Goal: Download file/media

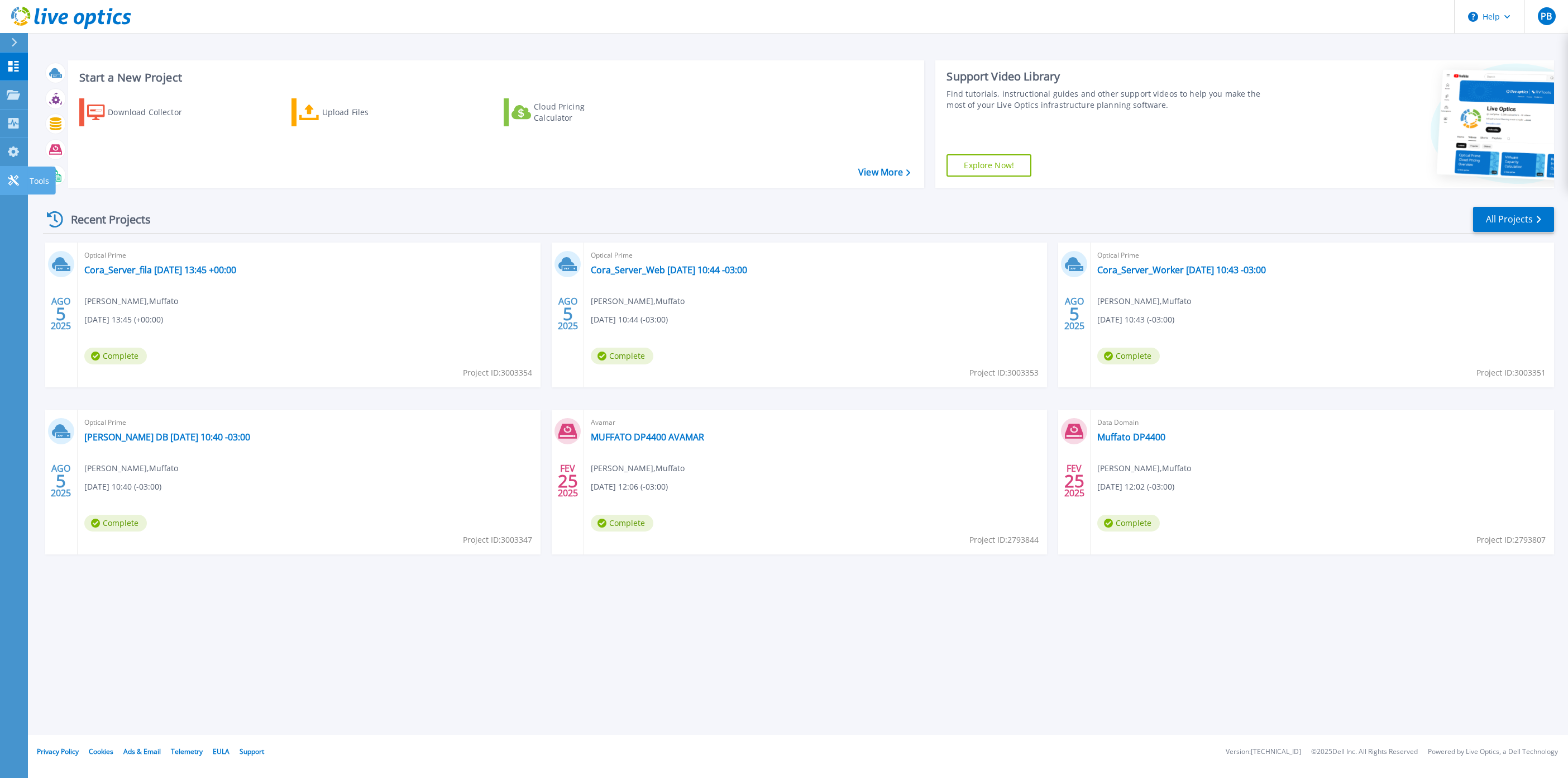
click at [14, 179] on icon at bounding box center [13, 180] width 14 height 11
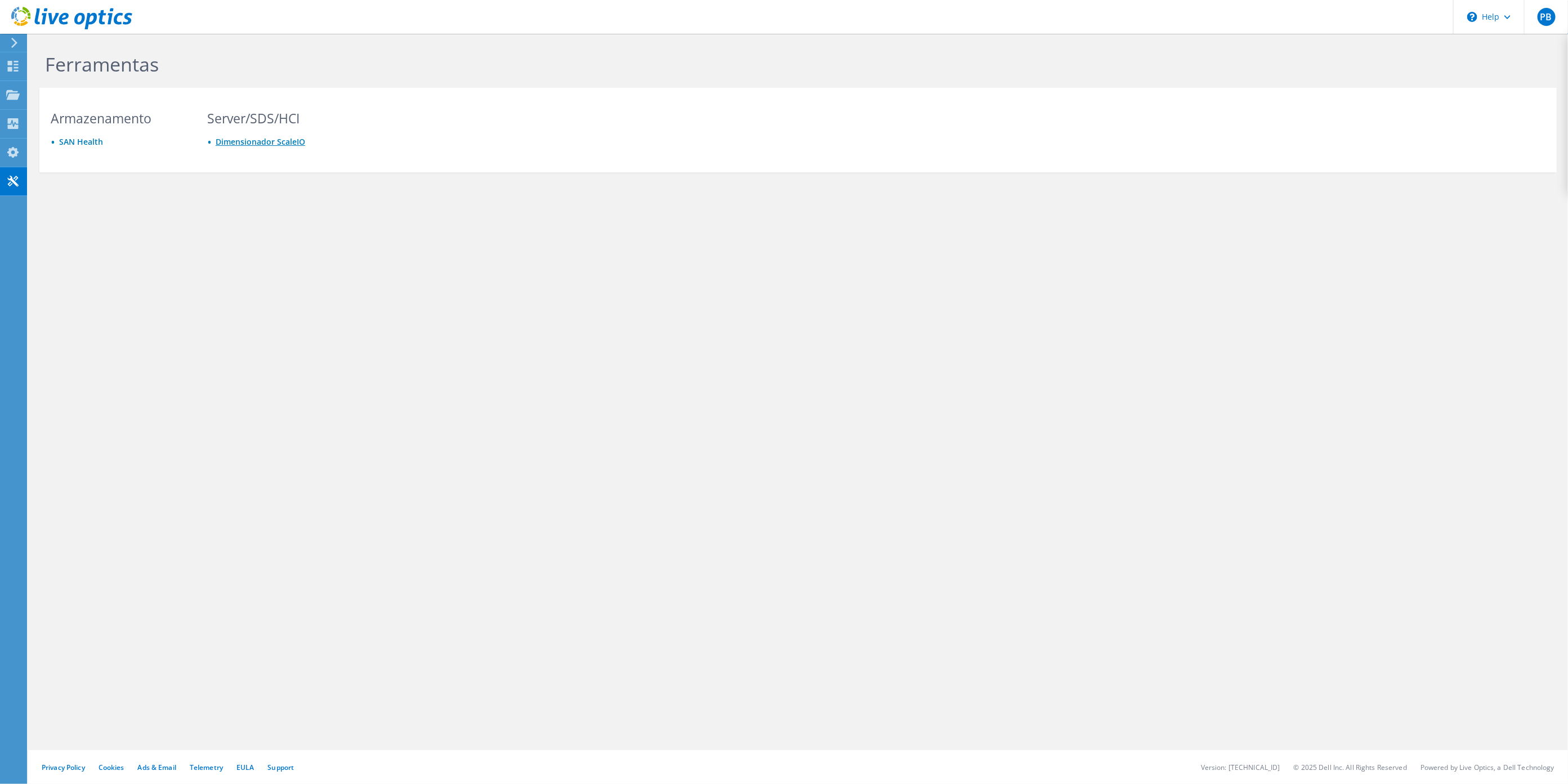
click at [243, 139] on link "Dimensionador ScaleIO" at bounding box center [260, 142] width 90 height 11
click at [14, 150] on use at bounding box center [13, 153] width 11 height 11
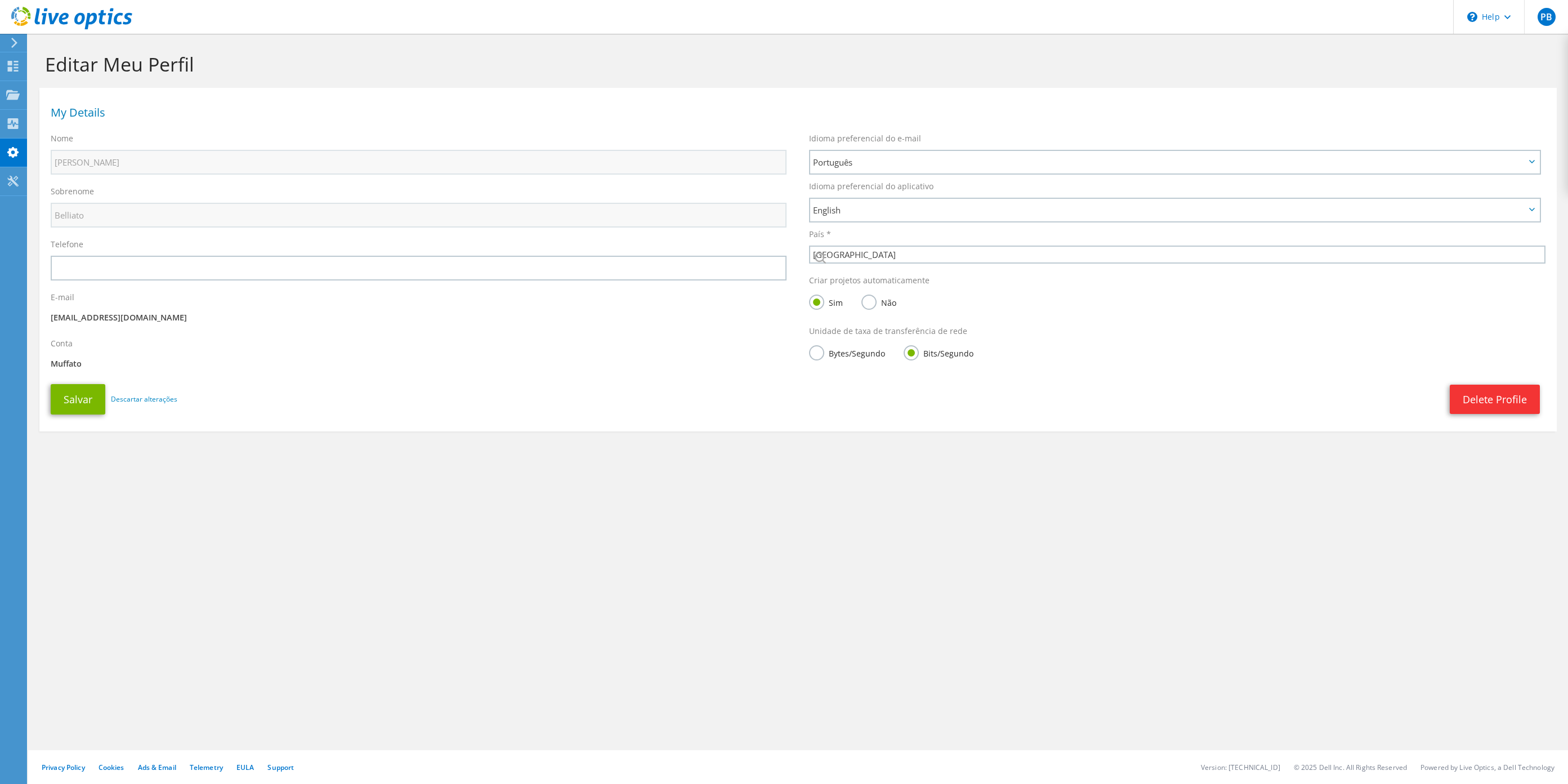
select select "30"
click at [14, 122] on icon at bounding box center [13, 124] width 14 height 11
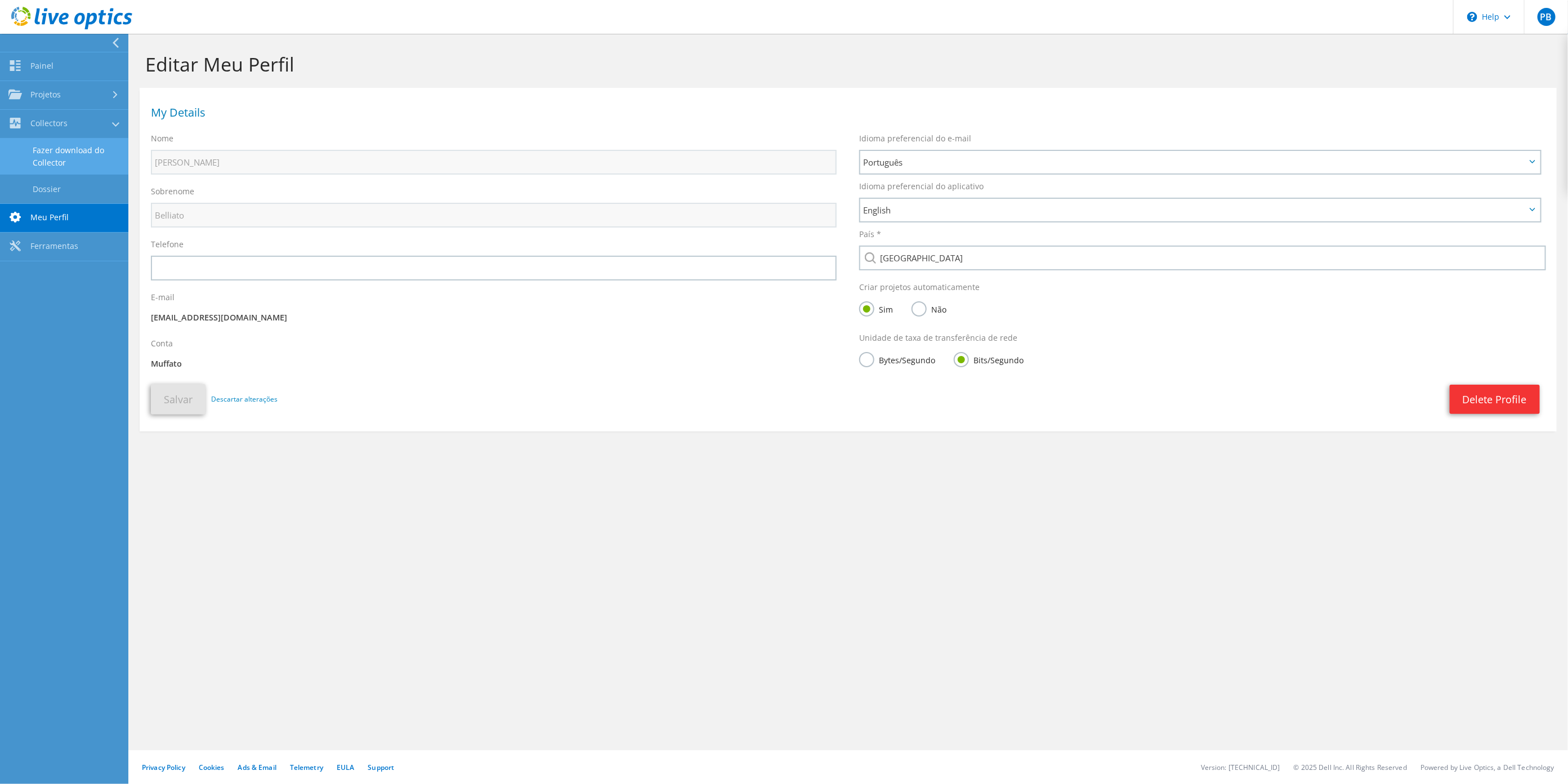
click at [64, 163] on link "Fazer download do Collector" at bounding box center [64, 156] width 129 height 36
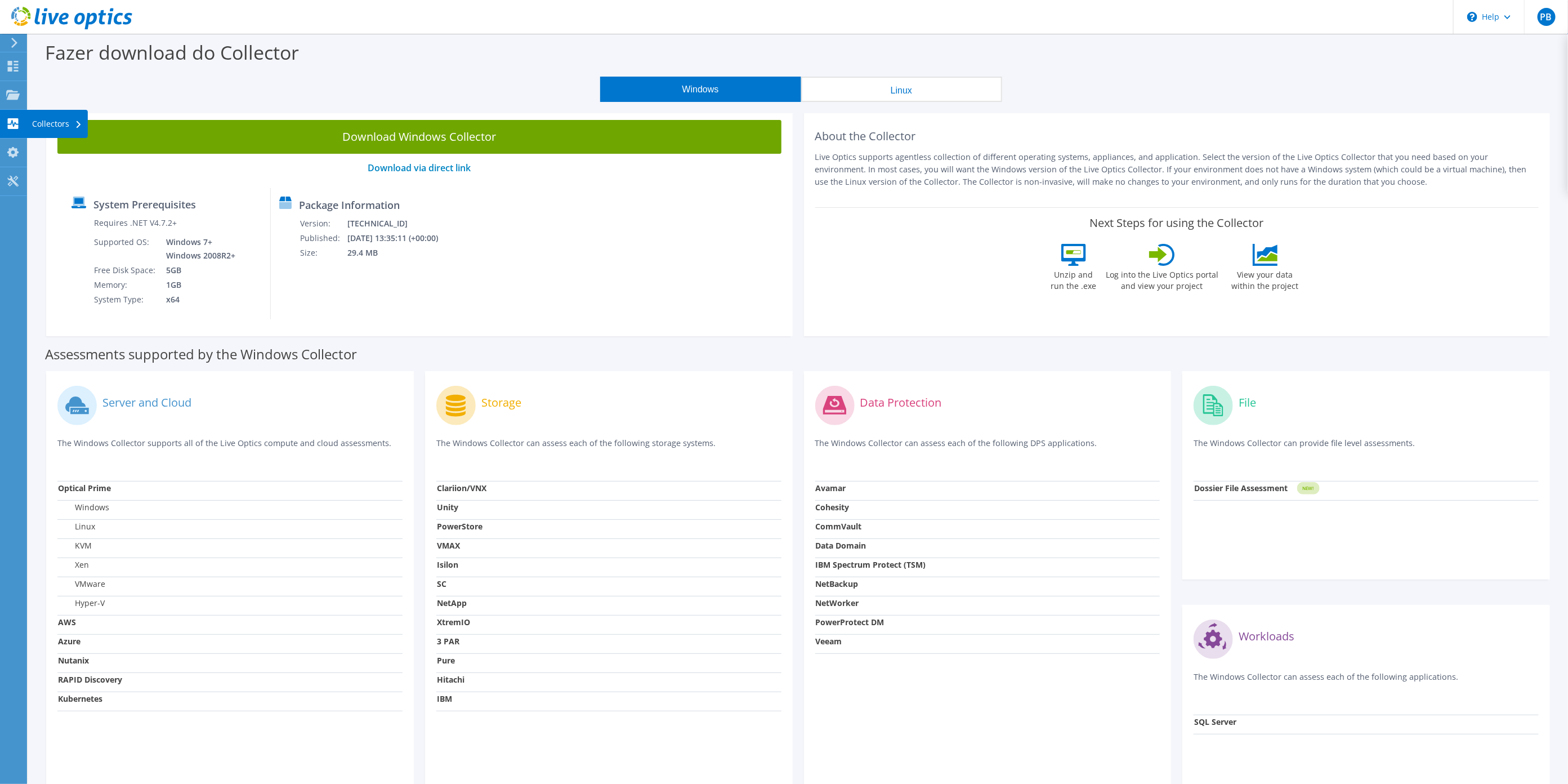
click at [40, 120] on div "Collectors" at bounding box center [57, 124] width 61 height 28
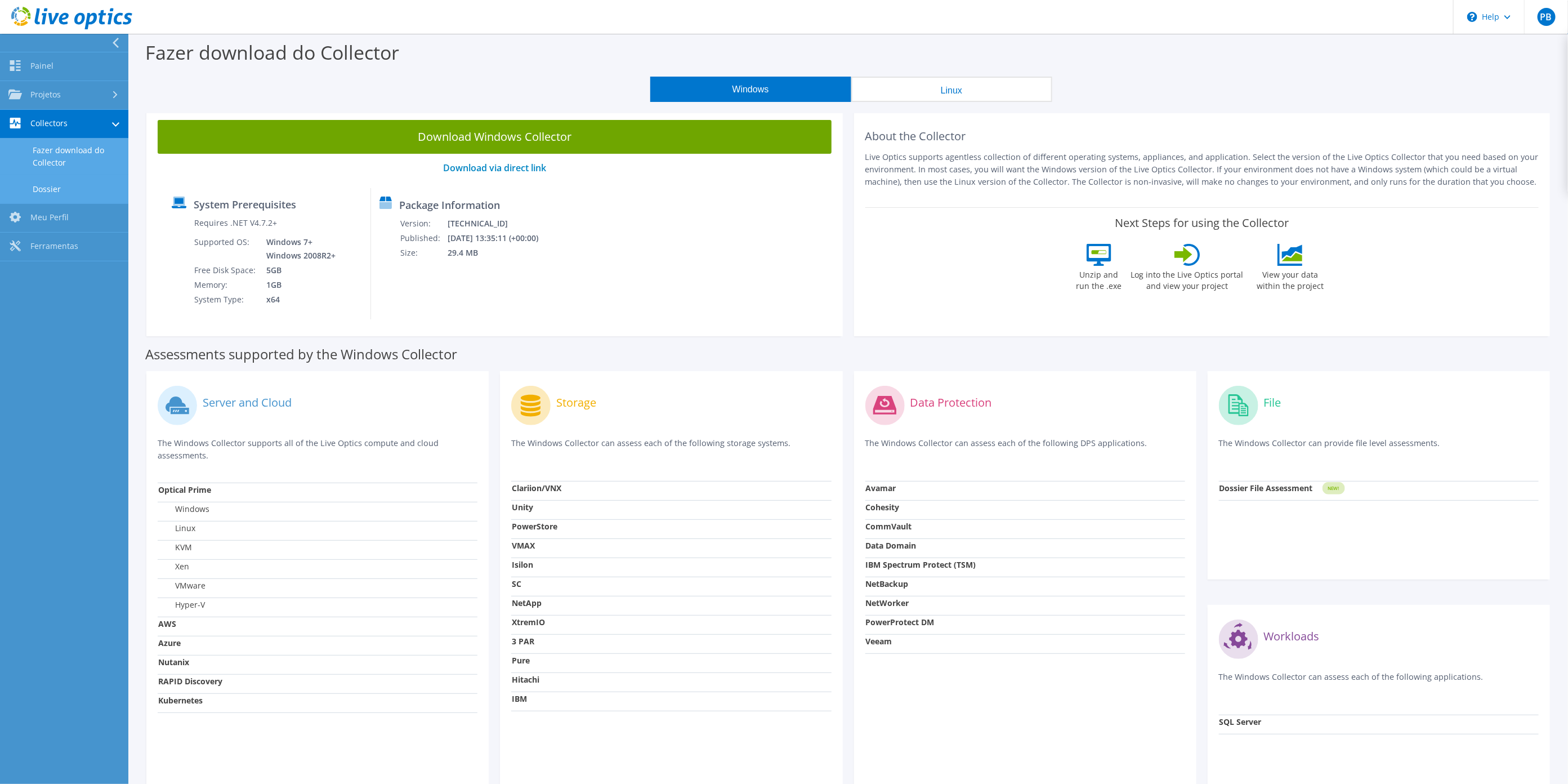
click at [58, 190] on link "Dossier" at bounding box center [64, 189] width 129 height 29
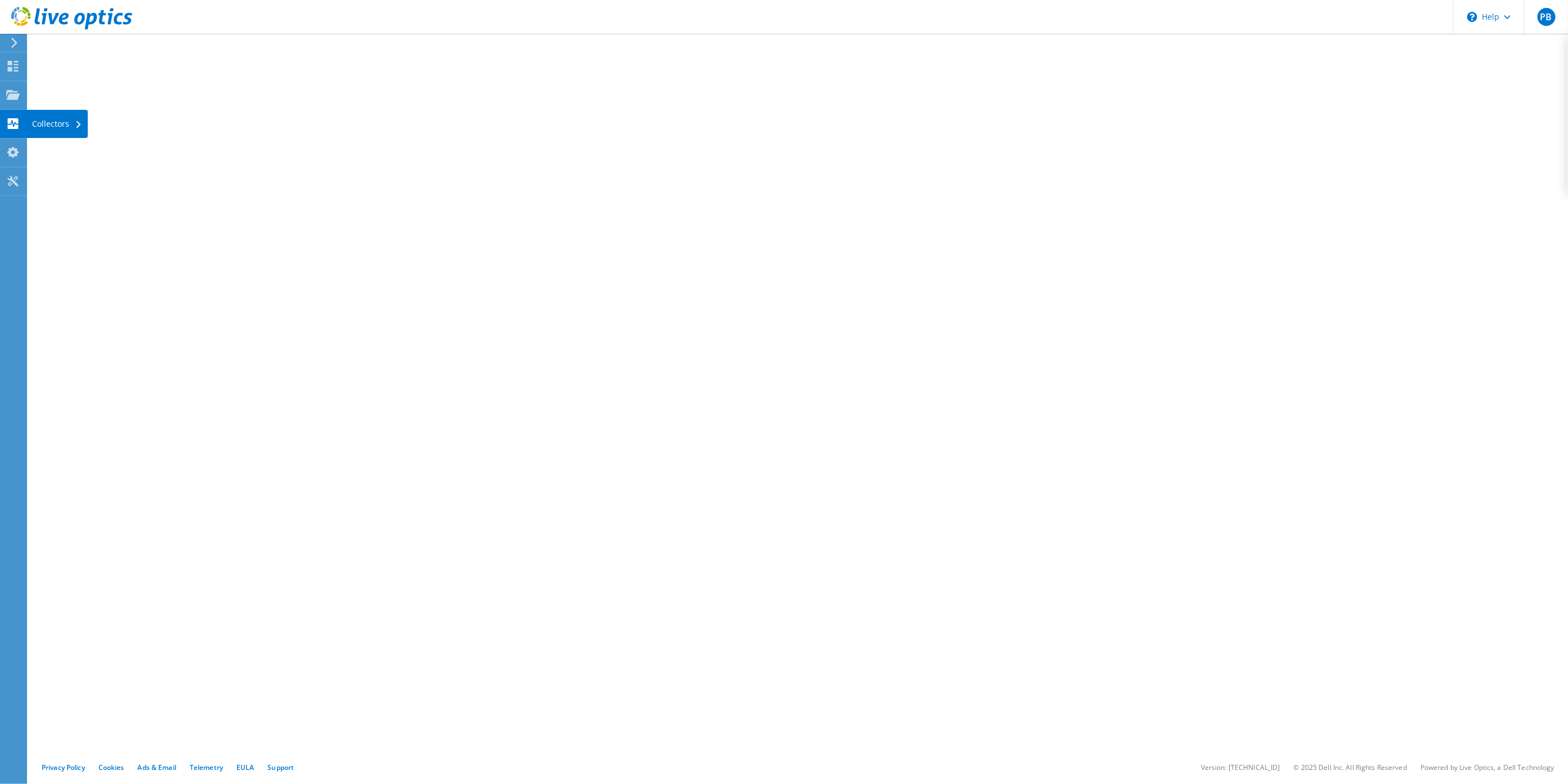
click at [69, 120] on div "Collectors" at bounding box center [57, 124] width 61 height 28
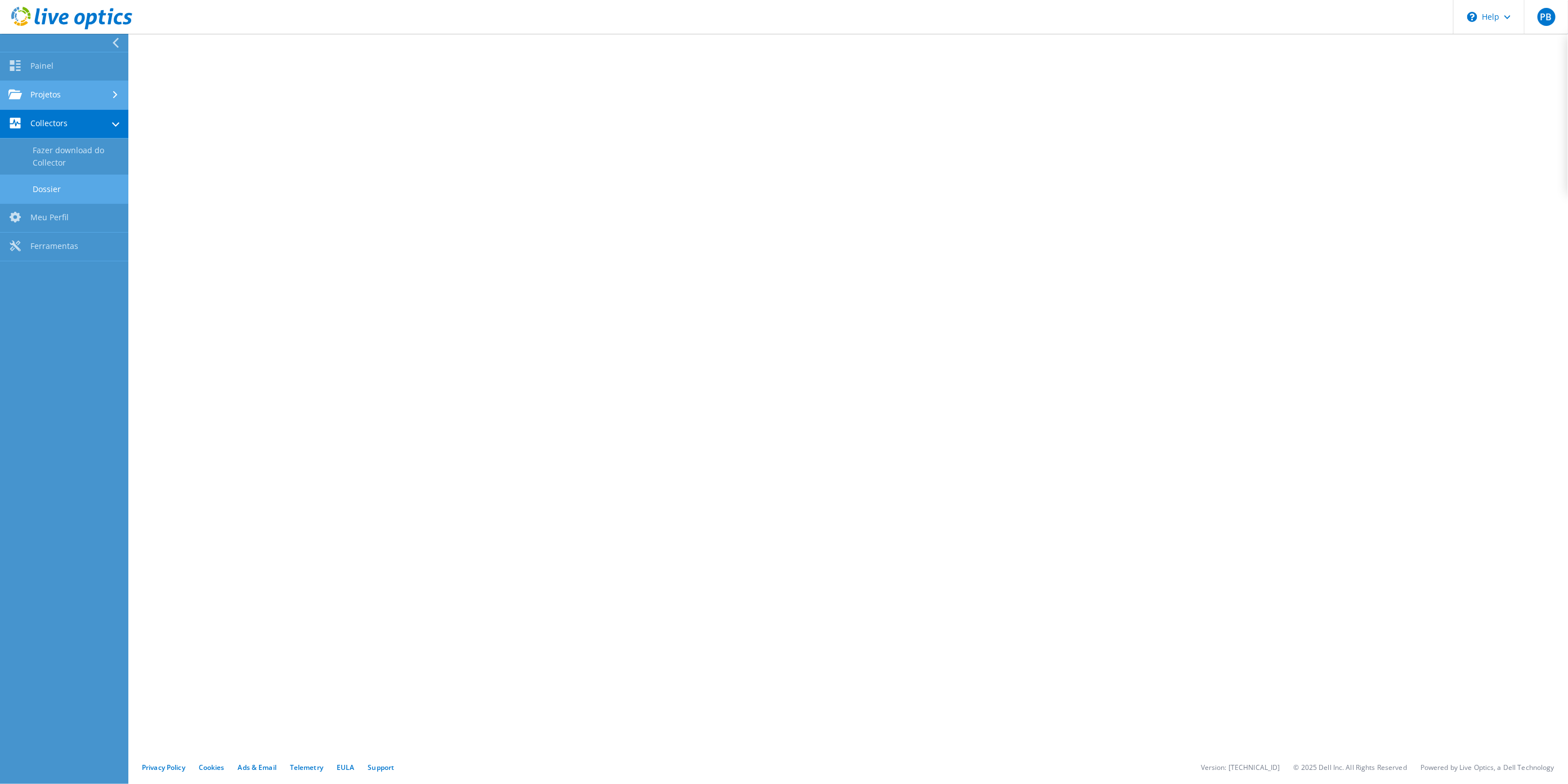
click at [82, 94] on link "Projetos" at bounding box center [64, 95] width 129 height 29
click at [85, 186] on link "Execuções do coletor do Optical Prime" at bounding box center [64, 185] width 129 height 36
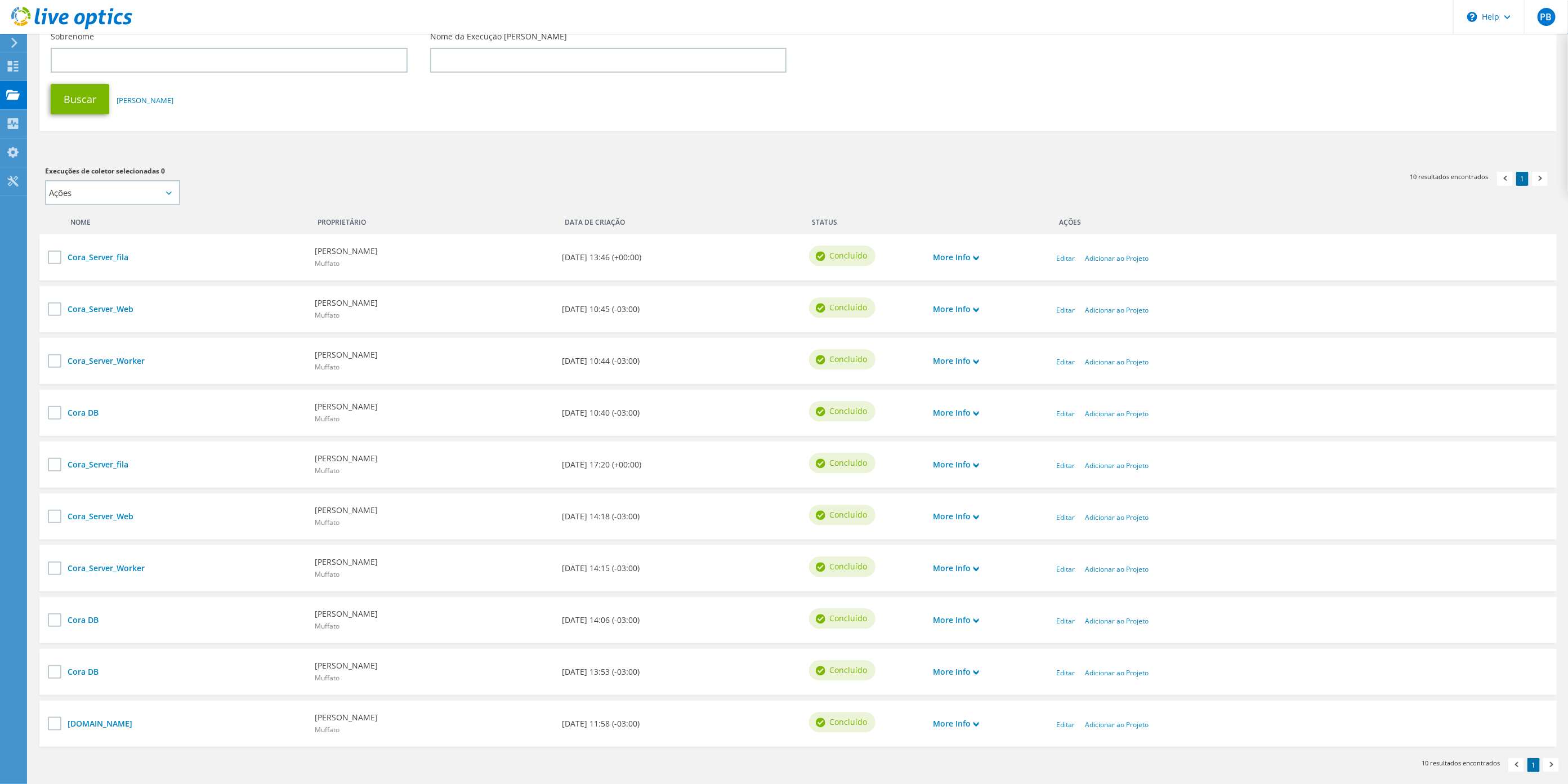
scroll to position [121, 0]
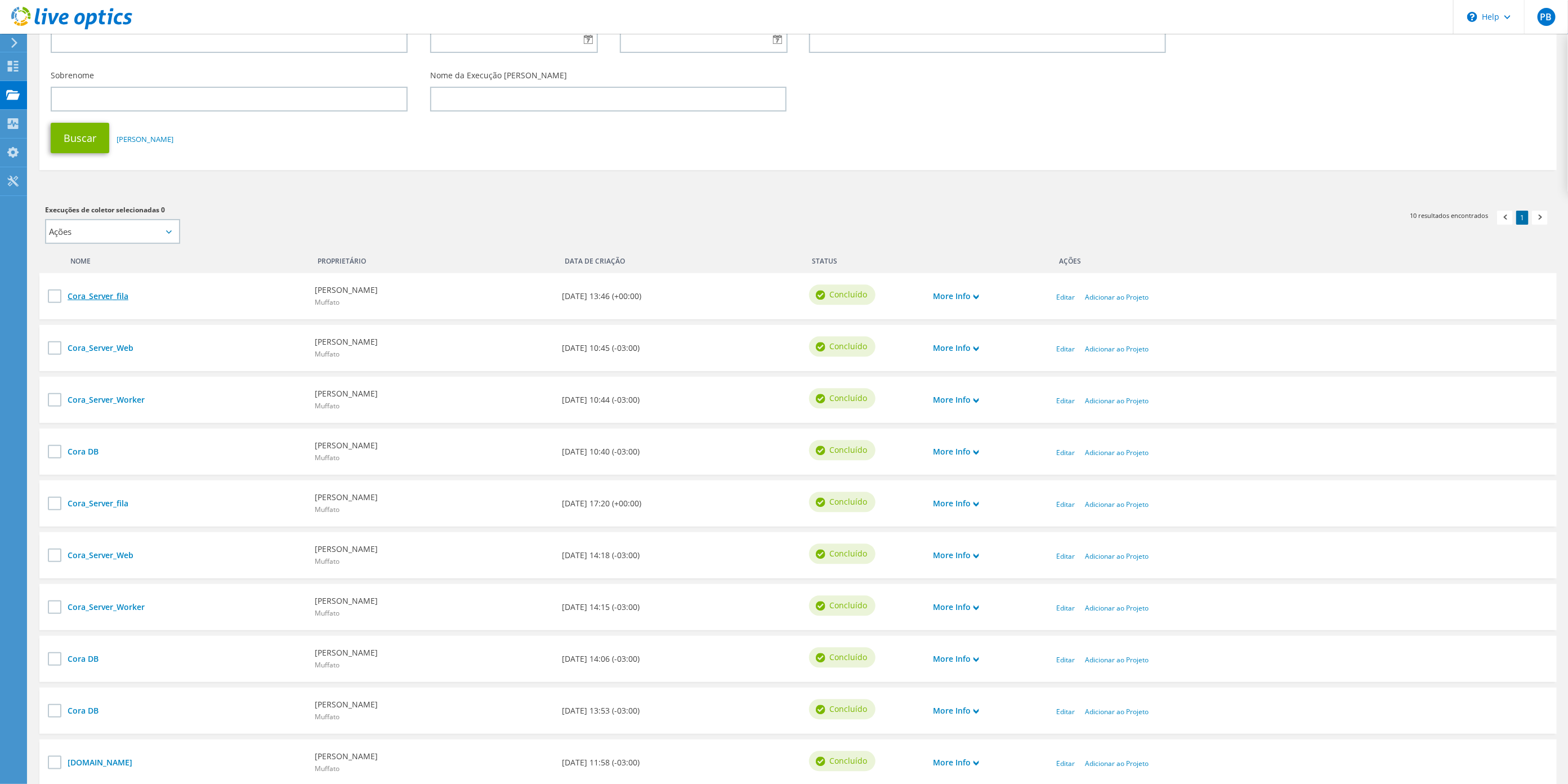
click at [98, 294] on link "Cora_Server_fila" at bounding box center [185, 295] width 236 height 12
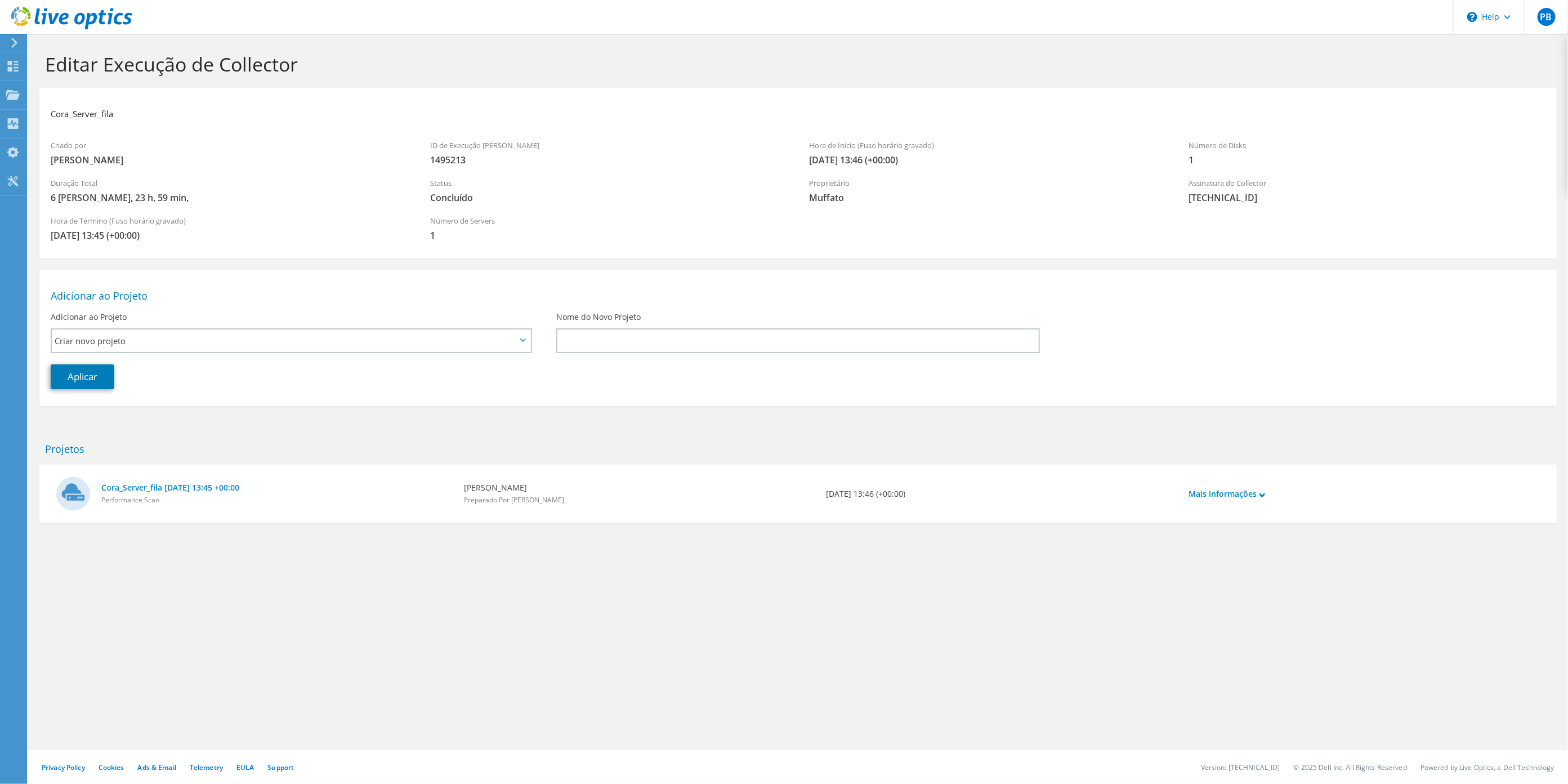
click at [1225, 500] on div "Mais informações" at bounding box center [1364, 493] width 363 height 36
click at [1255, 493] on link "Mais informações" at bounding box center [1226, 493] width 77 height 12
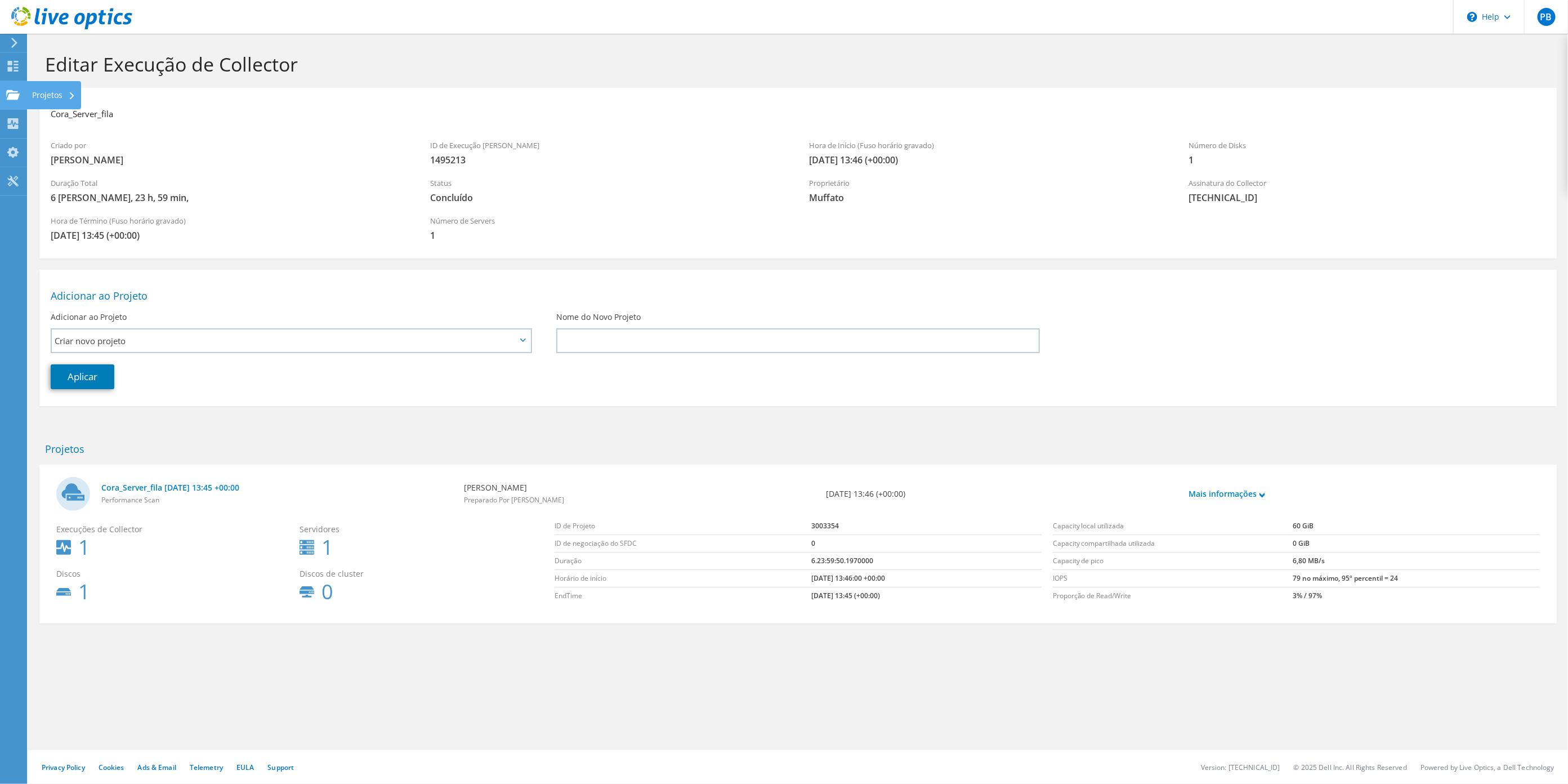
click at [12, 95] on use at bounding box center [13, 94] width 14 height 9
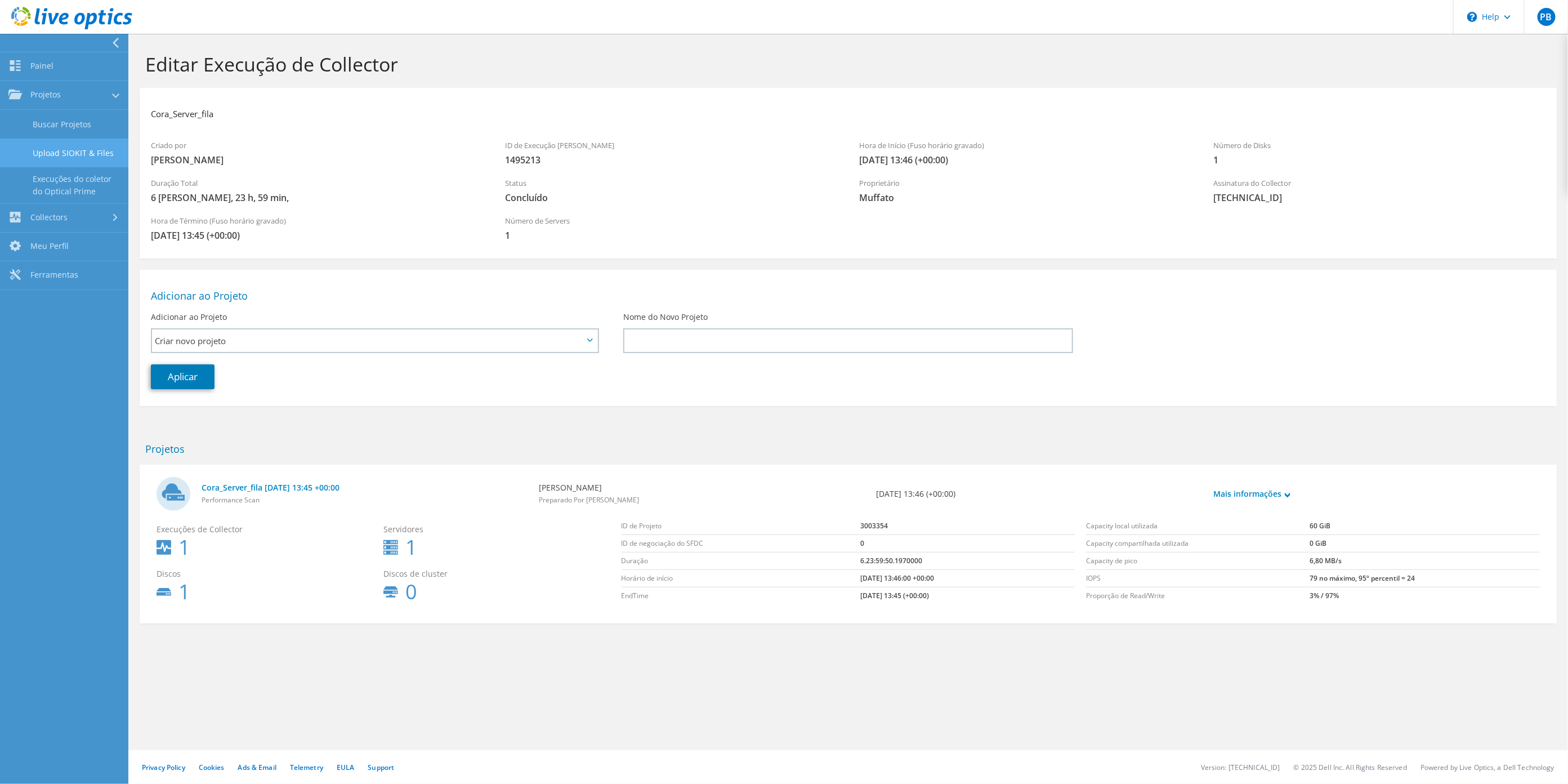
click at [82, 143] on link "Upload SIOKIT & Files" at bounding box center [64, 153] width 129 height 29
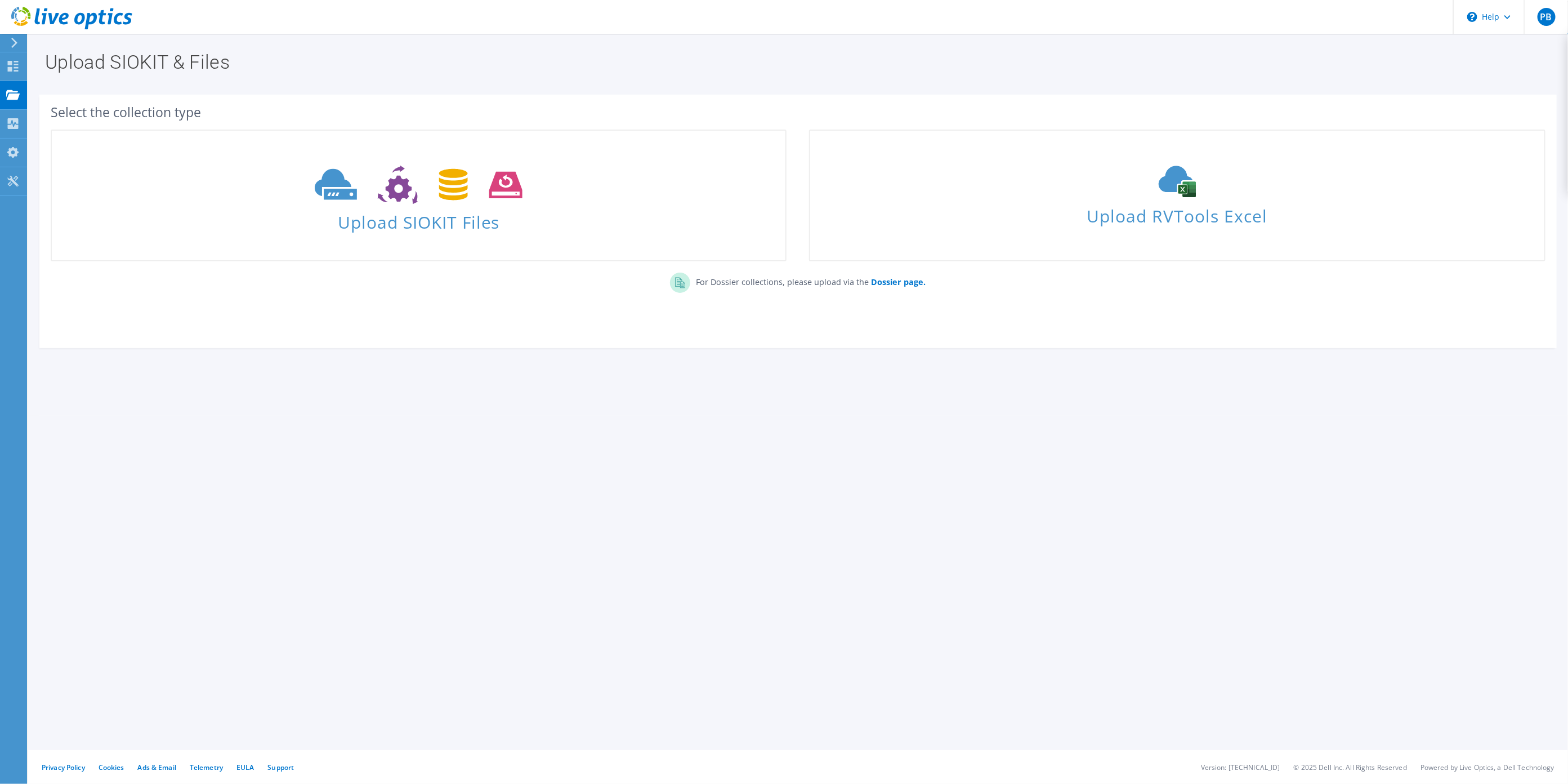
click at [737, 454] on div "Upload SIOKIT & Files Select the collection type Upload SIOKIT Files Dossier pa…" at bounding box center [797, 408] width 1539 height 750
click at [17, 90] on icon at bounding box center [13, 95] width 14 height 11
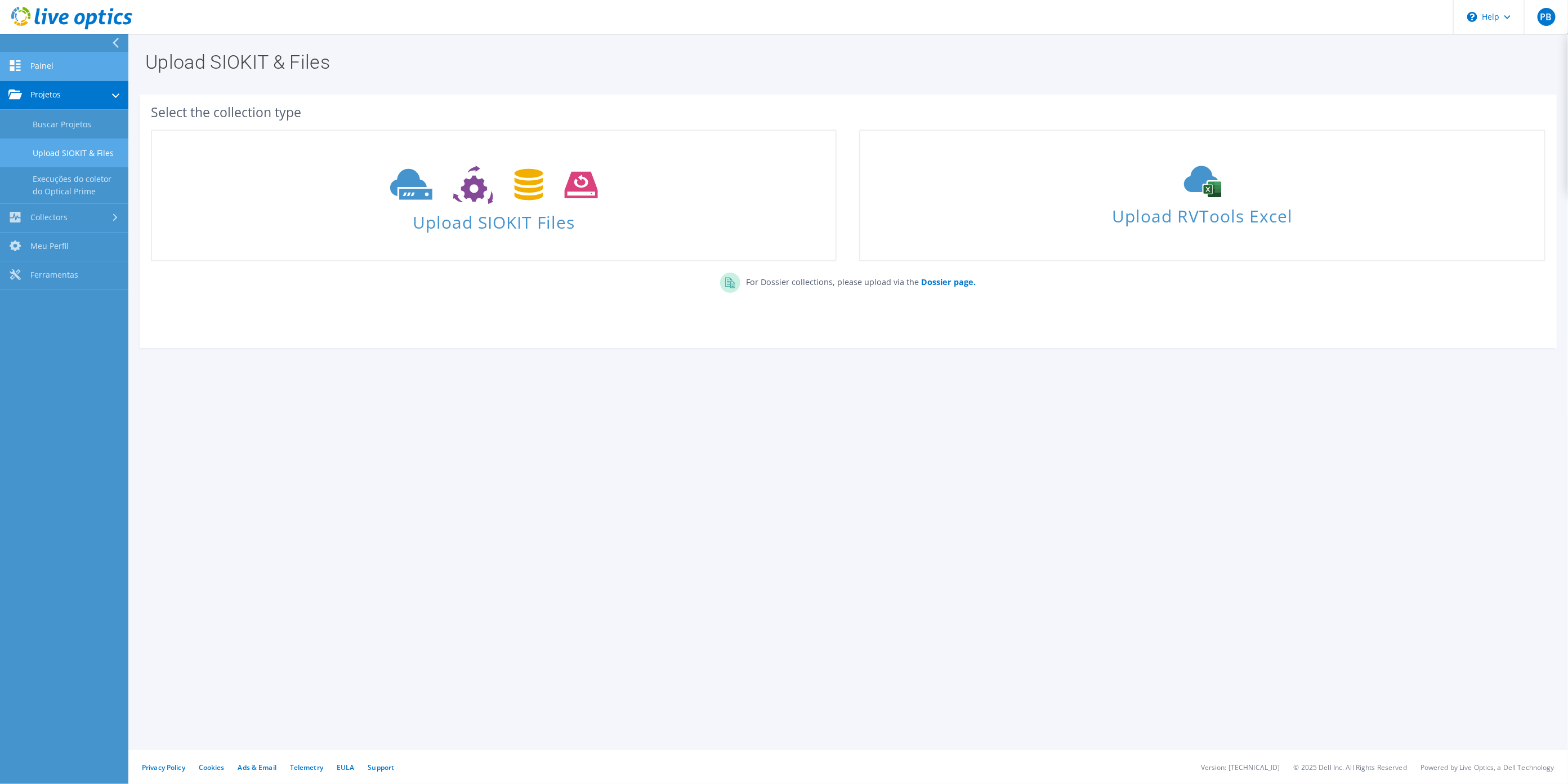
click at [81, 69] on link "Painel" at bounding box center [64, 67] width 129 height 29
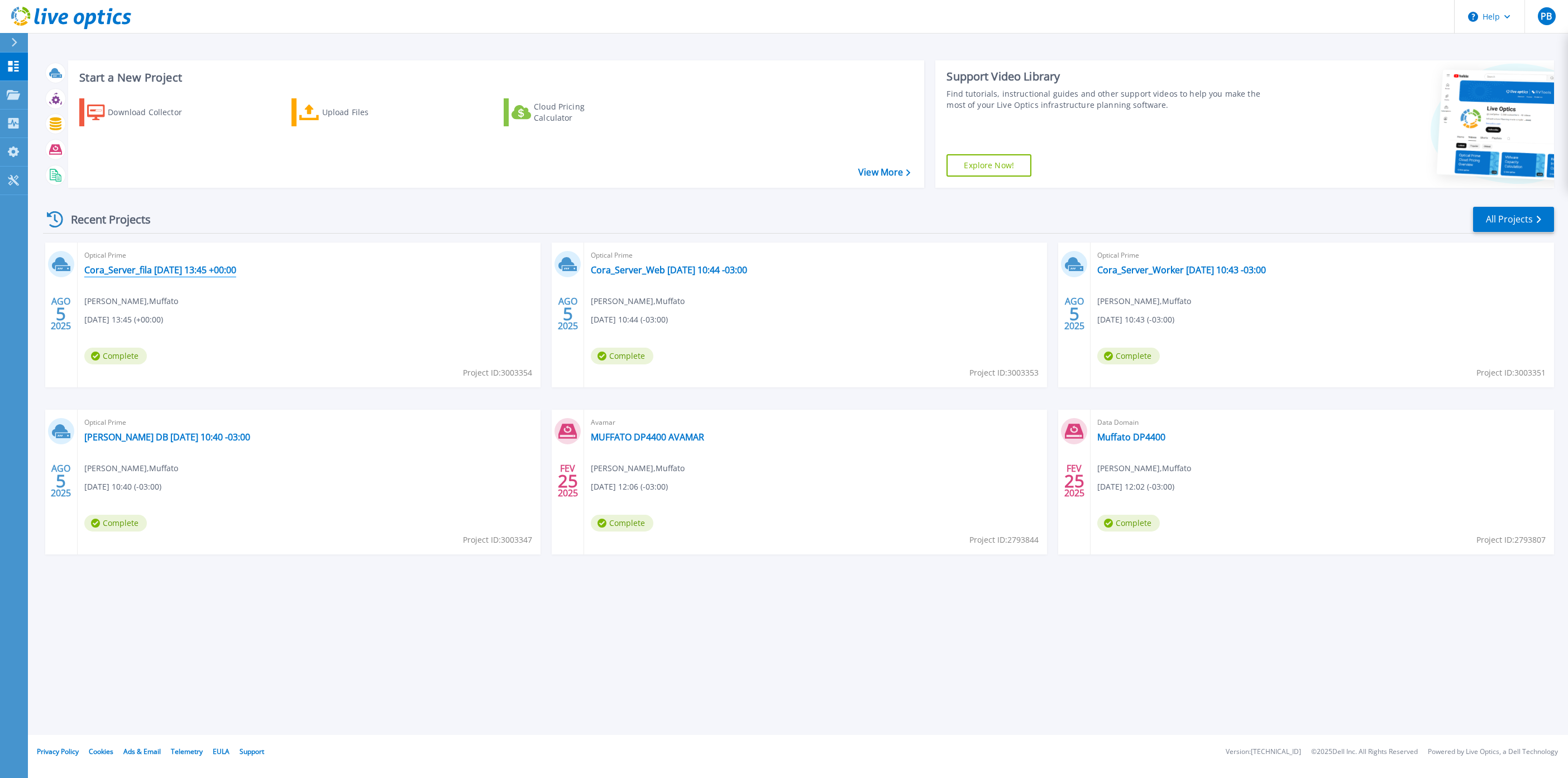
click at [136, 265] on link "Cora_Server_fila [DATE] 13:45 +00:00" at bounding box center [160, 270] width 151 height 11
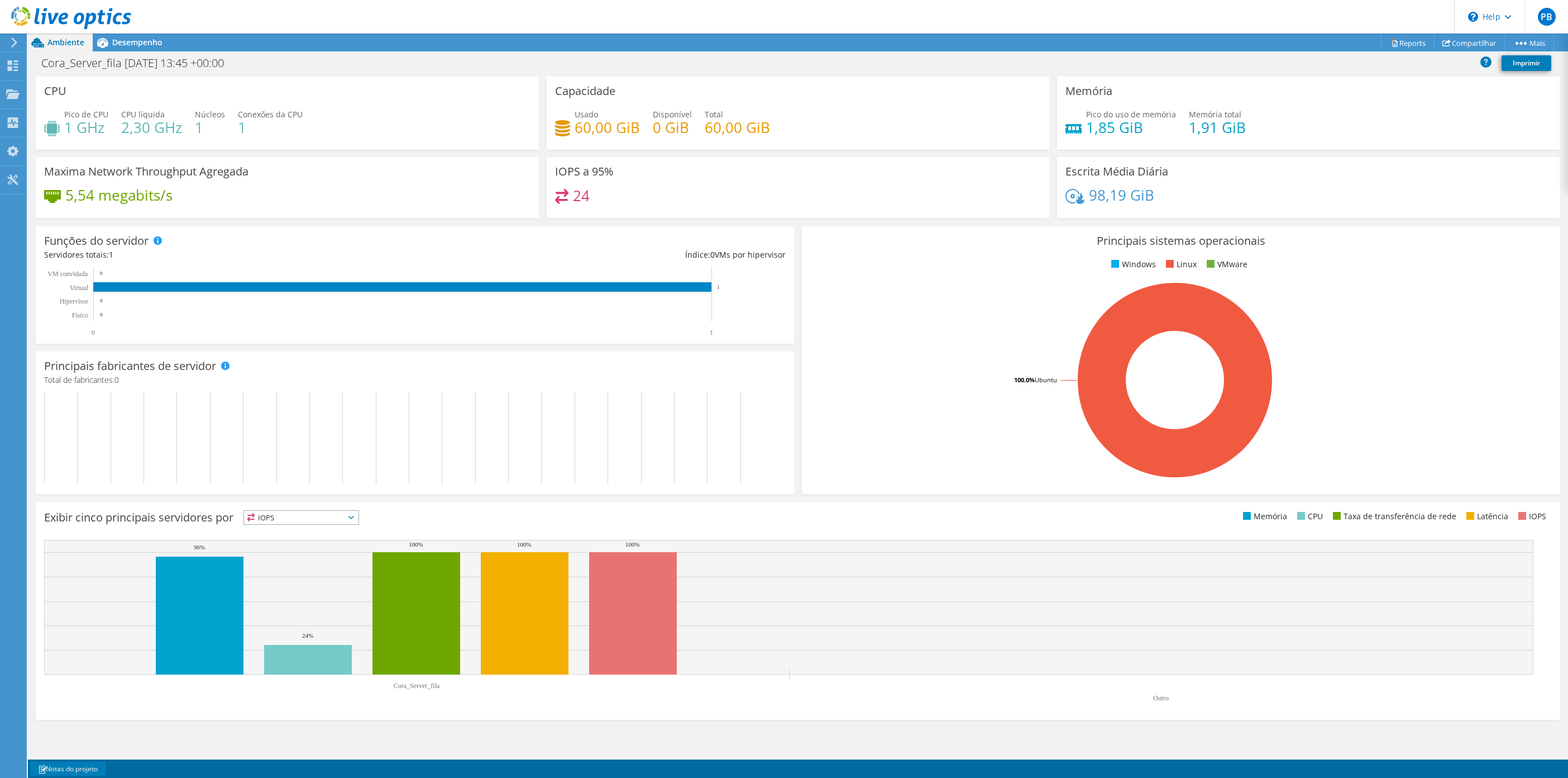
click at [57, 766] on link "Notas do projeto" at bounding box center [68, 768] width 75 height 14
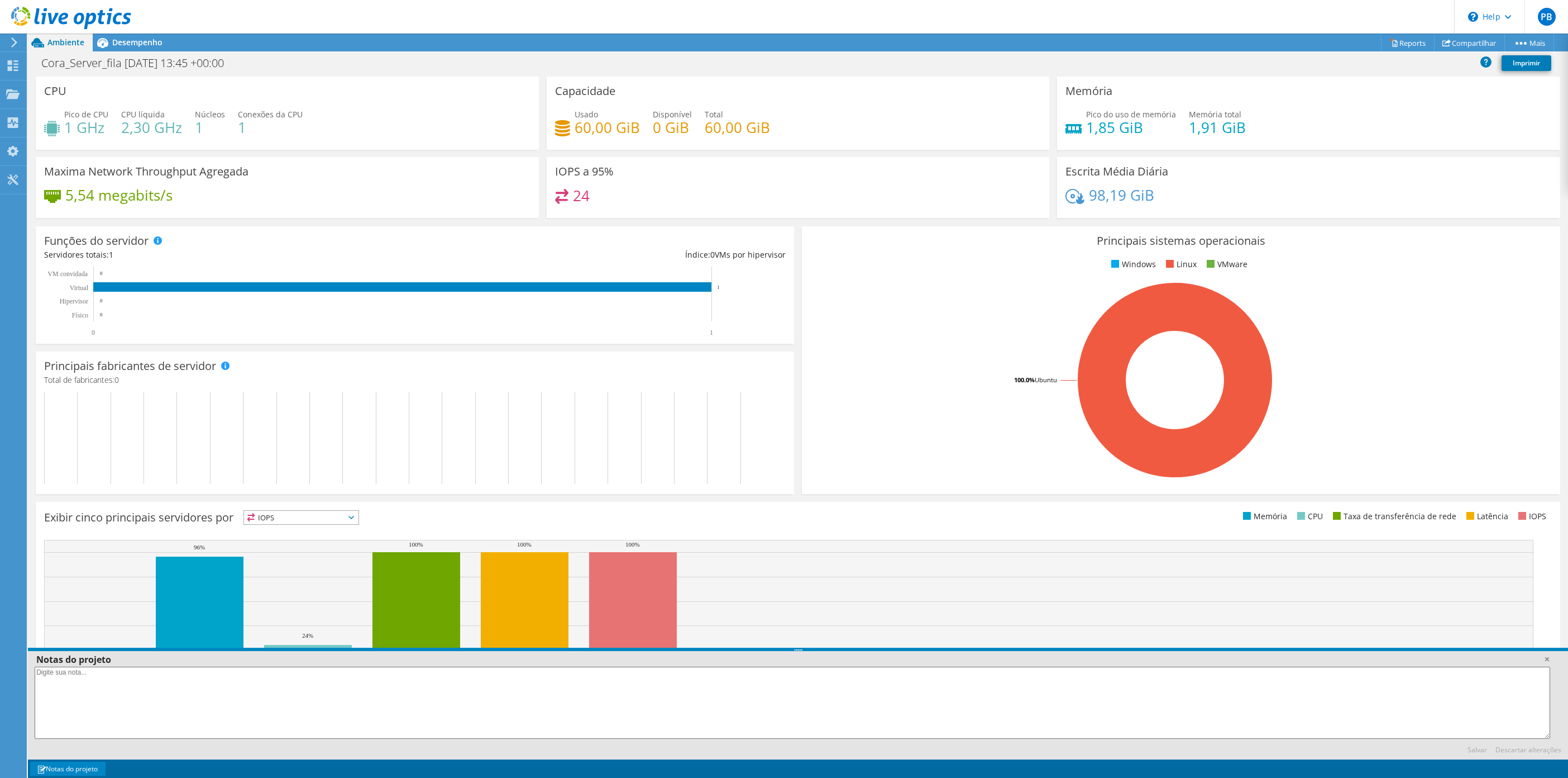
click at [57, 766] on link "Notas do projeto" at bounding box center [68, 768] width 75 height 14
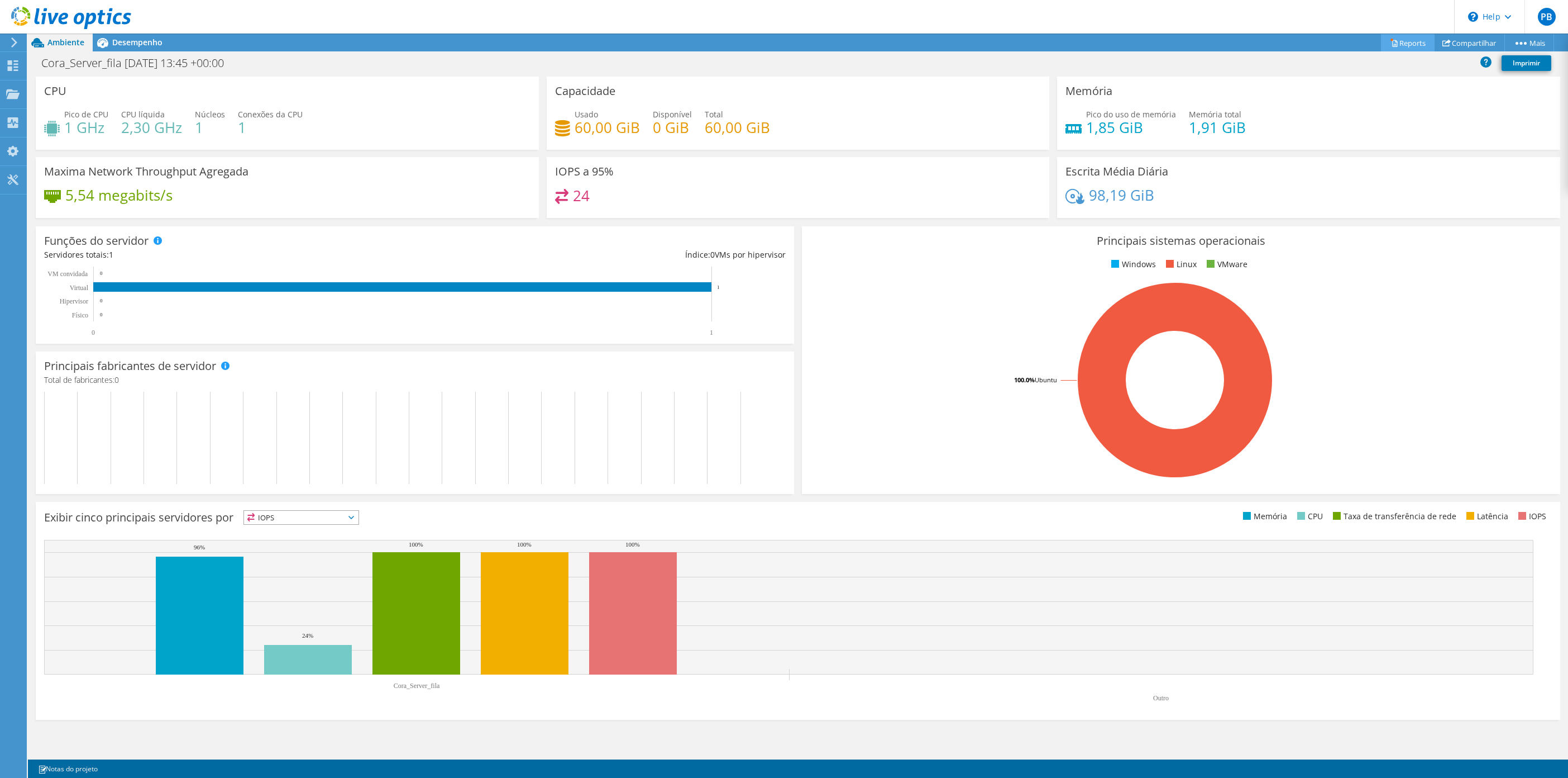
click at [1397, 39] on link "Reports" at bounding box center [1407, 42] width 53 height 17
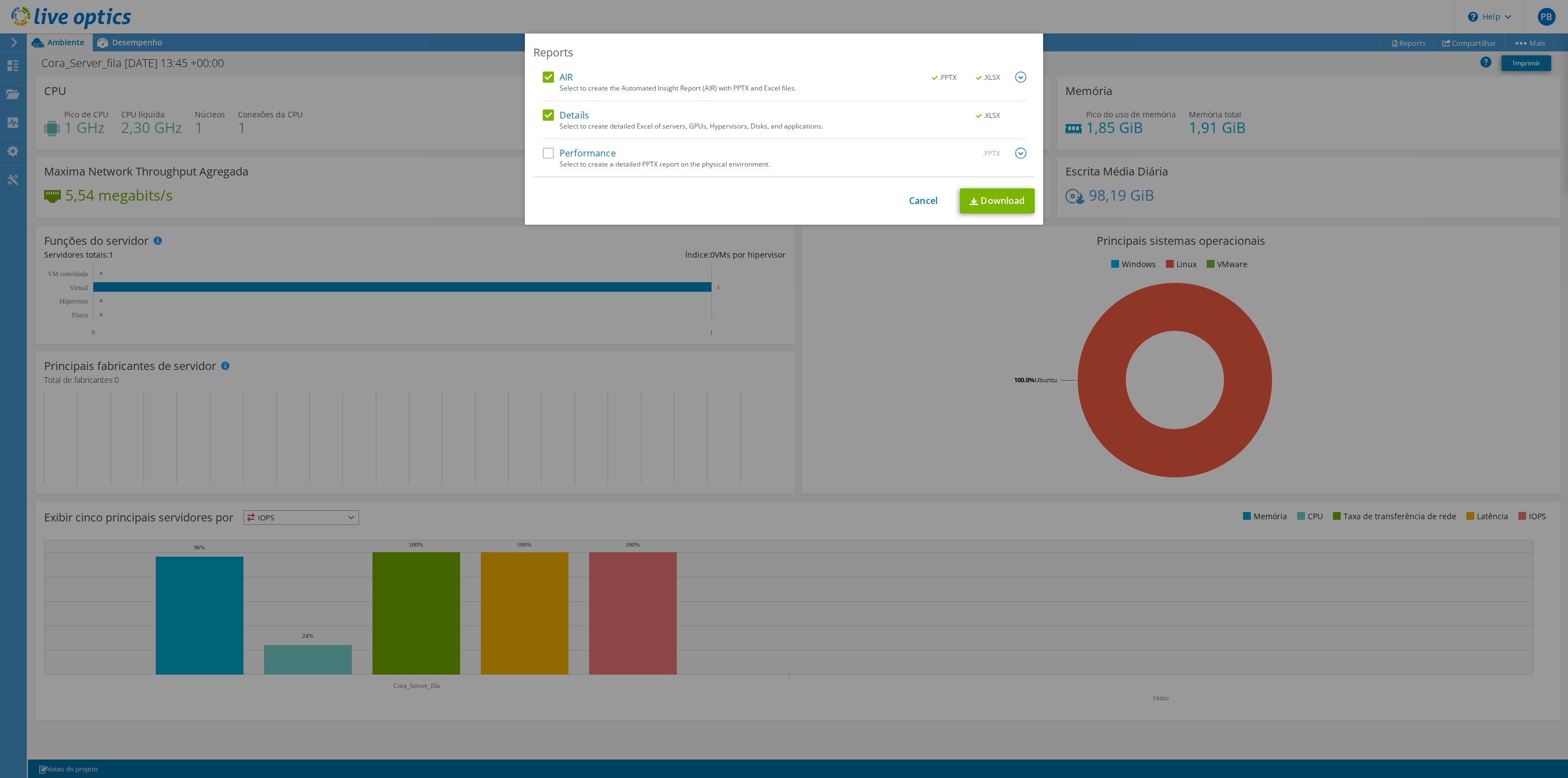
click at [543, 152] on label "Performance" at bounding box center [579, 153] width 73 height 11
click at [0, 0] on input "Performance" at bounding box center [0, 0] width 0 height 0
click at [543, 148] on label "Performance" at bounding box center [579, 153] width 73 height 11
click at [0, 0] on input "Performance" at bounding box center [0, 0] width 0 height 0
click at [543, 148] on label "Performance" at bounding box center [579, 153] width 73 height 11
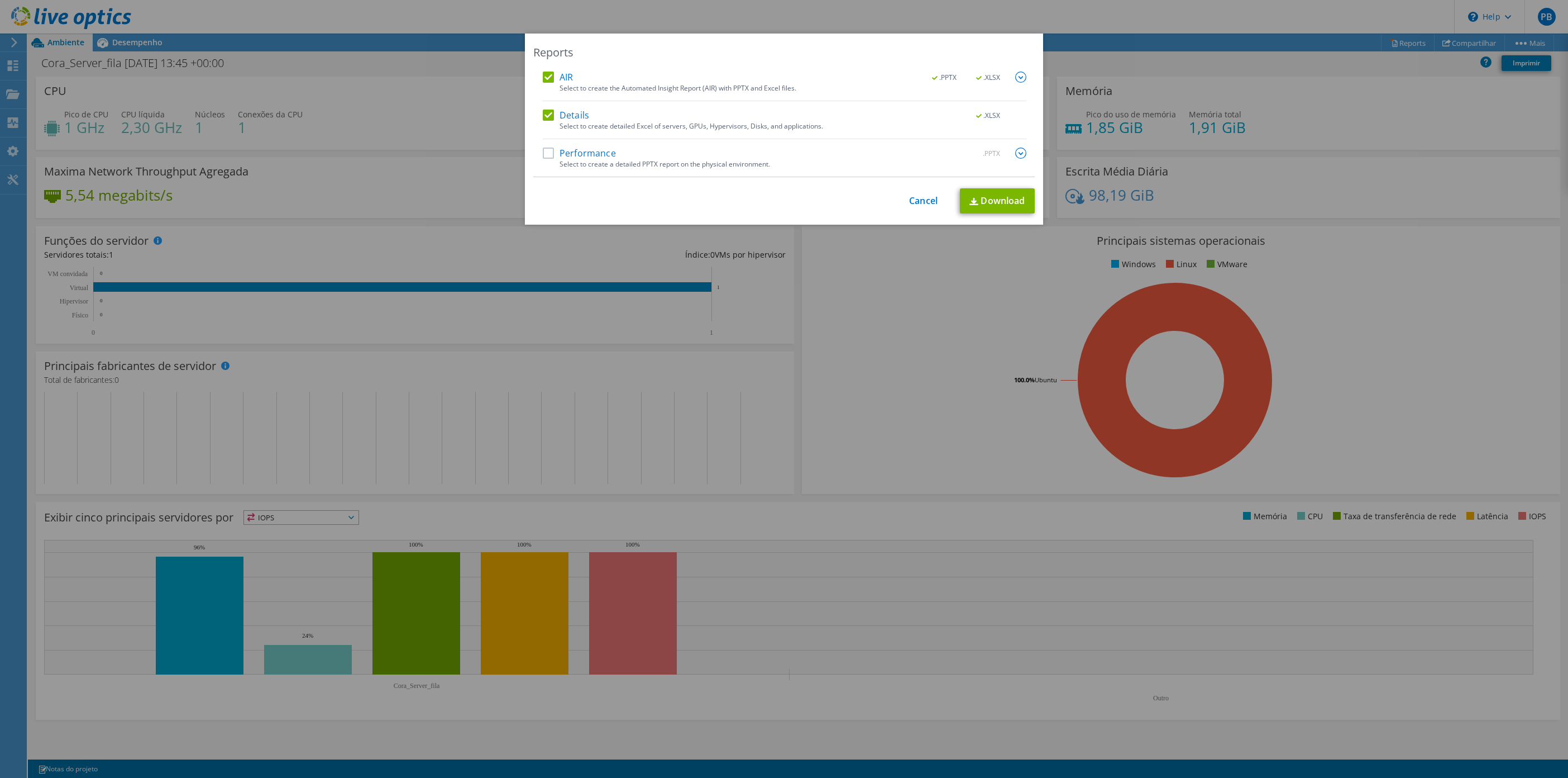
click at [0, 0] on input "Performance" at bounding box center [0, 0] width 0 height 0
click at [1015, 153] on img at bounding box center [1021, 153] width 11 height 11
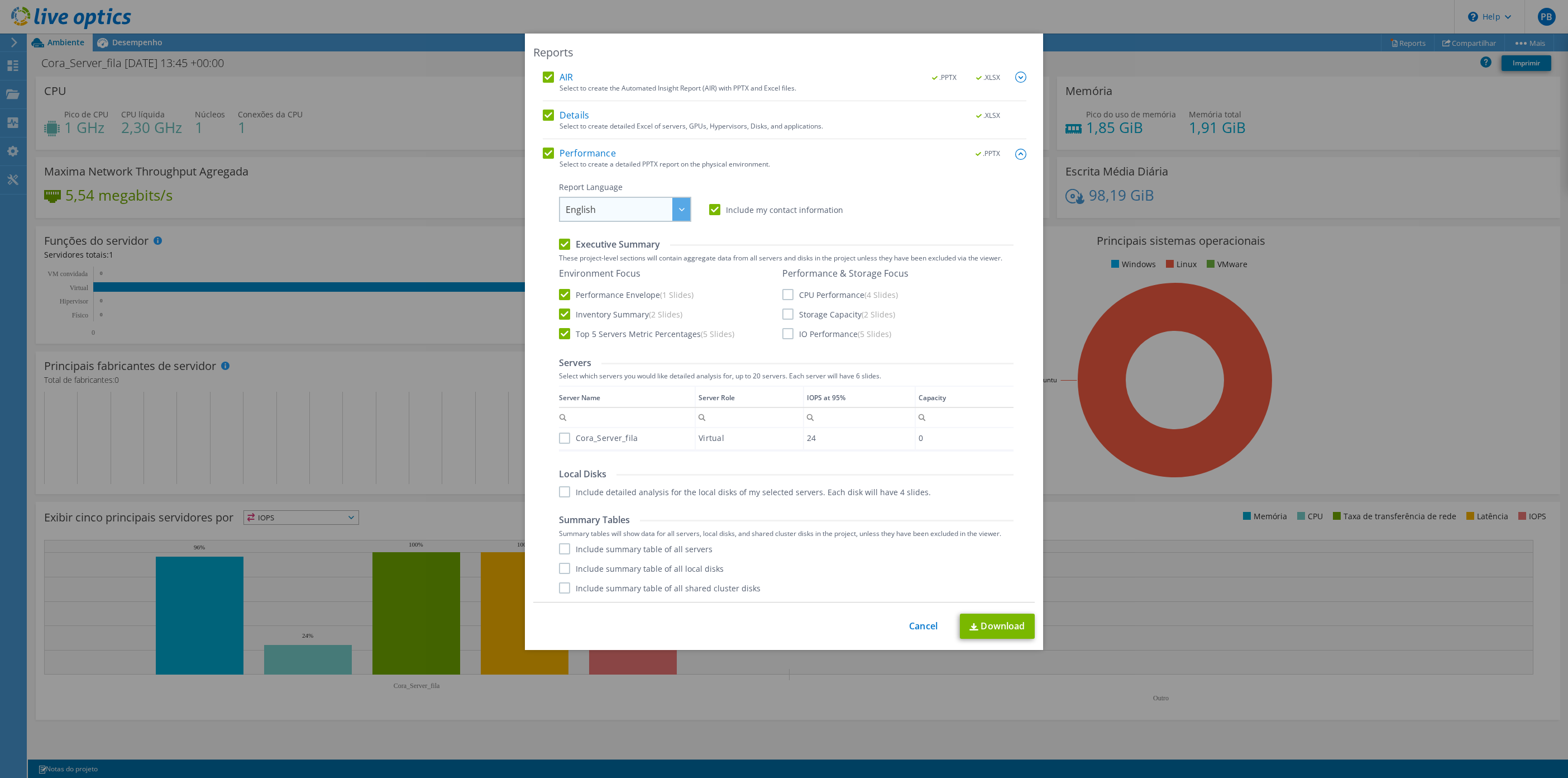
click at [660, 205] on span "English" at bounding box center [628, 209] width 125 height 23
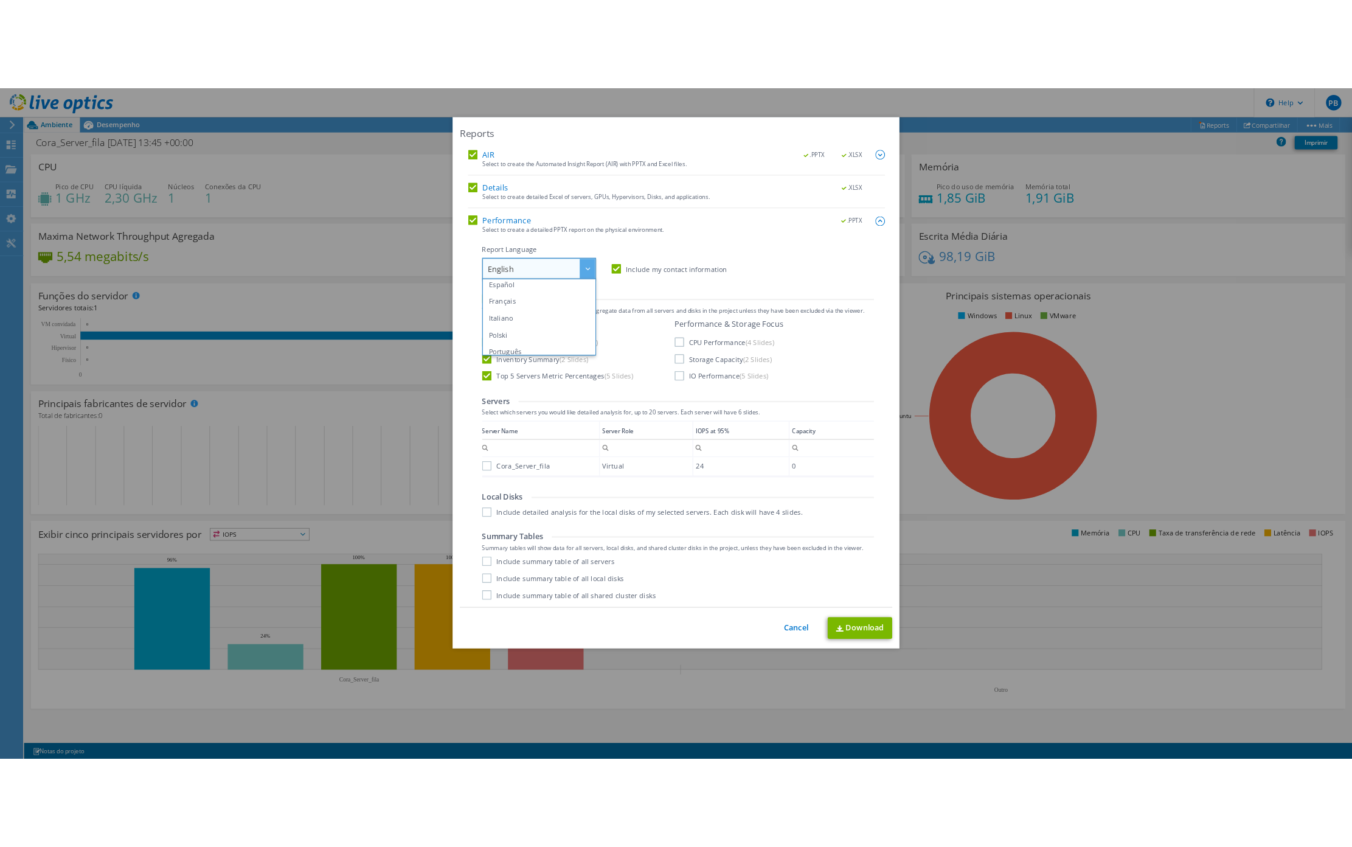
scroll to position [91, 0]
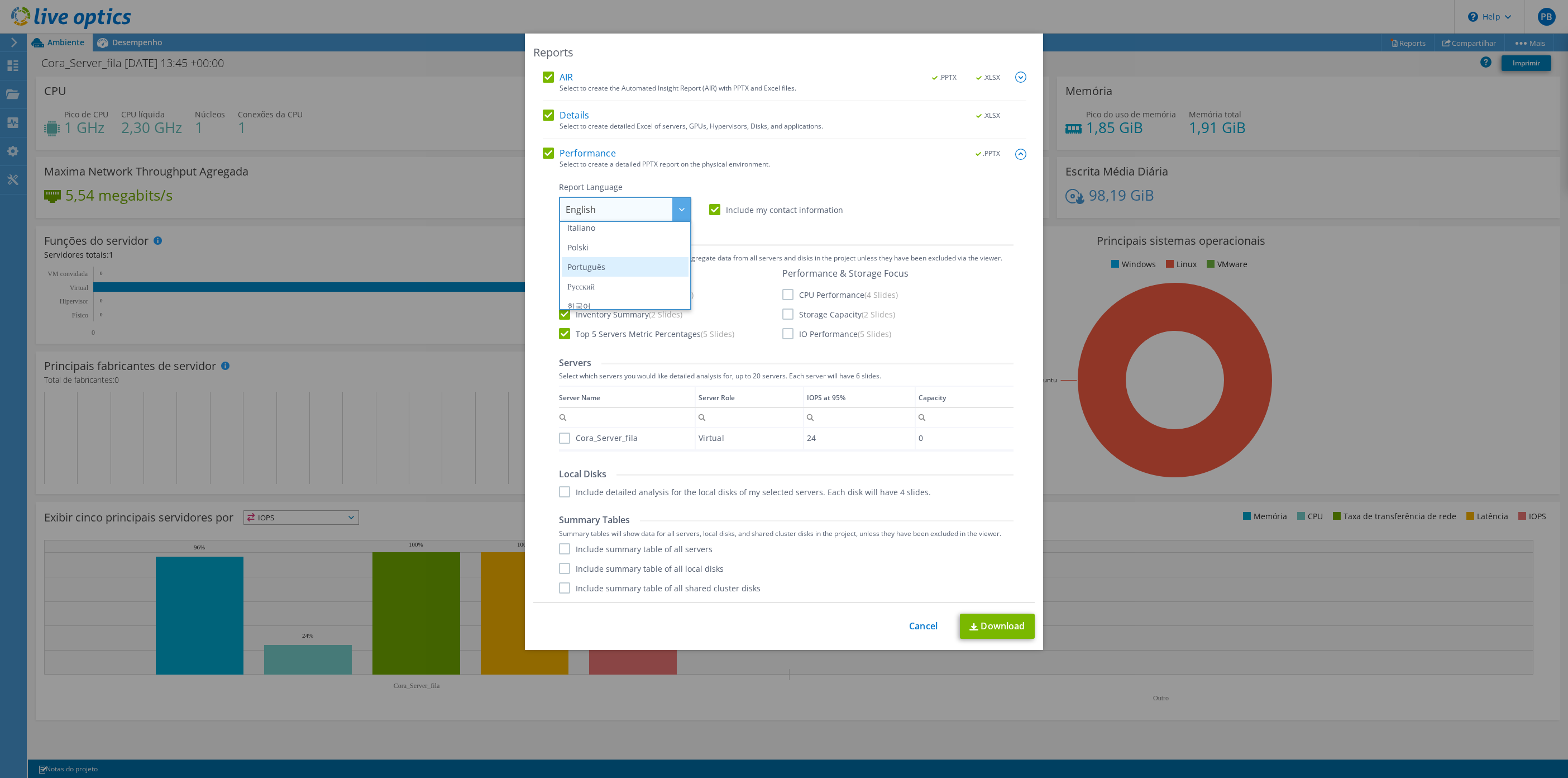
click at [597, 263] on li "Português" at bounding box center [625, 266] width 127 height 19
click at [1015, 75] on img at bounding box center [1021, 77] width 11 height 11
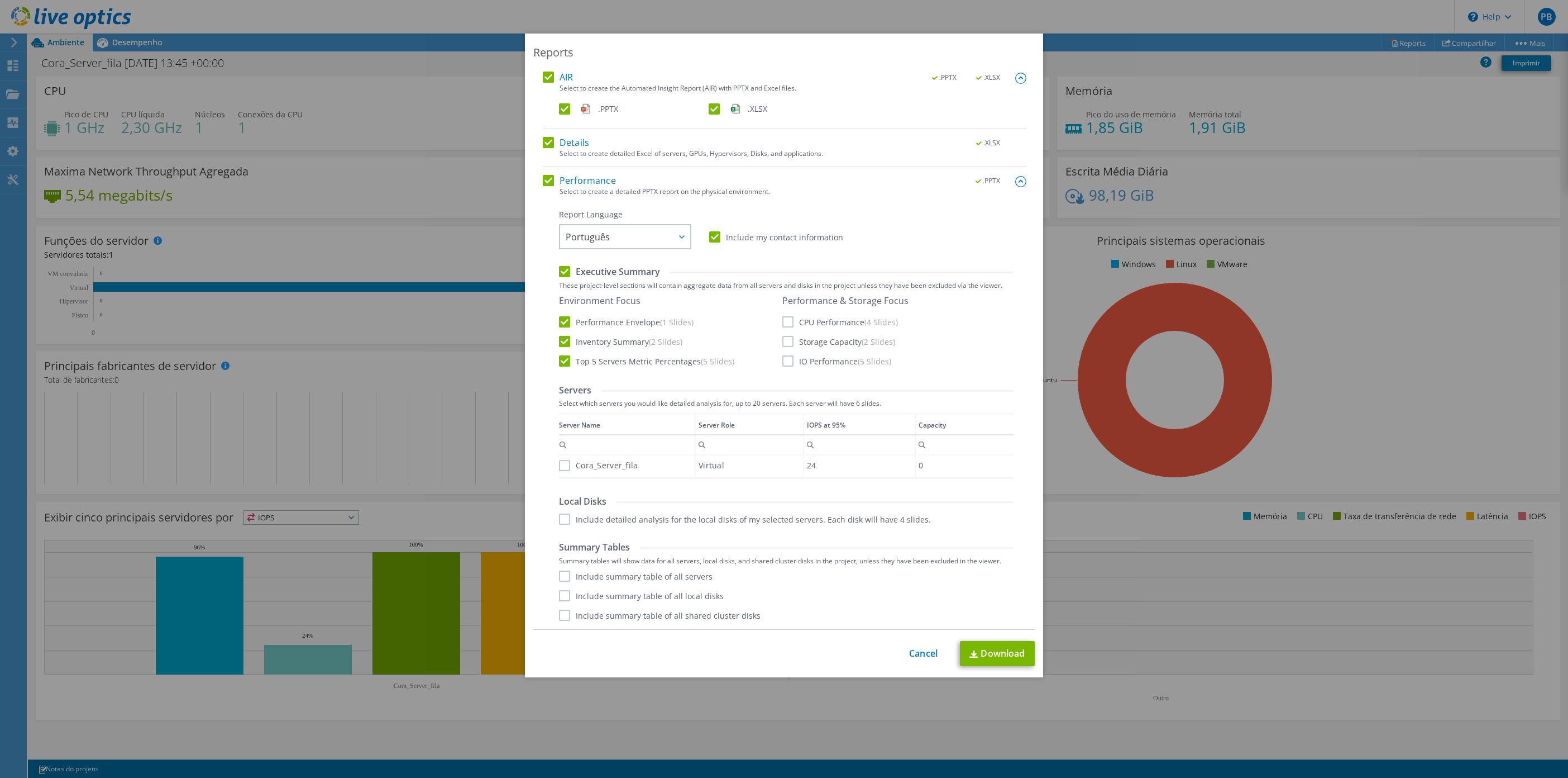
drag, startPoint x: 783, startPoint y: 319, endPoint x: 740, endPoint y: 310, distance: 43.9
click at [740, 310] on div "Environment Focus Performance Envelope (1 Slides) Inventory Summary (2 Slides) …" at bounding box center [786, 331] width 454 height 73
click at [740, 310] on div "Environment Focus Performance Envelope (1 Slides) Inventory Summary (2 Slides) …" at bounding box center [669, 331] width 221 height 72
click at [782, 323] on label "CPU Performance (4 Slides)" at bounding box center [840, 321] width 116 height 11
click at [0, 0] on input "CPU Performance (4 Slides)" at bounding box center [0, 0] width 0 height 0
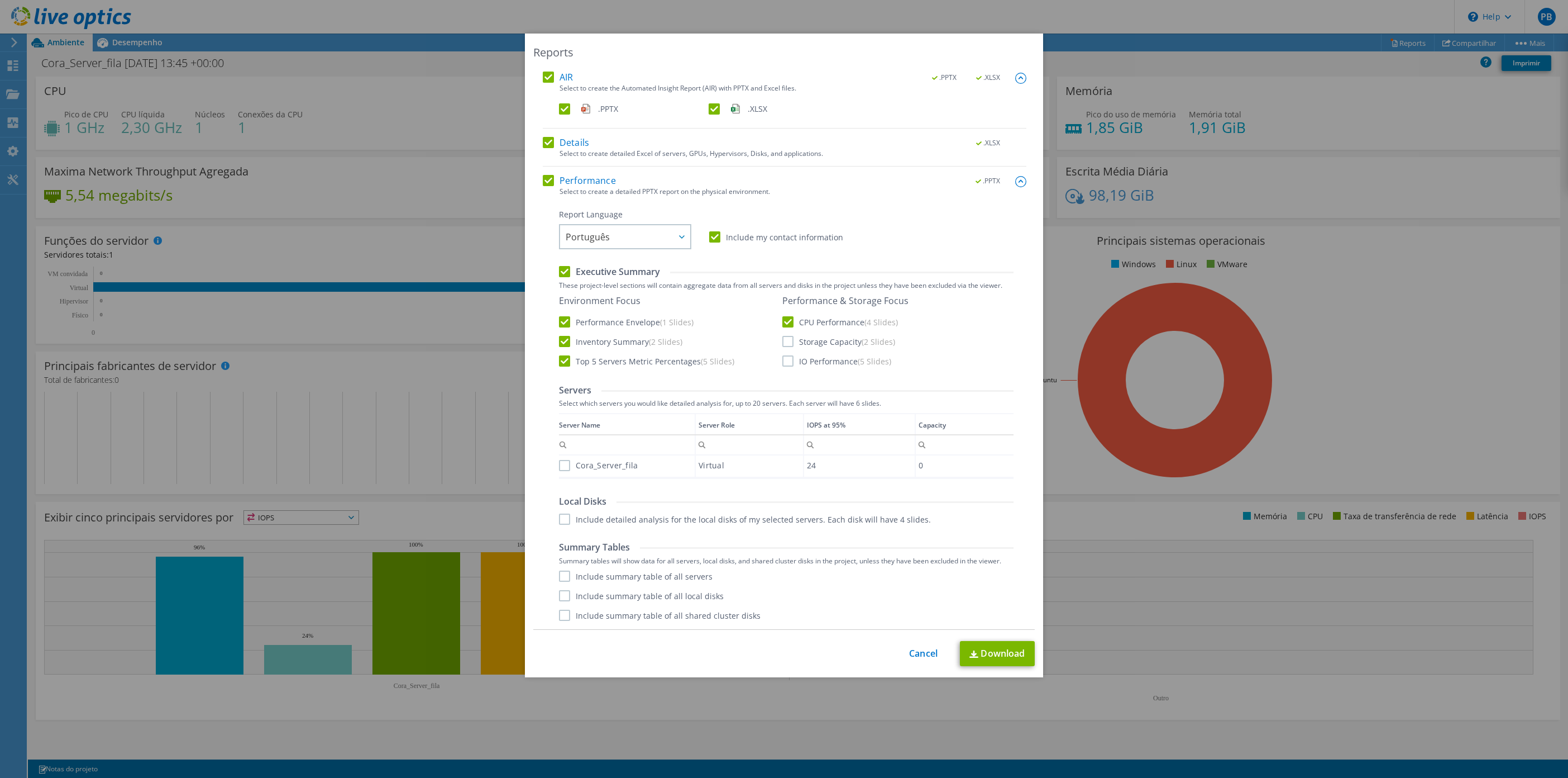
click at [782, 344] on label "Storage Capacity (2 Slides)" at bounding box center [838, 342] width 113 height 11
click at [0, 0] on input "Storage Capacity (2 Slides)" at bounding box center [0, 0] width 0 height 0
click at [784, 362] on label "IO Performance (5 Slides)" at bounding box center [836, 361] width 109 height 11
click at [0, 0] on input "IO Performance (5 Slides)" at bounding box center [0, 0] width 0 height 0
click at [559, 443] on div "Column Server Name, Filter cell" at bounding box center [565, 443] width 11 height 14
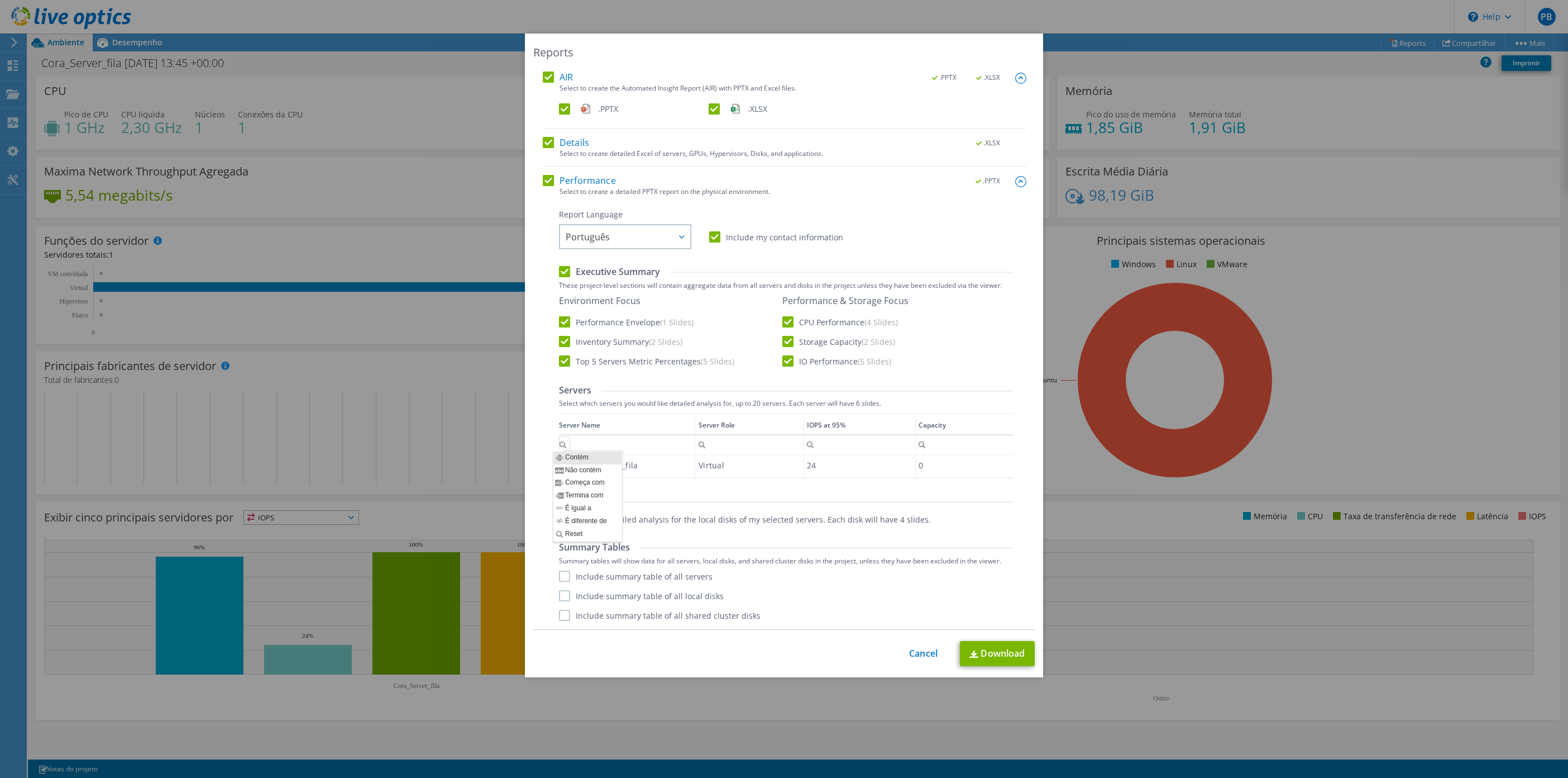
click at [559, 443] on div "Column Server Name, Filter cell" at bounding box center [565, 443] width 11 height 14
click at [707, 492] on div "Report Language English Deutsch Español Français Italiano Polski Português Русс…" at bounding box center [786, 414] width 454 height 412
click at [559, 465] on label "Cora_Server_fila" at bounding box center [599, 466] width 79 height 11
click at [0, 0] on input "Cora_Server_fila" at bounding box center [0, 0] width 0 height 0
click at [997, 659] on link "Download" at bounding box center [996, 653] width 74 height 25
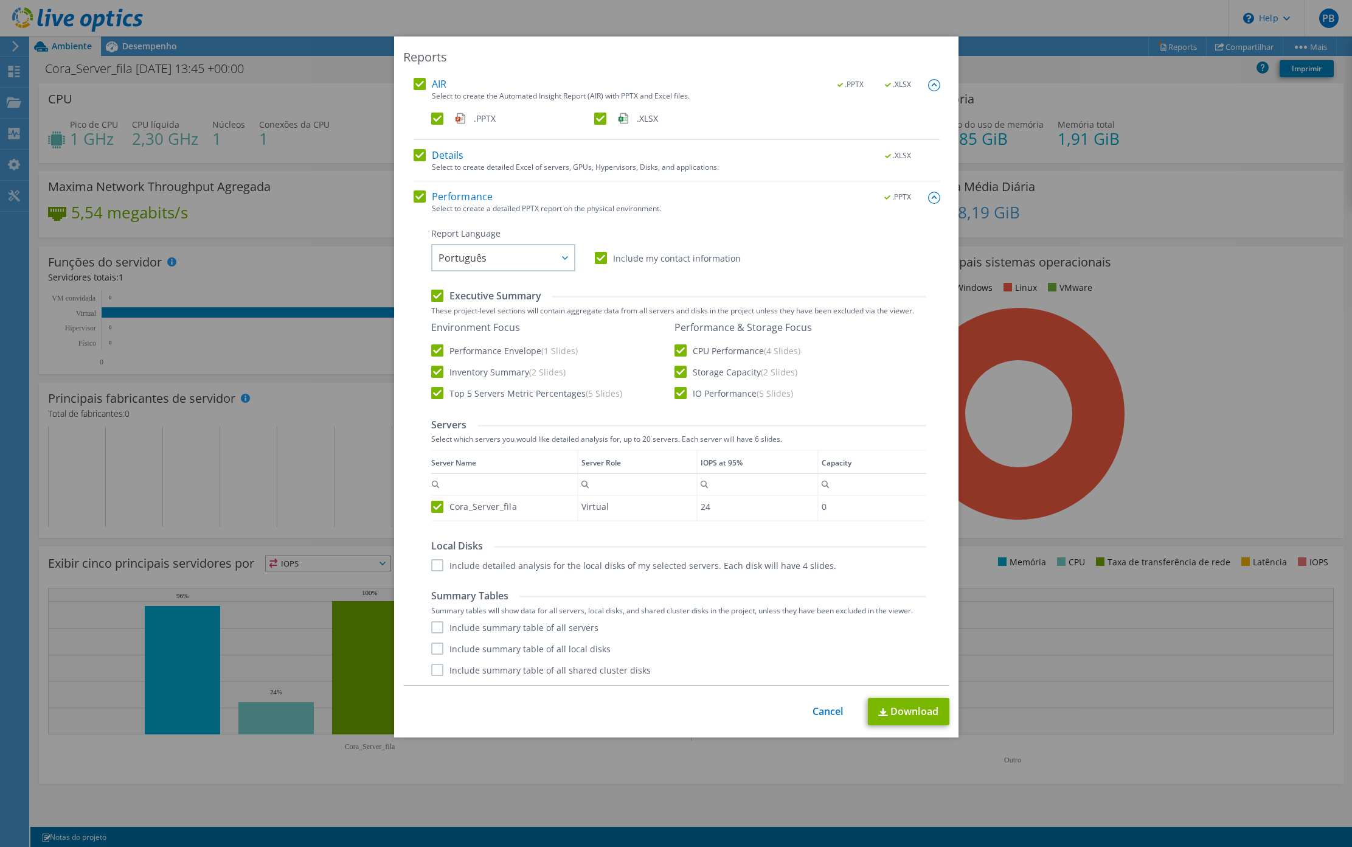
click at [816, 721] on div "This process may take a while, please wait... Cancel Download" at bounding box center [676, 711] width 546 height 27
click at [825, 712] on link "Cancel" at bounding box center [828, 711] width 31 height 12
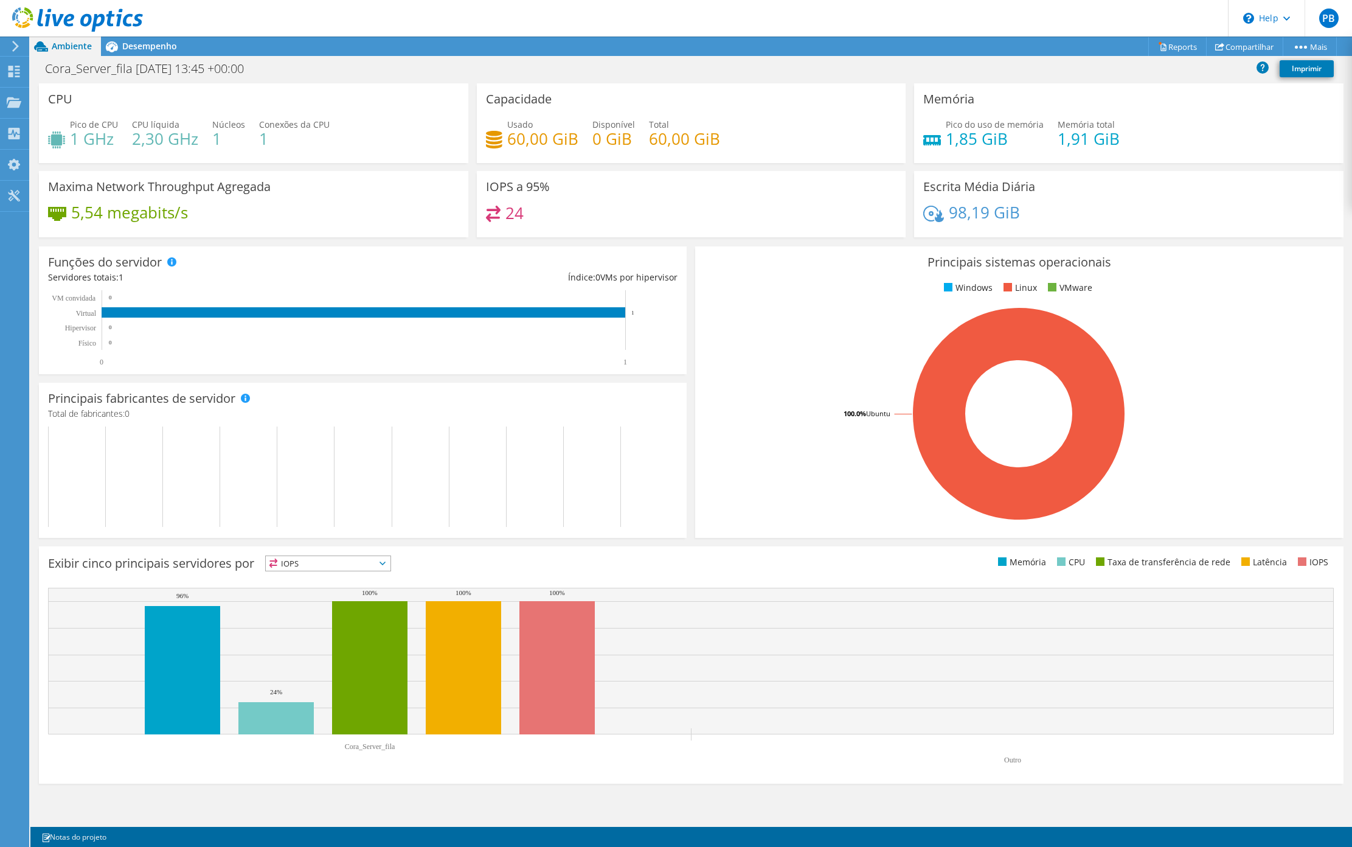
click at [17, 43] on icon at bounding box center [15, 46] width 9 height 11
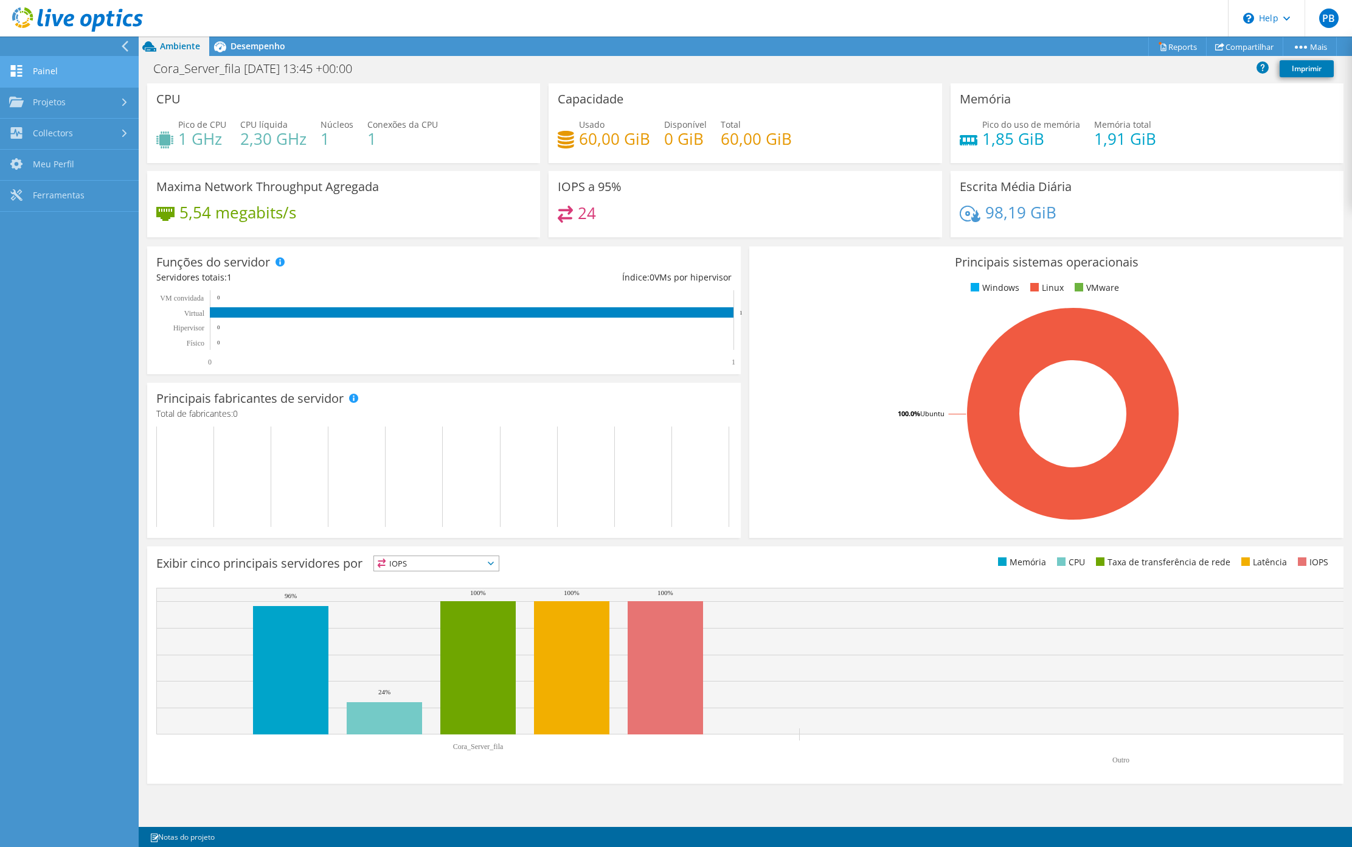
click at [48, 69] on link "Painel" at bounding box center [69, 72] width 139 height 31
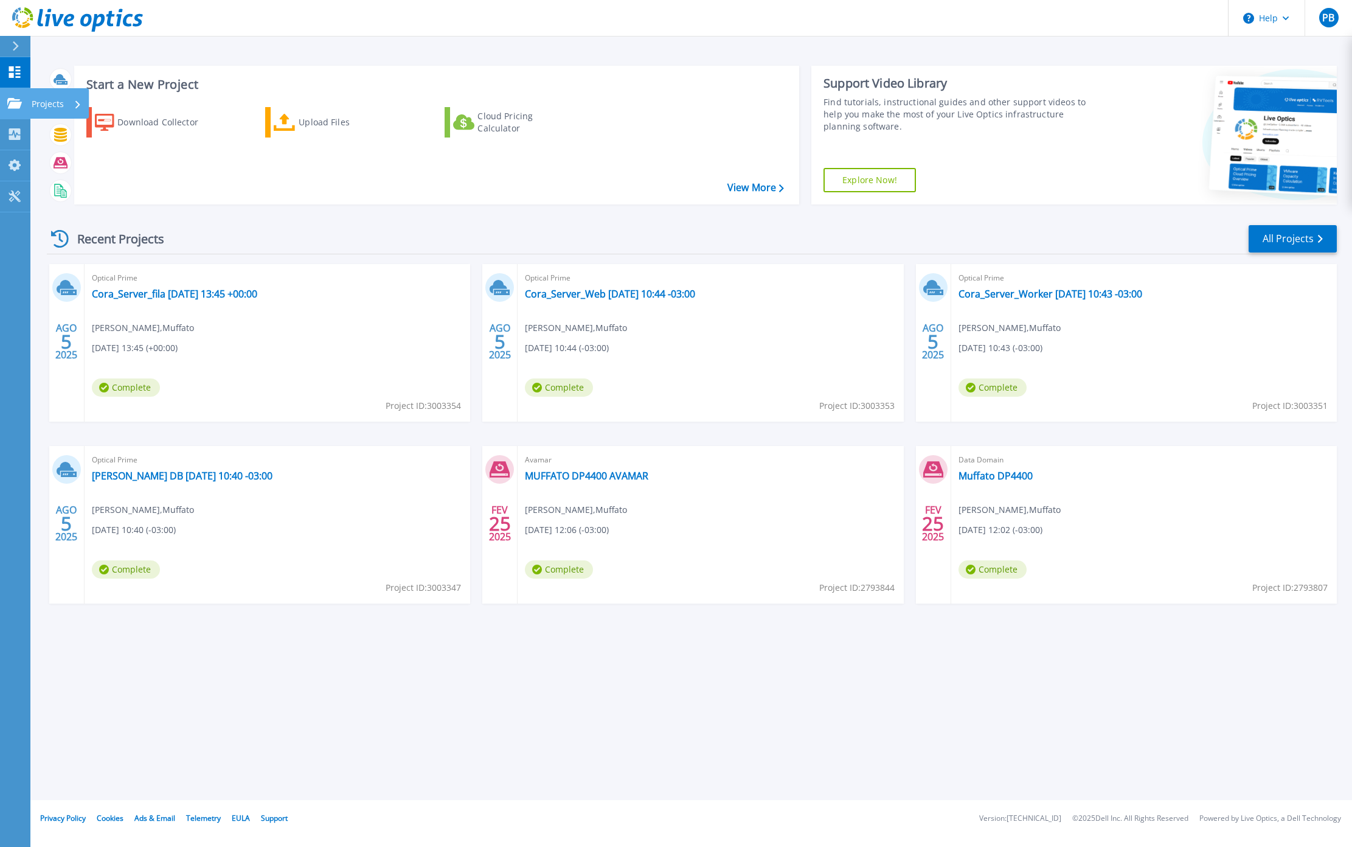
click at [49, 103] on p "Projects" at bounding box center [48, 104] width 32 height 32
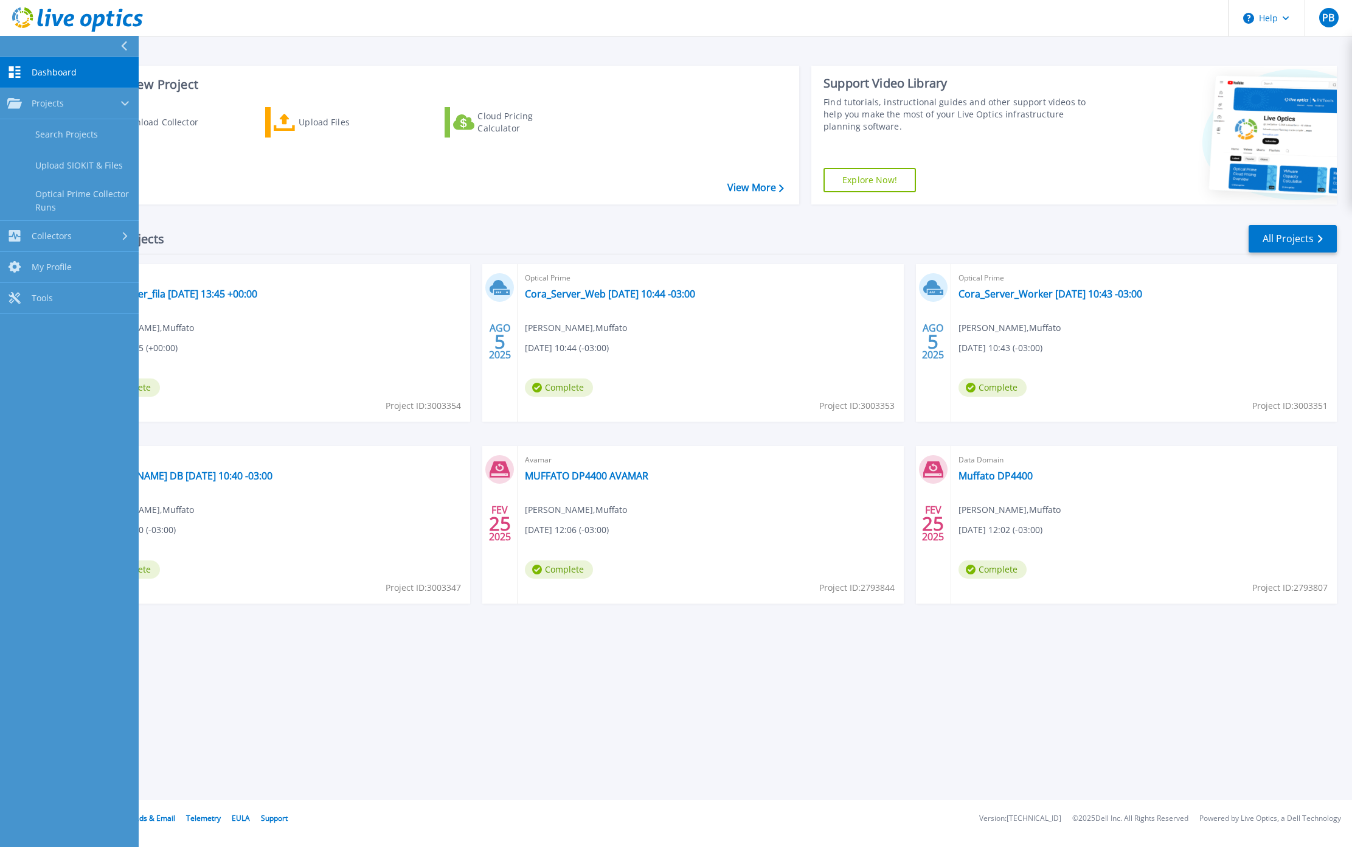
click at [66, 63] on link "Dashboard Dashboard" at bounding box center [69, 72] width 139 height 31
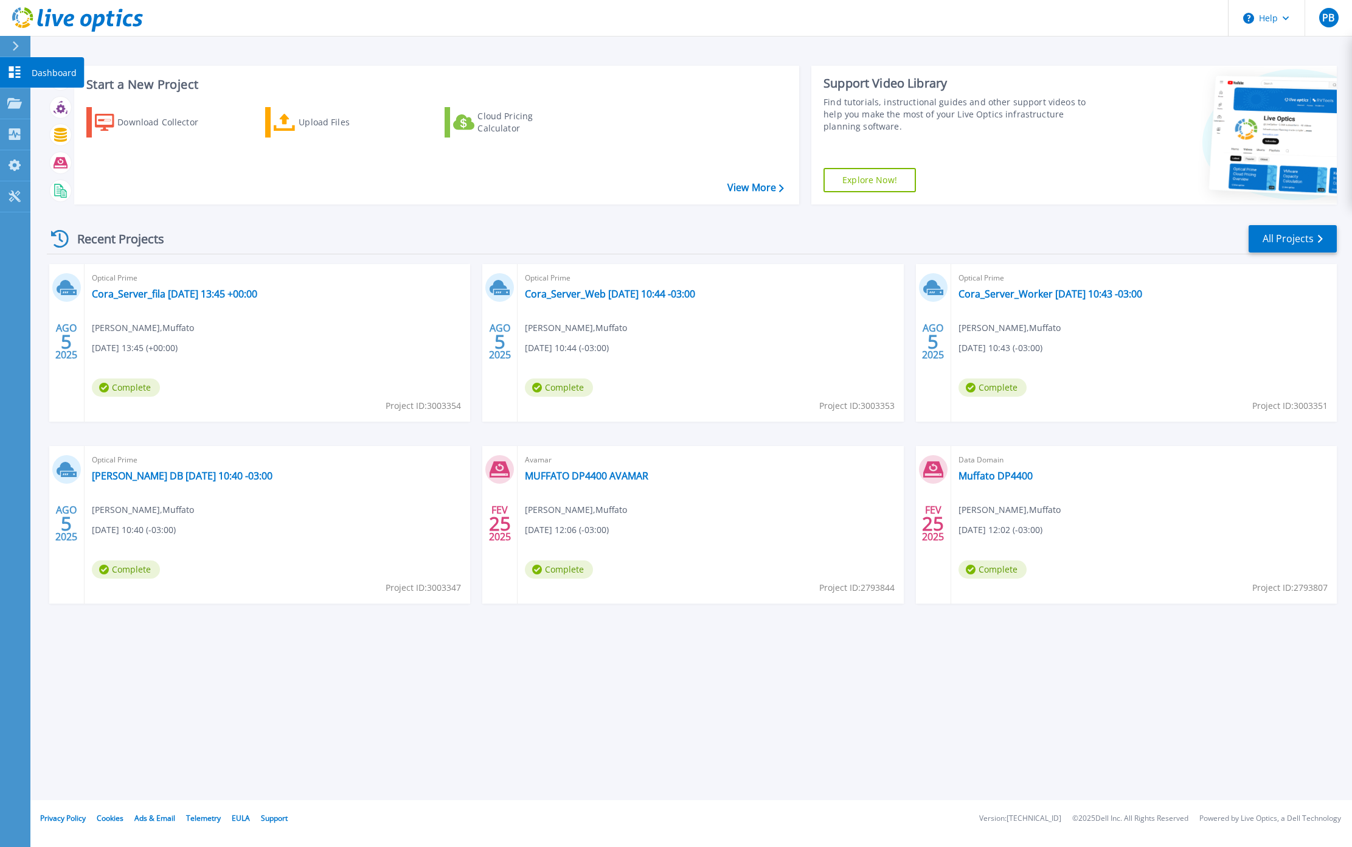
click at [11, 86] on link "Dashboard Dashboard" at bounding box center [15, 72] width 30 height 31
click at [20, 103] on icon at bounding box center [14, 103] width 15 height 10
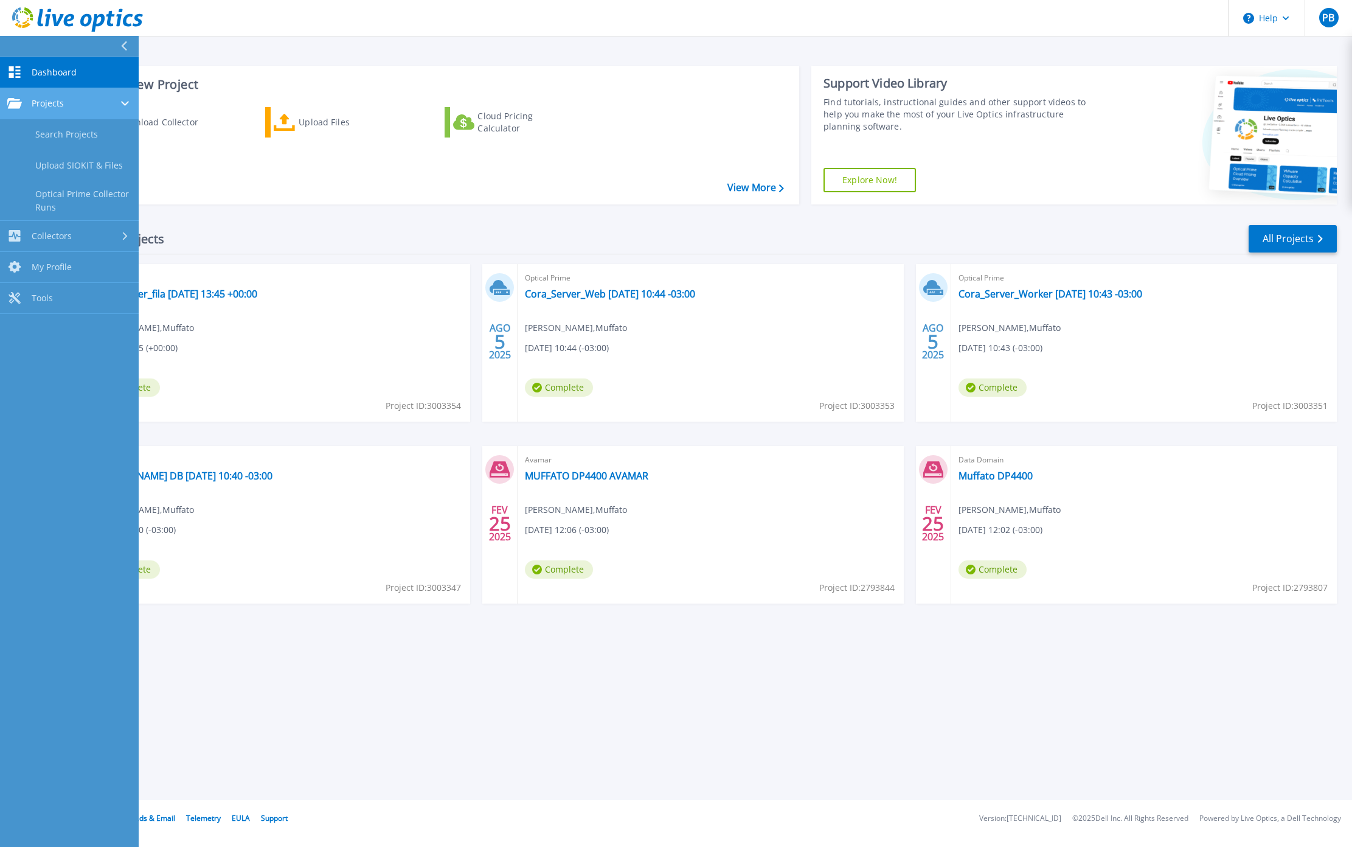
click at [55, 106] on span "Projects" at bounding box center [48, 103] width 32 height 11
click at [71, 127] on link "Collectors Collectors" at bounding box center [69, 134] width 139 height 31
click at [81, 104] on div "Projects" at bounding box center [69, 103] width 124 height 11
click at [58, 124] on link "Search Projects" at bounding box center [69, 134] width 139 height 31
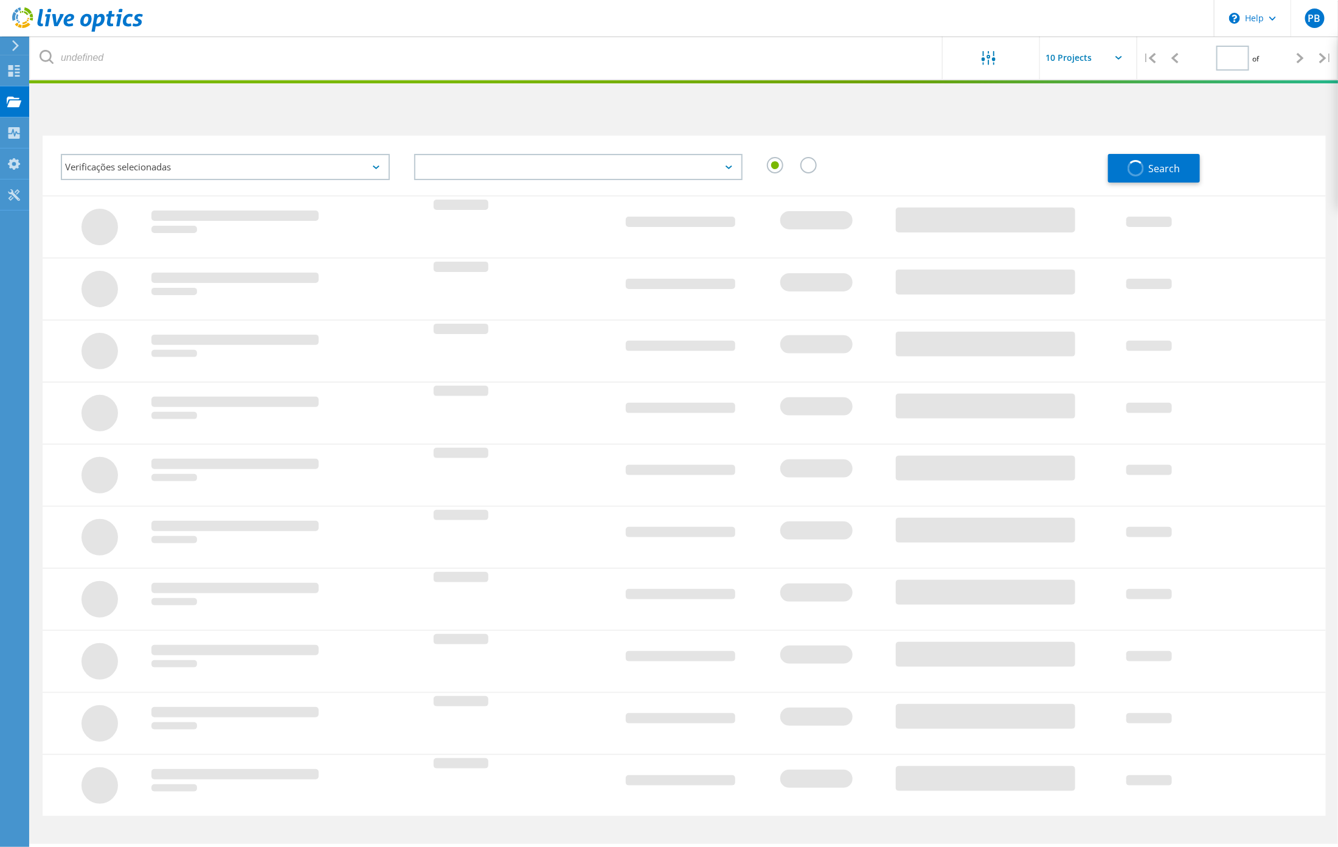
type input "1"
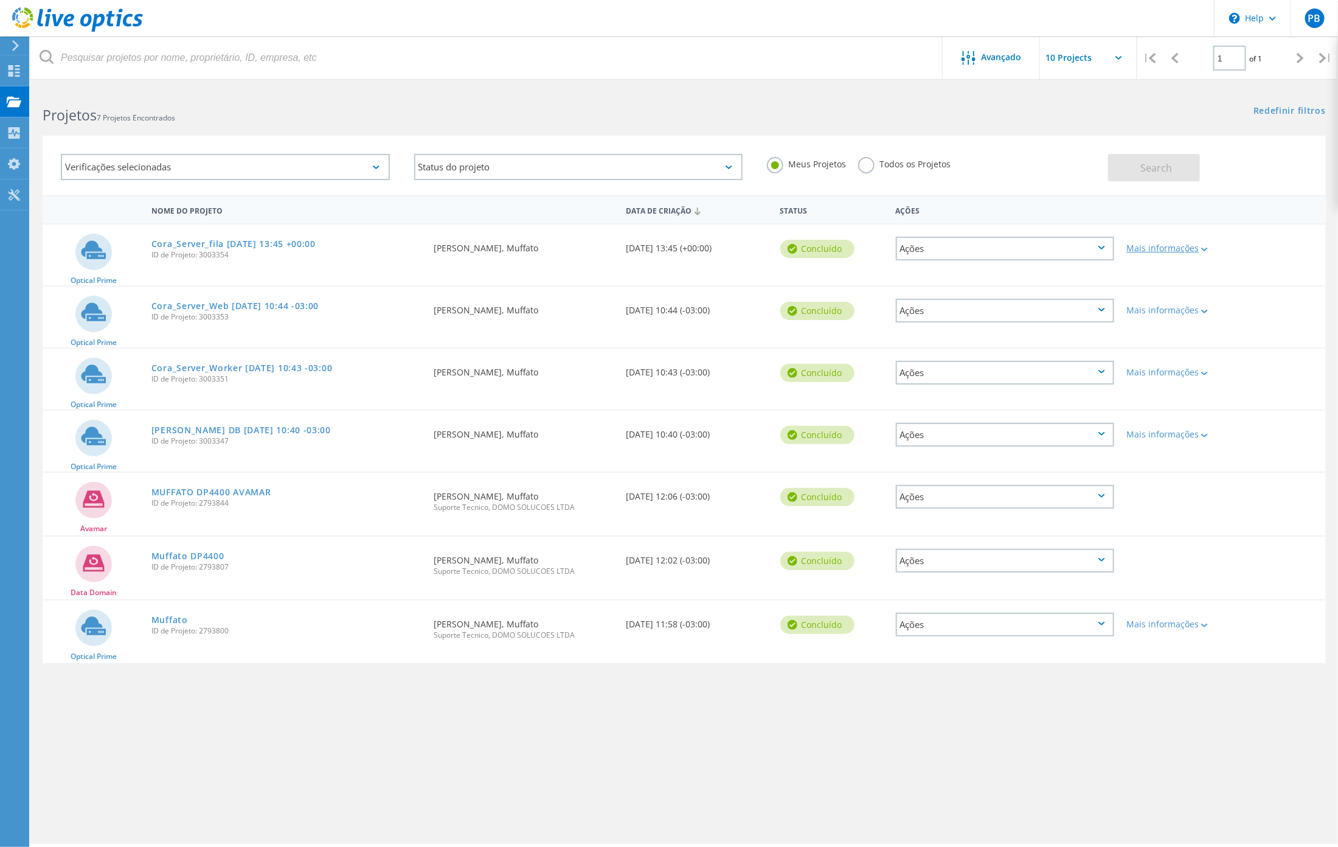
click at [1176, 252] on div "Mais informações" at bounding box center [1171, 248] width 91 height 9
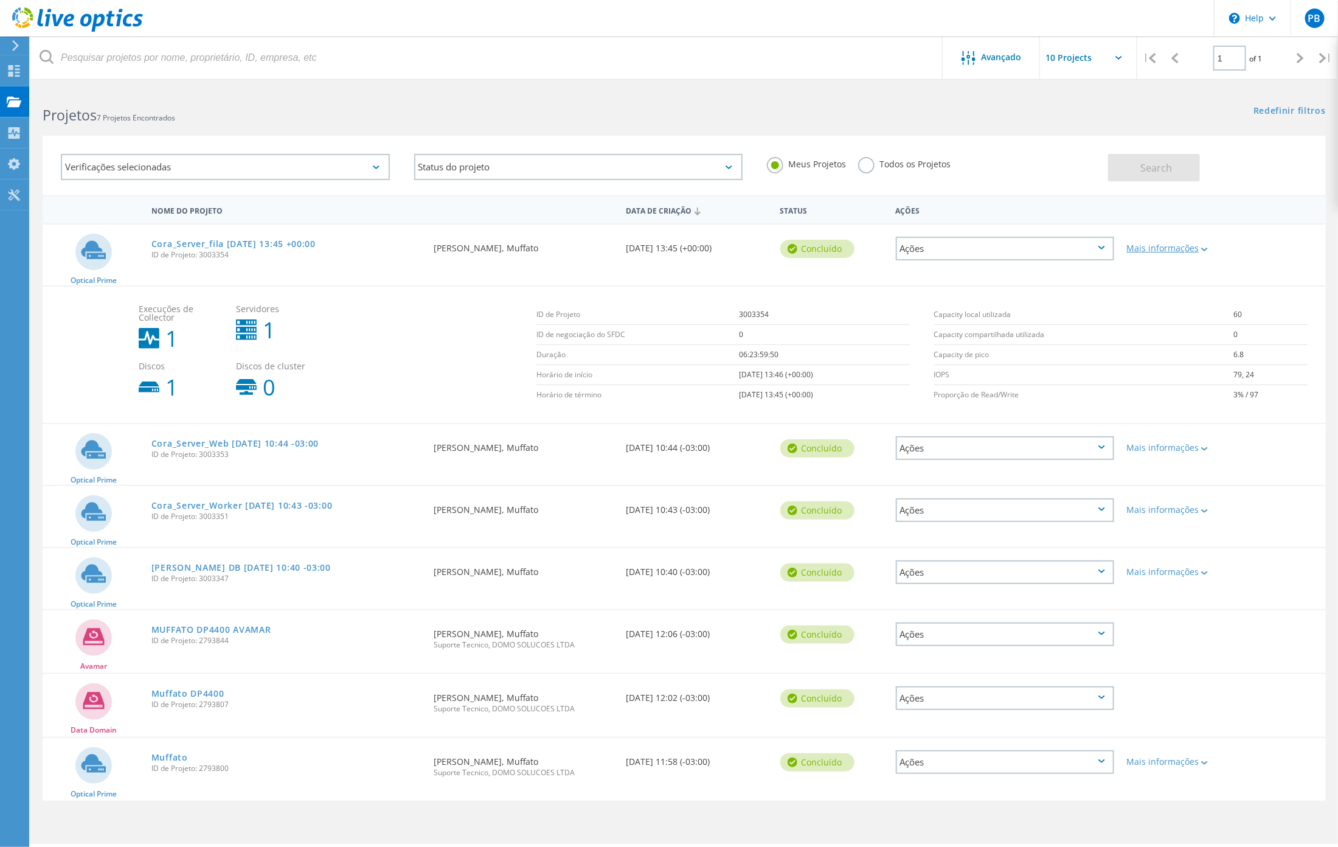
click at [1188, 249] on div "Mais informações" at bounding box center [1171, 248] width 91 height 9
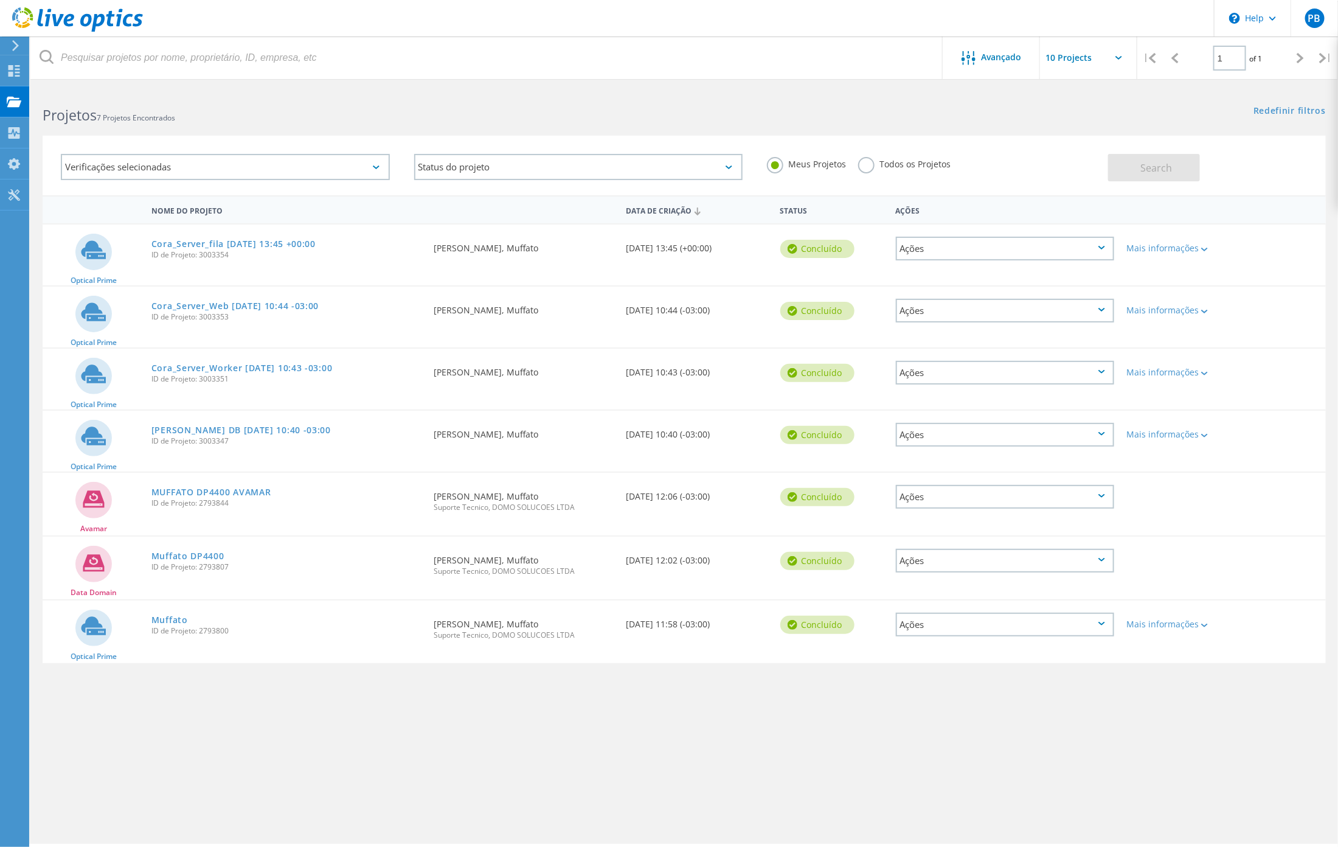
click at [1107, 248] on div "Ações" at bounding box center [1005, 249] width 219 height 24
click at [966, 258] on div "Compartilhar" at bounding box center [1005, 258] width 217 height 19
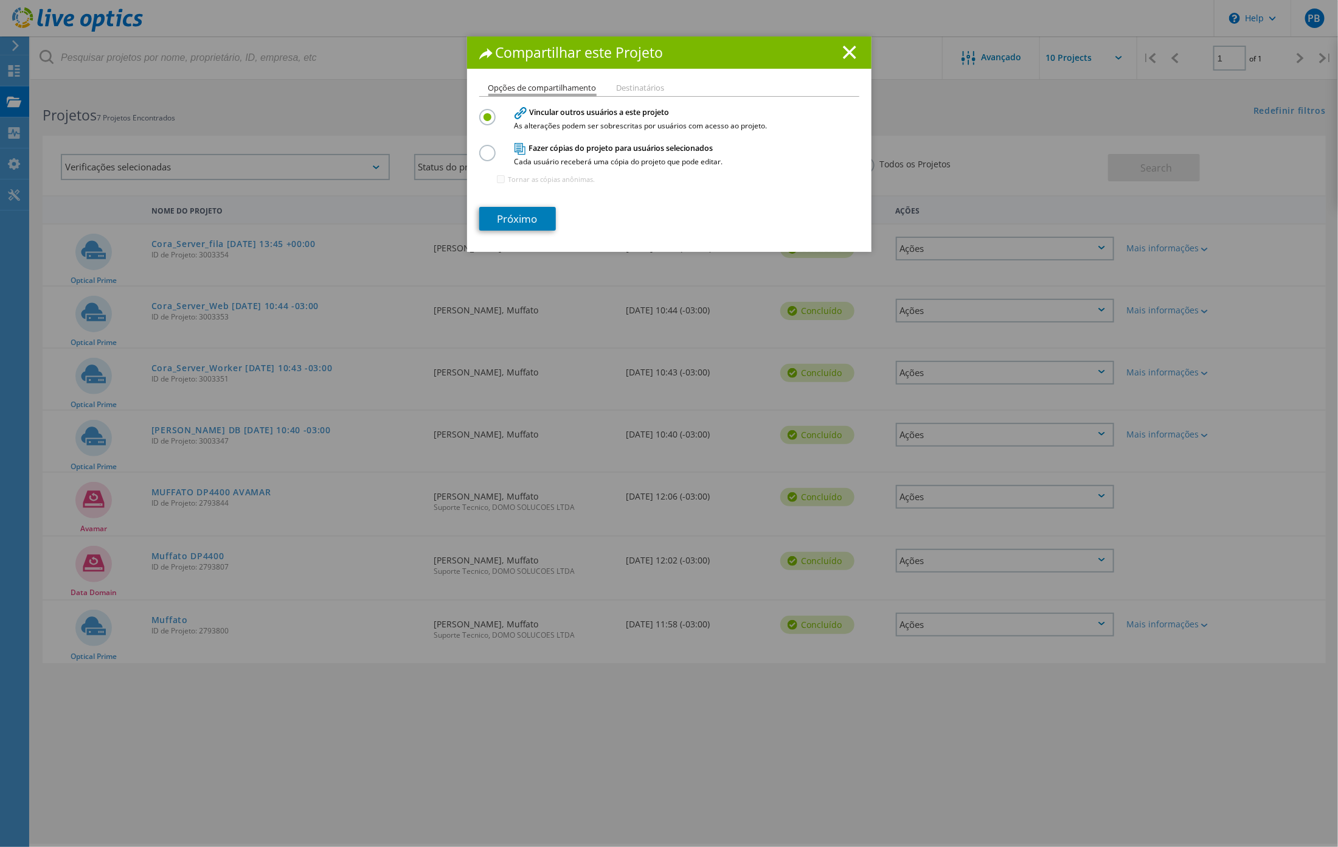
click at [637, 88] on li "Destinatários" at bounding box center [641, 89] width 48 height 10
click at [845, 49] on line at bounding box center [850, 52] width 12 height 12
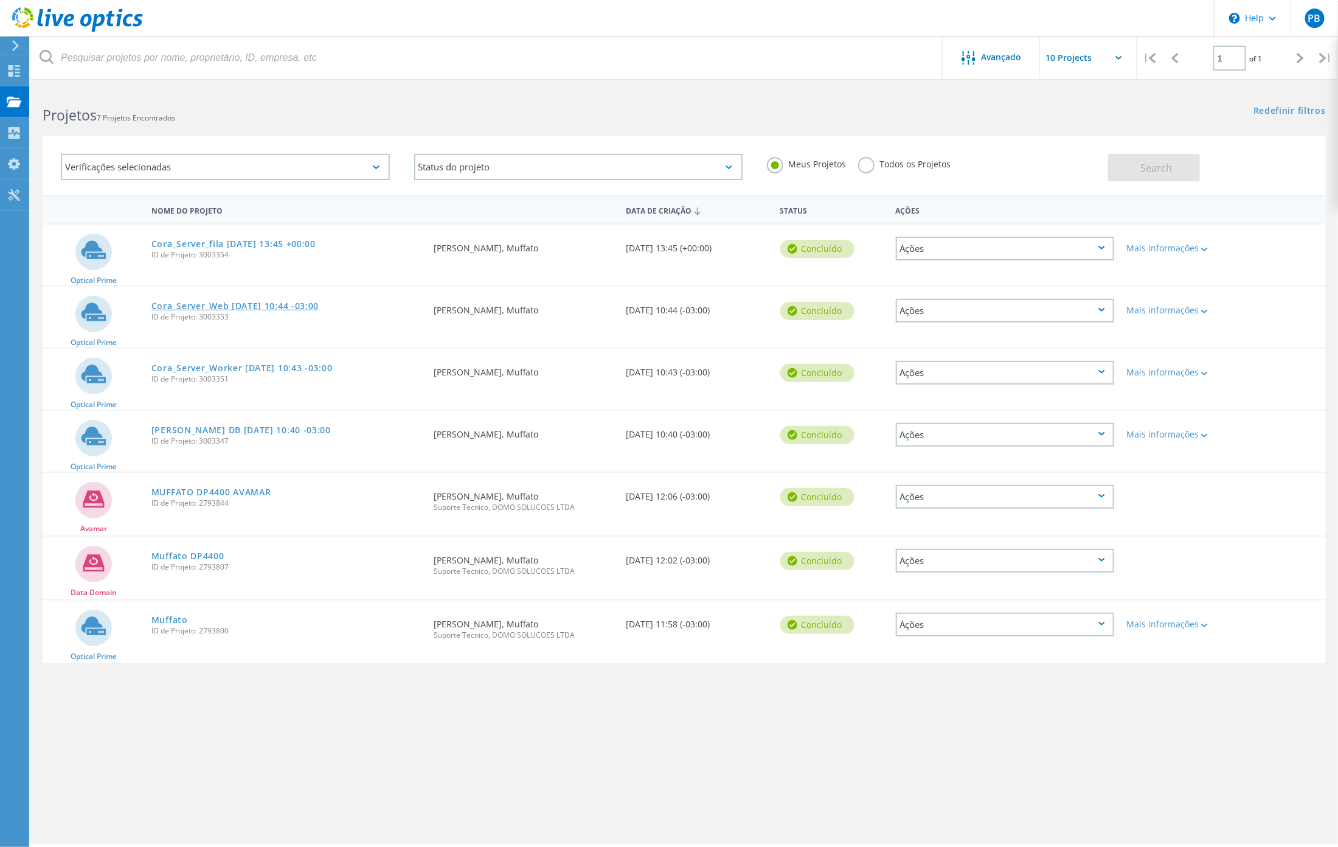
click at [173, 305] on link "Cora_Server_Web [DATE] 10:44 -03:00" at bounding box center [235, 306] width 168 height 9
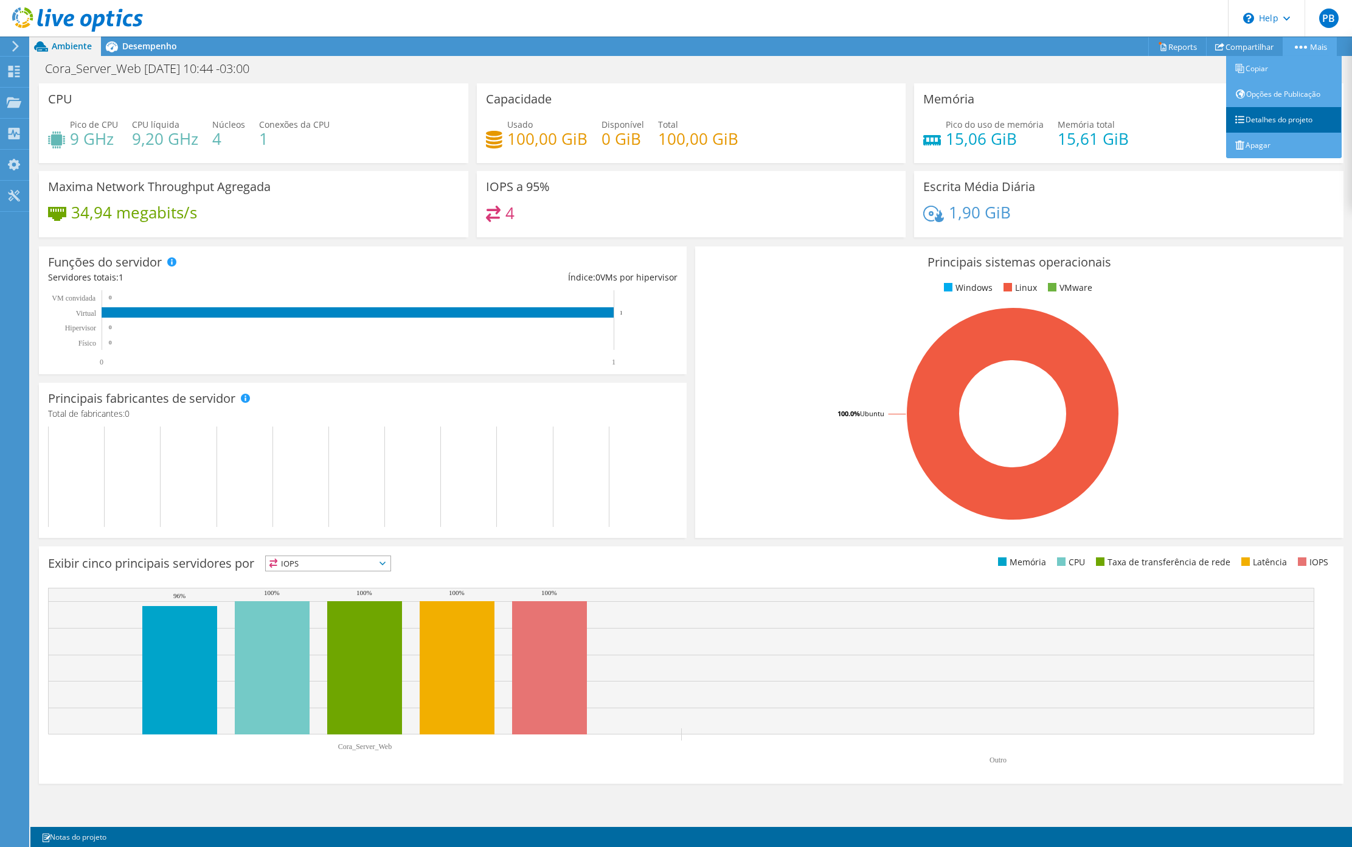
click at [1283, 124] on link "Detalhes do projeto" at bounding box center [1284, 120] width 116 height 26
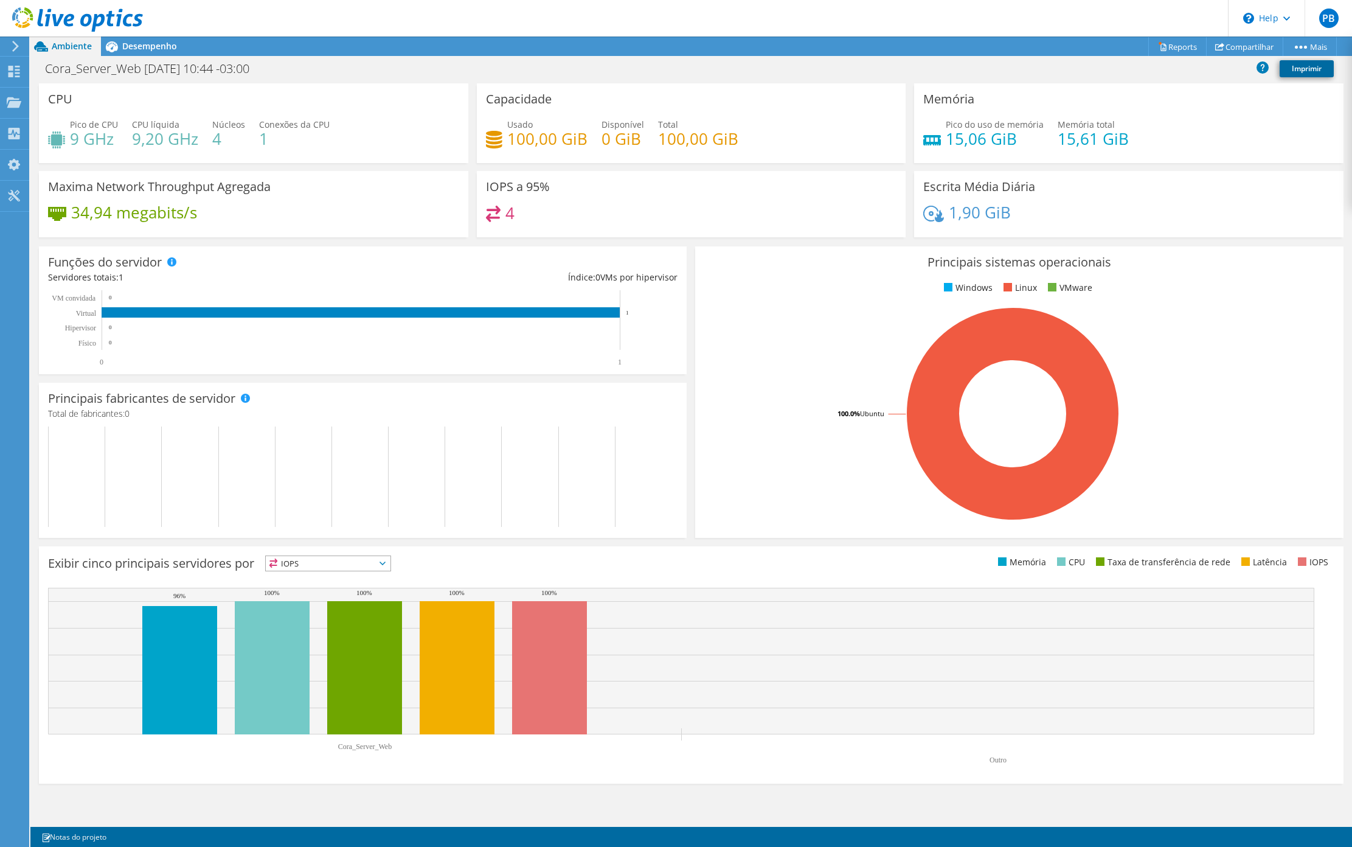
click at [1303, 72] on link "Imprimir" at bounding box center [1307, 68] width 54 height 17
click at [1158, 43] on icon at bounding box center [1162, 46] width 9 height 9
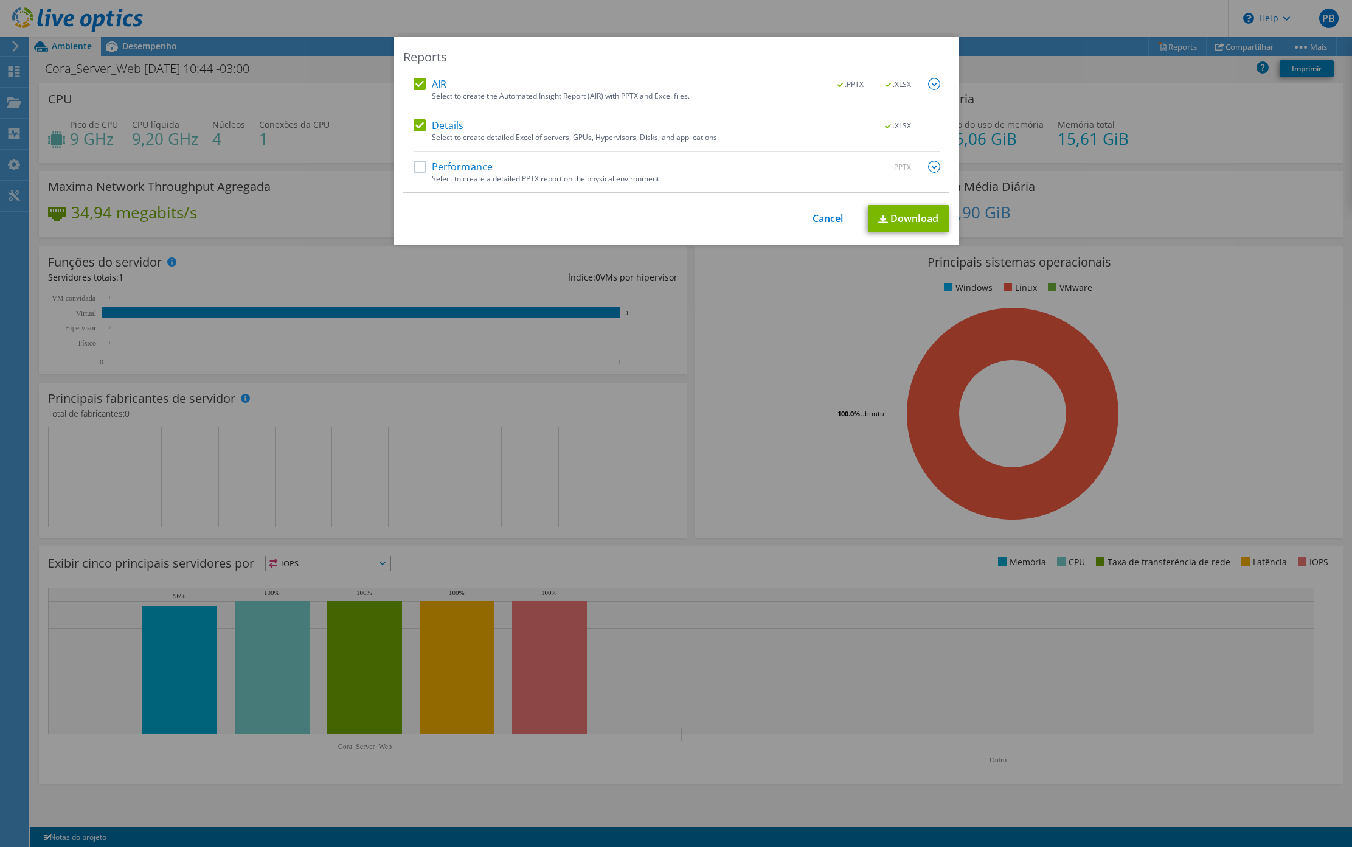
click at [429, 164] on label "Performance" at bounding box center [454, 167] width 80 height 12
click at [0, 0] on input "Performance" at bounding box center [0, 0] width 0 height 0
click at [920, 161] on div ".PPTX" at bounding box center [905, 167] width 71 height 13
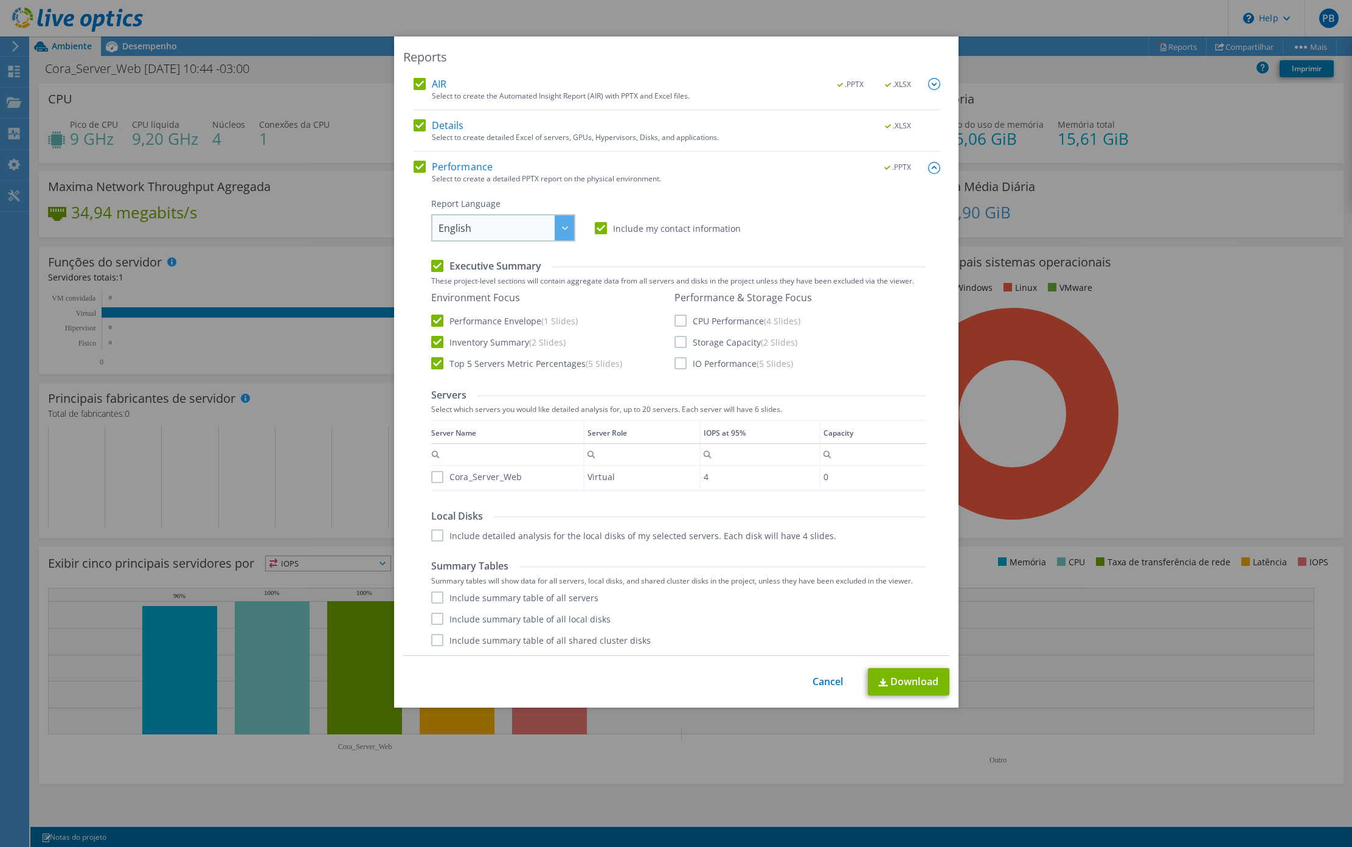
click at [484, 223] on span "English" at bounding box center [506, 227] width 136 height 25
click at [475, 325] on li "Português" at bounding box center [503, 330] width 138 height 21
drag, startPoint x: 686, startPoint y: 314, endPoint x: 679, endPoint y: 322, distance: 9.9
click at [686, 316] on label "CPU Performance (4 Slides)" at bounding box center [737, 320] width 126 height 12
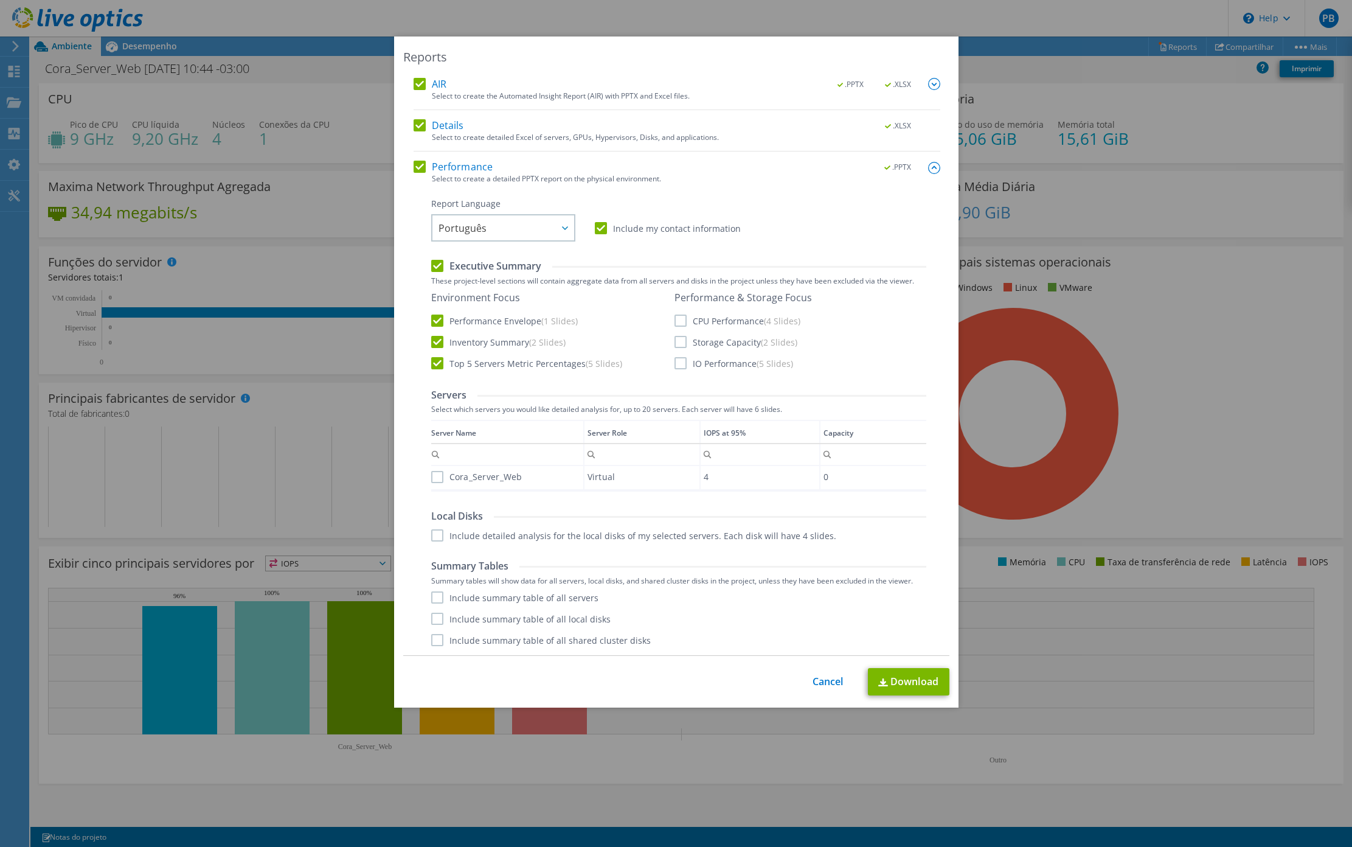
click at [0, 0] on input "CPU Performance (4 Slides)" at bounding box center [0, 0] width 0 height 0
click at [675, 347] on label "Storage Capacity (2 Slides)" at bounding box center [735, 342] width 123 height 12
click at [0, 0] on input "Storage Capacity (2 Slides)" at bounding box center [0, 0] width 0 height 0
click at [674, 364] on label "IO Performance (5 Slides)" at bounding box center [733, 363] width 119 height 12
click at [0, 0] on input "IO Performance (5 Slides)" at bounding box center [0, 0] width 0 height 0
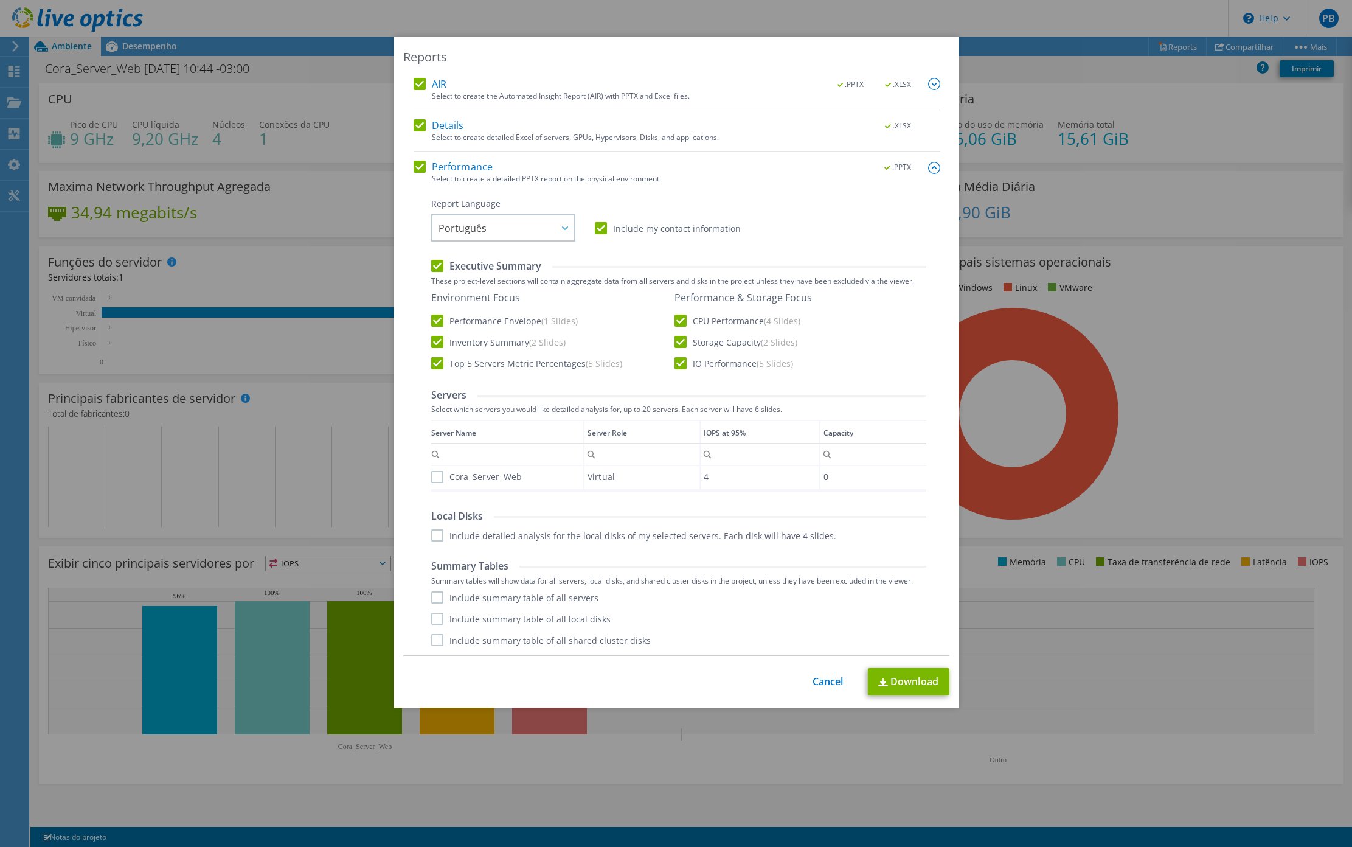
drag, startPoint x: 438, startPoint y: 480, endPoint x: 431, endPoint y: 479, distance: 6.8
click at [435, 480] on label "Cora_Server_Web" at bounding box center [476, 477] width 91 height 12
click at [0, 0] on input "Cora_Server_Web" at bounding box center [0, 0] width 0 height 0
click at [431, 479] on label "Cora_Server_Web" at bounding box center [476, 477] width 91 height 12
click at [0, 0] on input "Cora_Server_Web" at bounding box center [0, 0] width 0 height 0
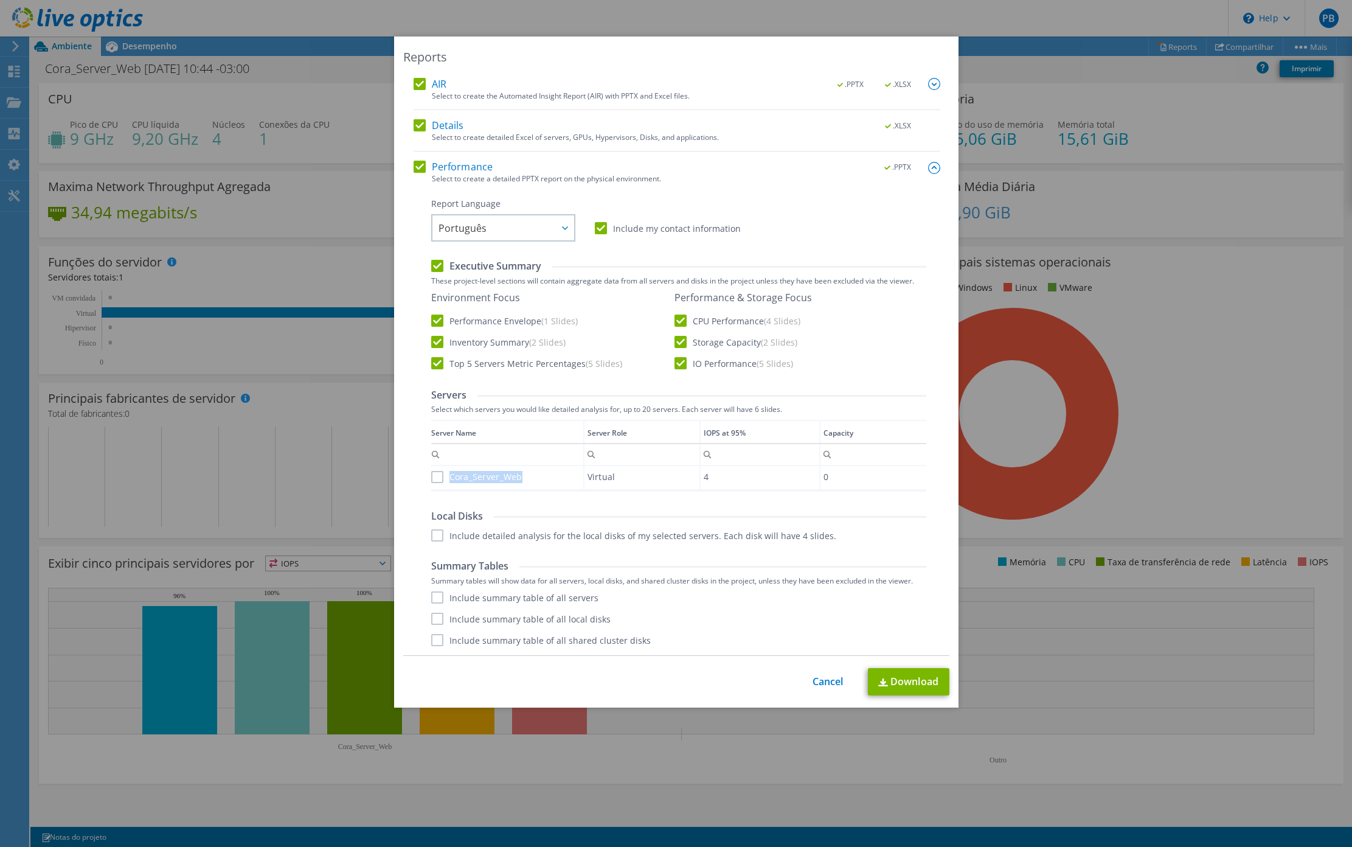
click at [431, 479] on label "Cora_Server_Web" at bounding box center [476, 477] width 91 height 12
click at [0, 0] on input "Cora_Server_Web" at bounding box center [0, 0] width 0 height 0
click at [896, 692] on link "Download" at bounding box center [908, 681] width 81 height 27
click at [820, 682] on link "Cancel" at bounding box center [828, 682] width 31 height 12
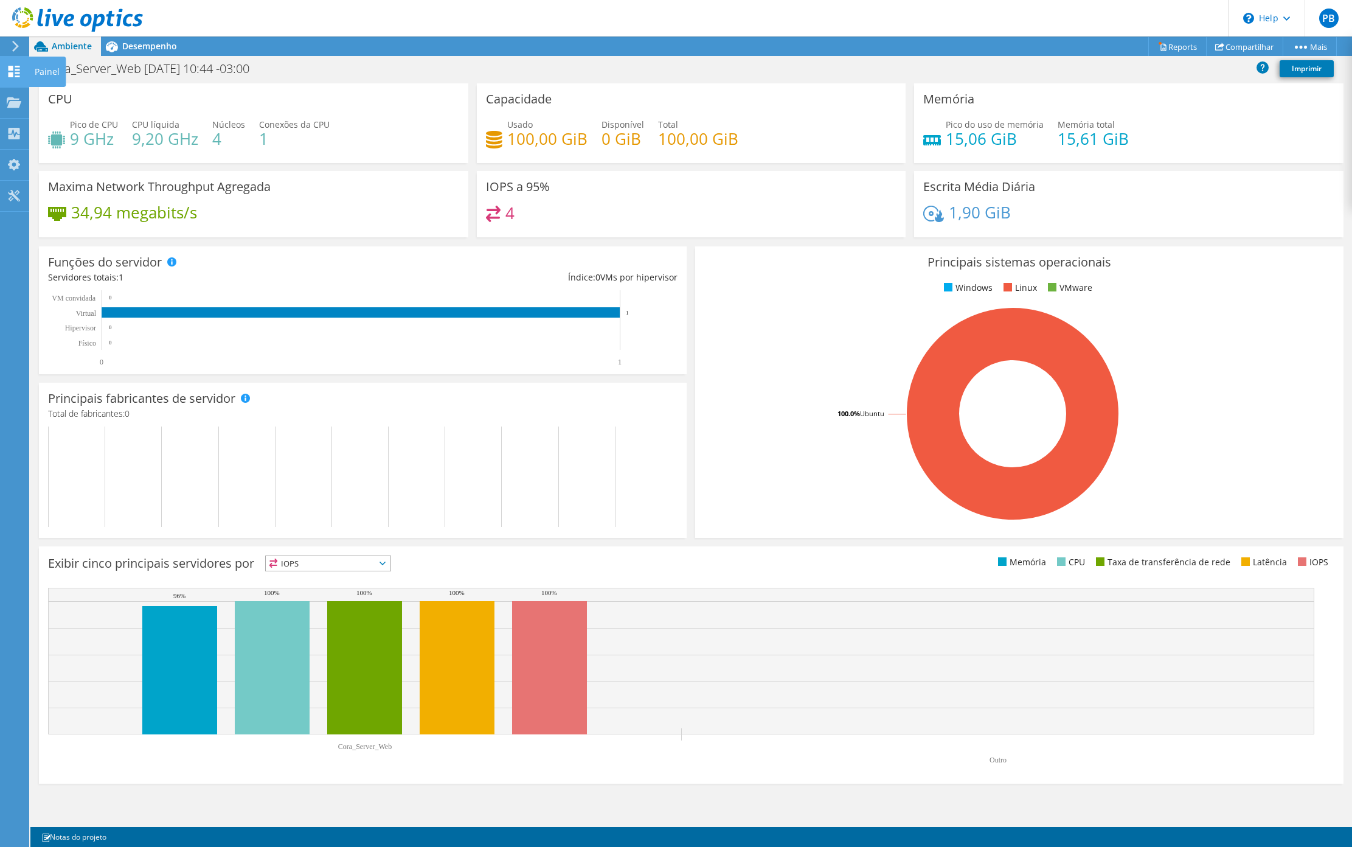
click at [30, 64] on div "Painel" at bounding box center [47, 72] width 37 height 30
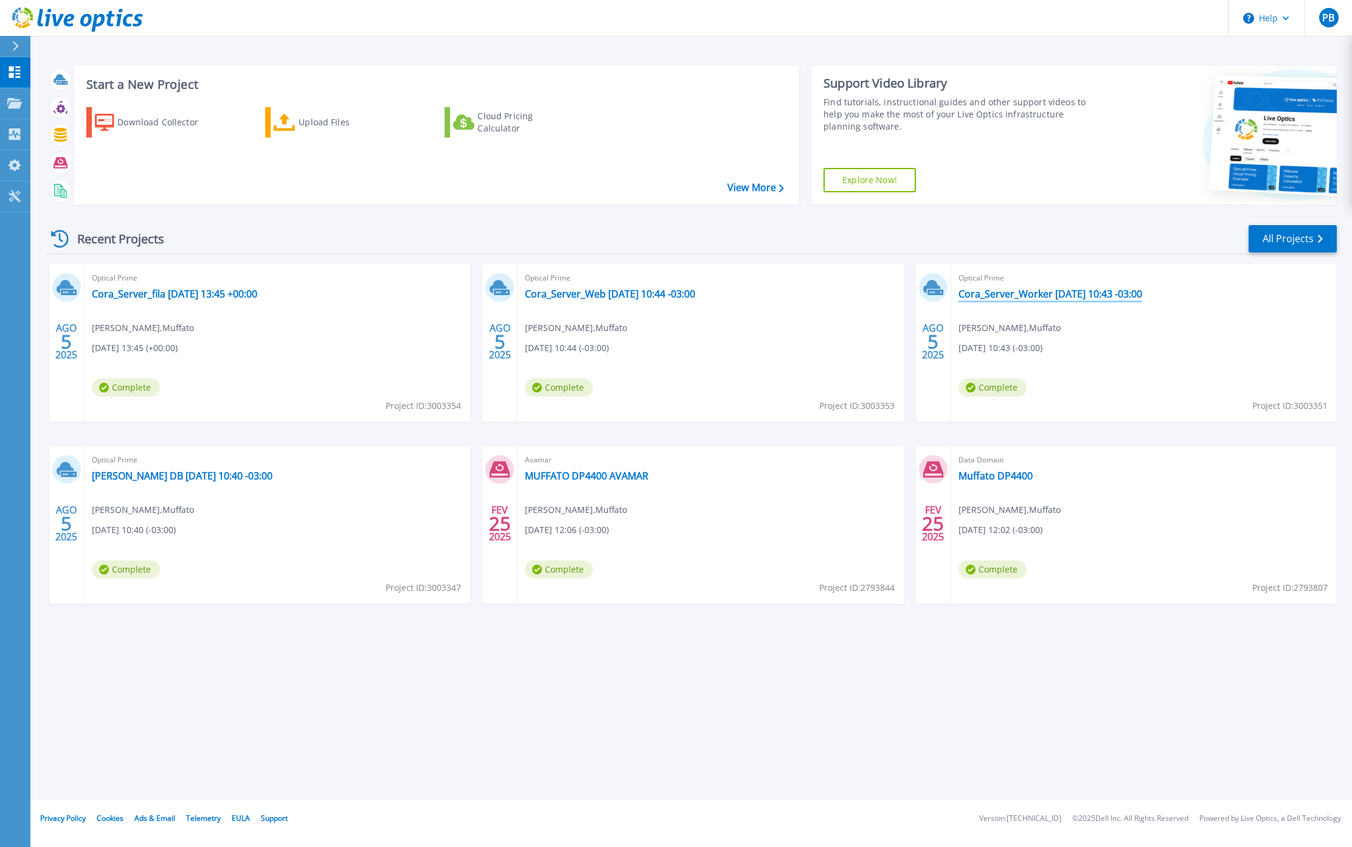
click at [1060, 293] on link "Cora_Server_Worker [DATE] 10:43 -03:00" at bounding box center [1050, 294] width 184 height 12
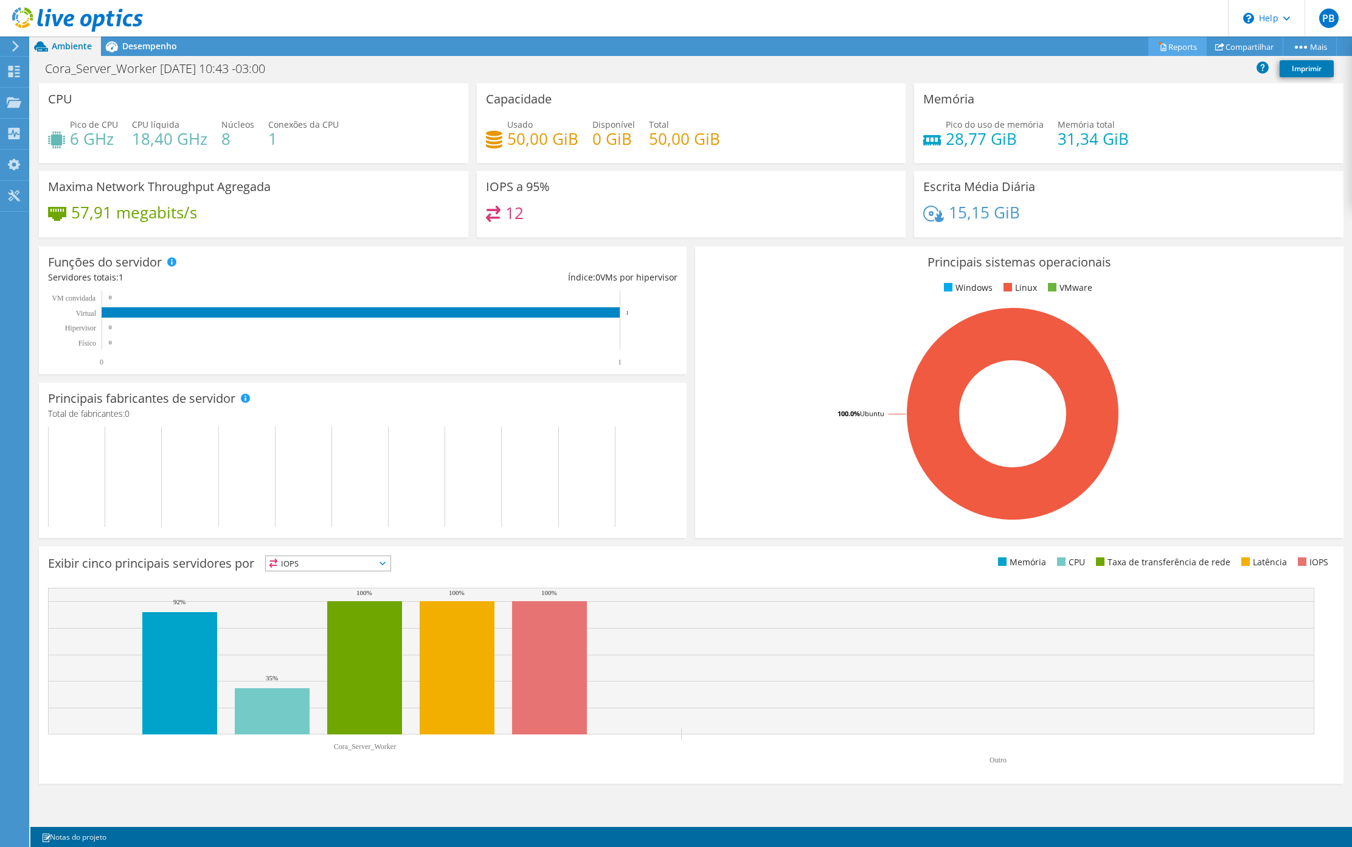
click at [1165, 44] on link "Reports" at bounding box center [1177, 46] width 58 height 19
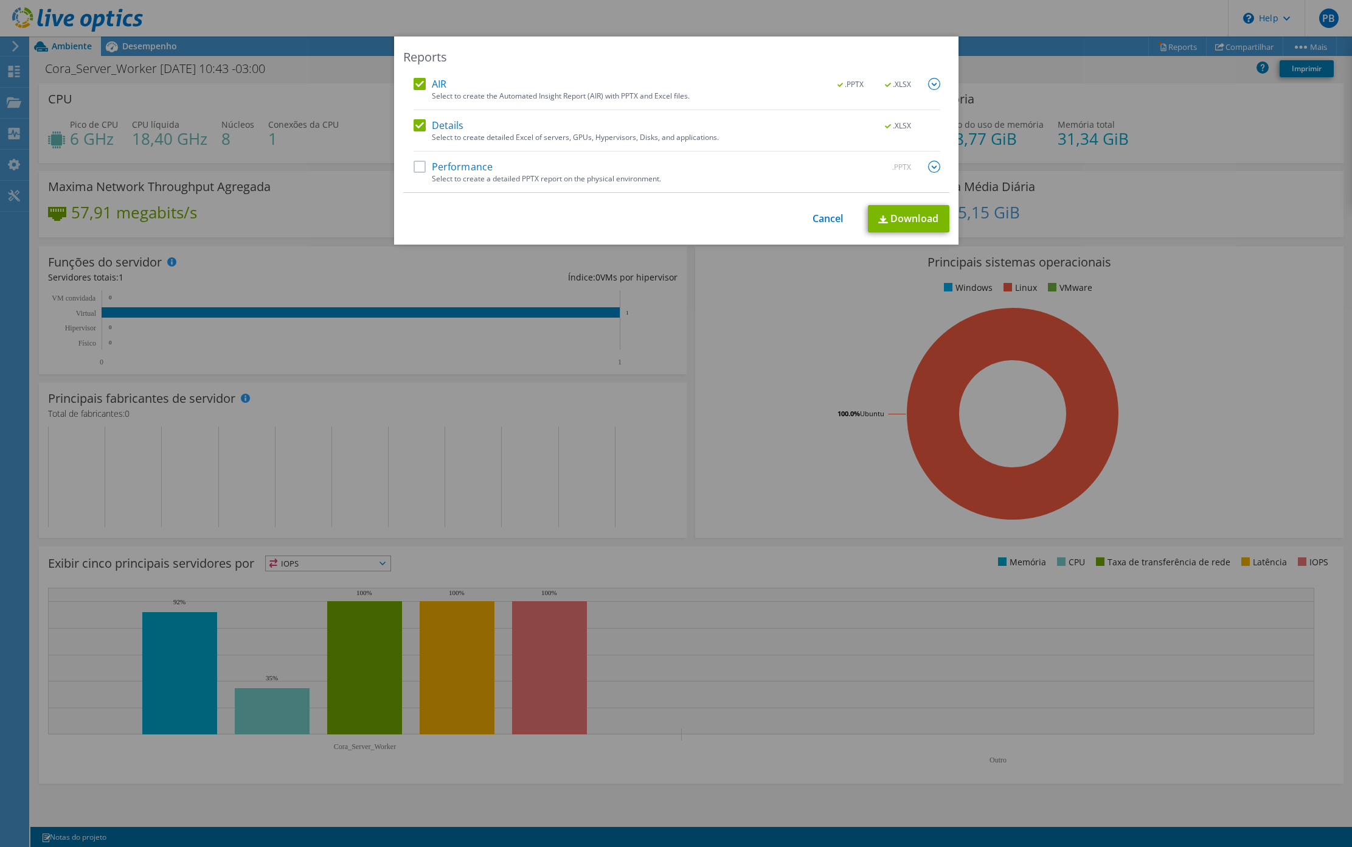
click at [418, 159] on div "AIR .PPTX .XLSX Select to create the Automated Insight Report (AIR) with PPTX a…" at bounding box center [677, 135] width 527 height 114
click at [416, 167] on label "Performance" at bounding box center [454, 167] width 80 height 12
click at [0, 0] on input "Performance" at bounding box center [0, 0] width 0 height 0
click at [928, 165] on img at bounding box center [934, 167] width 12 height 12
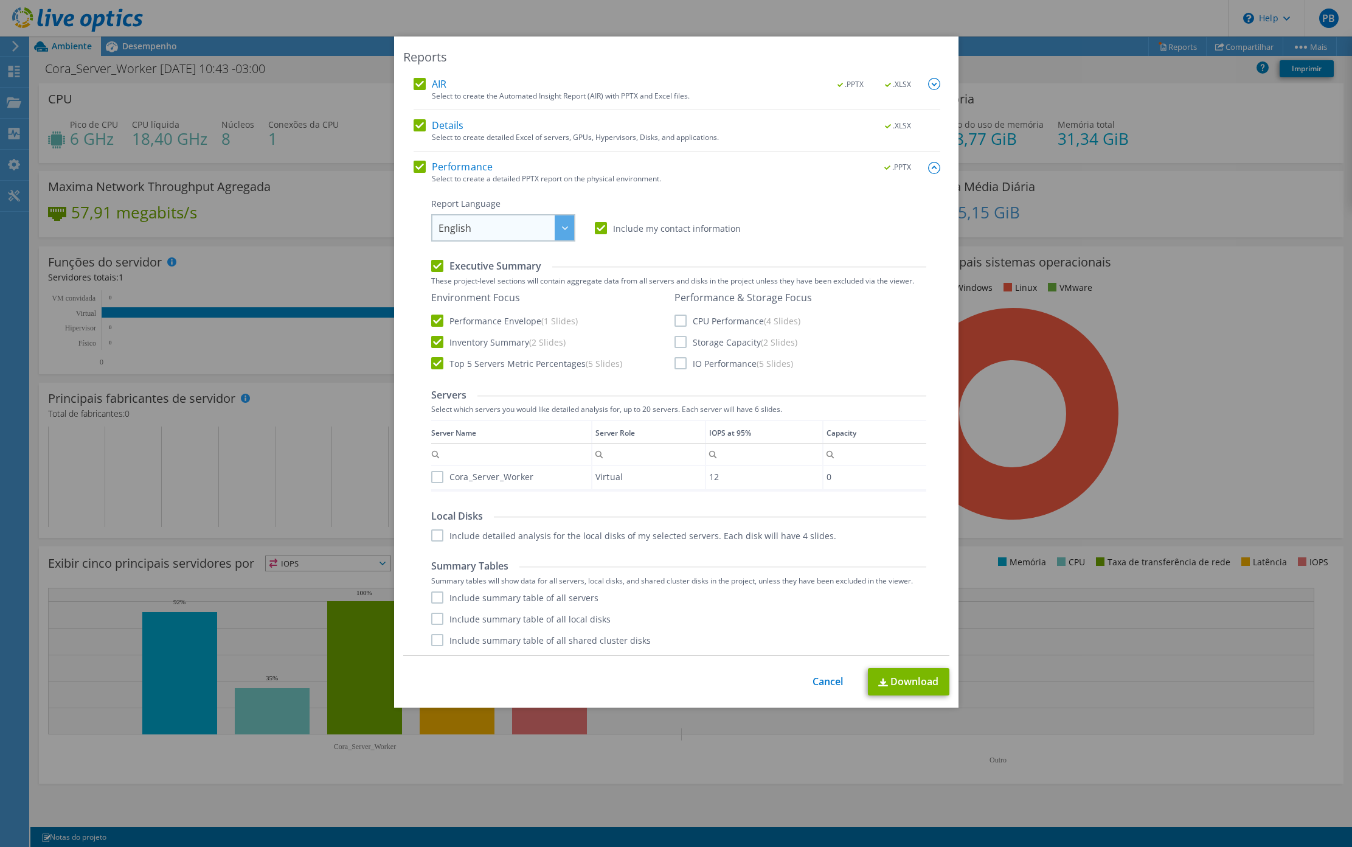
click at [468, 237] on span "English" at bounding box center [506, 227] width 136 height 25
click at [476, 285] on li "Português" at bounding box center [503, 290] width 138 height 21
click at [674, 316] on label "CPU Performance (4 Slides)" at bounding box center [737, 320] width 126 height 12
click at [0, 0] on input "CPU Performance (4 Slides)" at bounding box center [0, 0] width 0 height 0
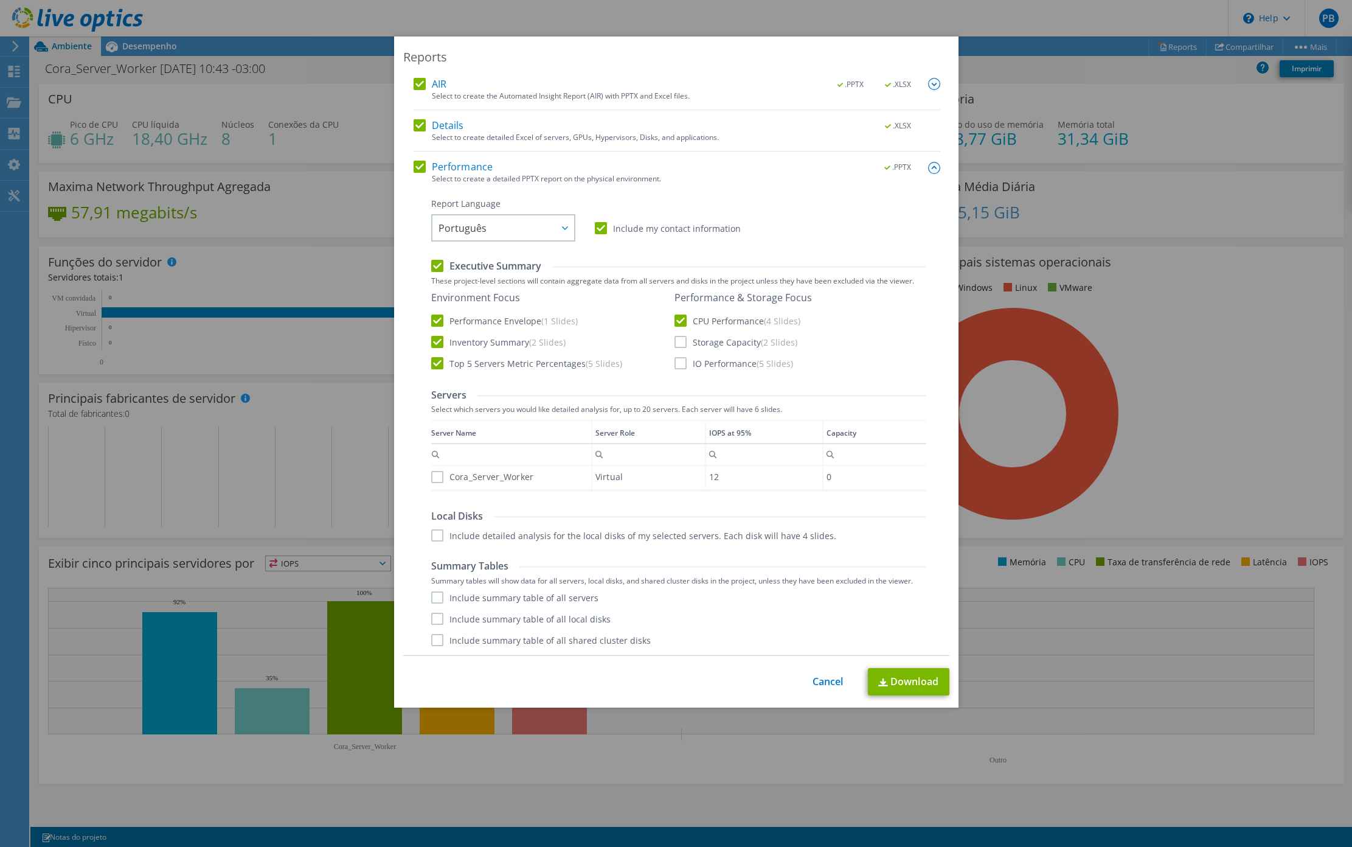
click at [674, 338] on label "Storage Capacity (2 Slides)" at bounding box center [735, 342] width 123 height 12
click at [0, 0] on input "Storage Capacity (2 Slides)" at bounding box center [0, 0] width 0 height 0
click at [674, 363] on label "IO Performance (5 Slides)" at bounding box center [733, 363] width 119 height 12
click at [0, 0] on input "IO Performance (5 Slides)" at bounding box center [0, 0] width 0 height 0
click at [431, 474] on label "Cora_Server_Worker" at bounding box center [482, 477] width 103 height 12
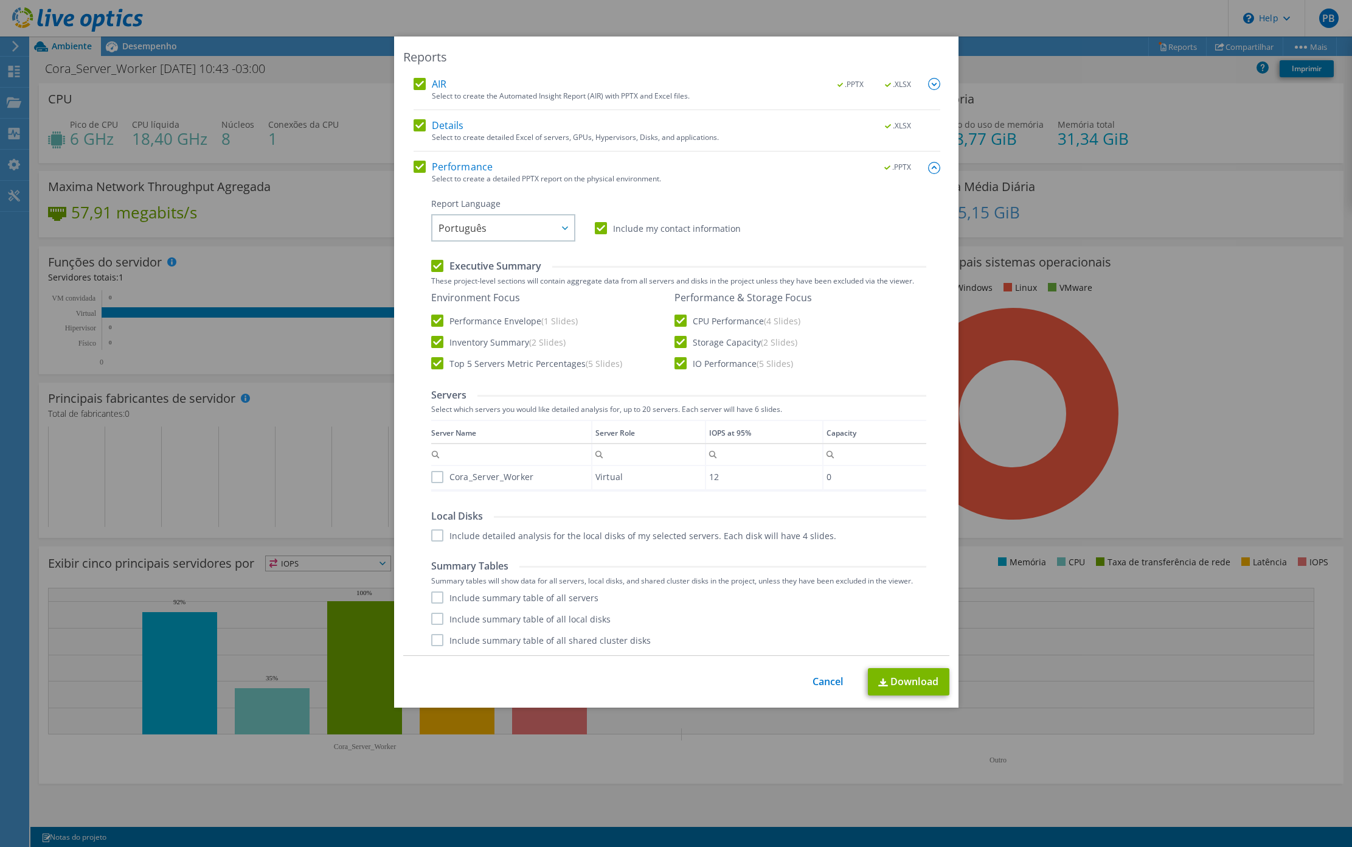
click at [0, 0] on input "Cora_Server_Worker" at bounding box center [0, 0] width 0 height 0
click at [898, 685] on link "Download" at bounding box center [908, 681] width 81 height 27
click at [814, 683] on link "Cancel" at bounding box center [828, 682] width 31 height 12
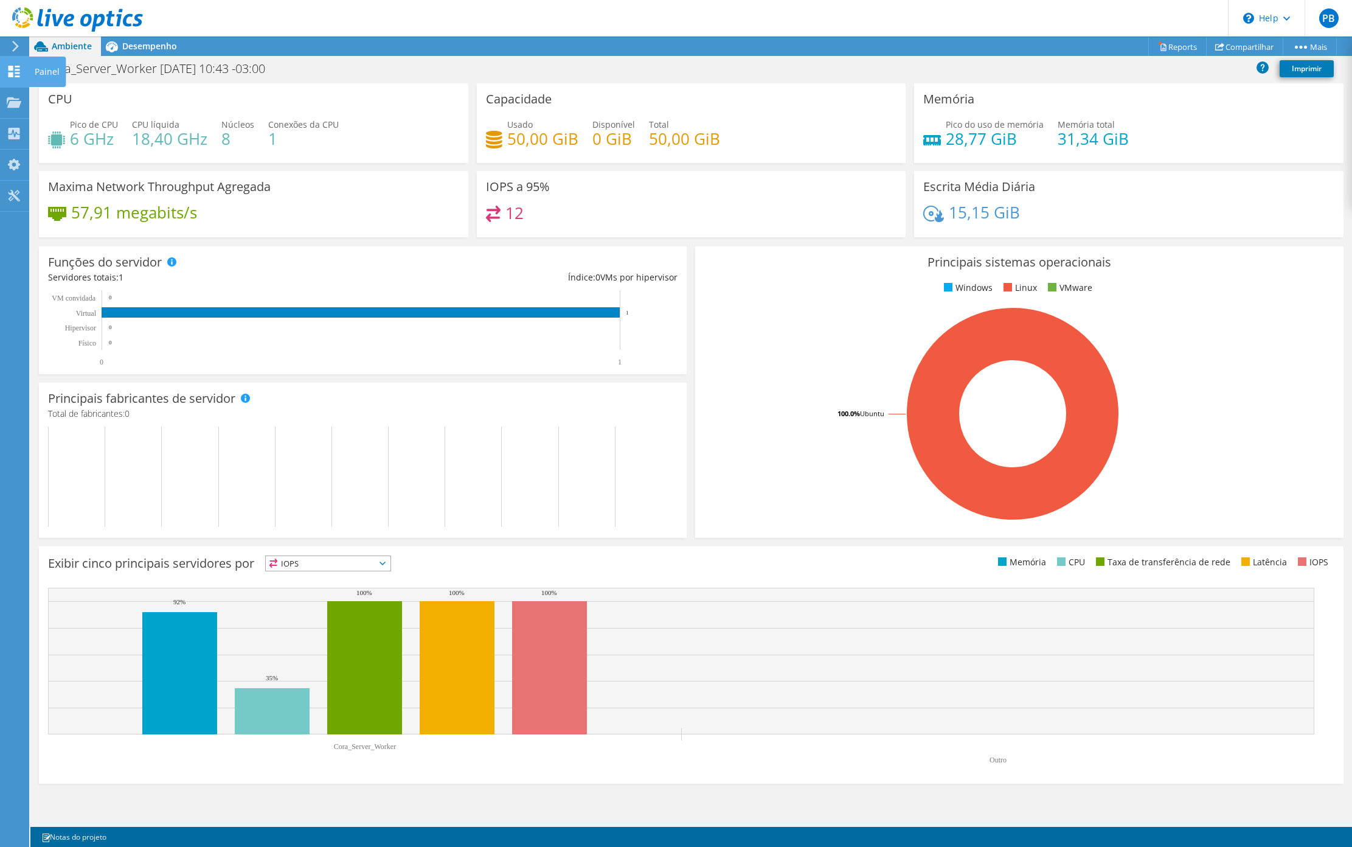
click at [18, 68] on icon at bounding box center [14, 72] width 15 height 12
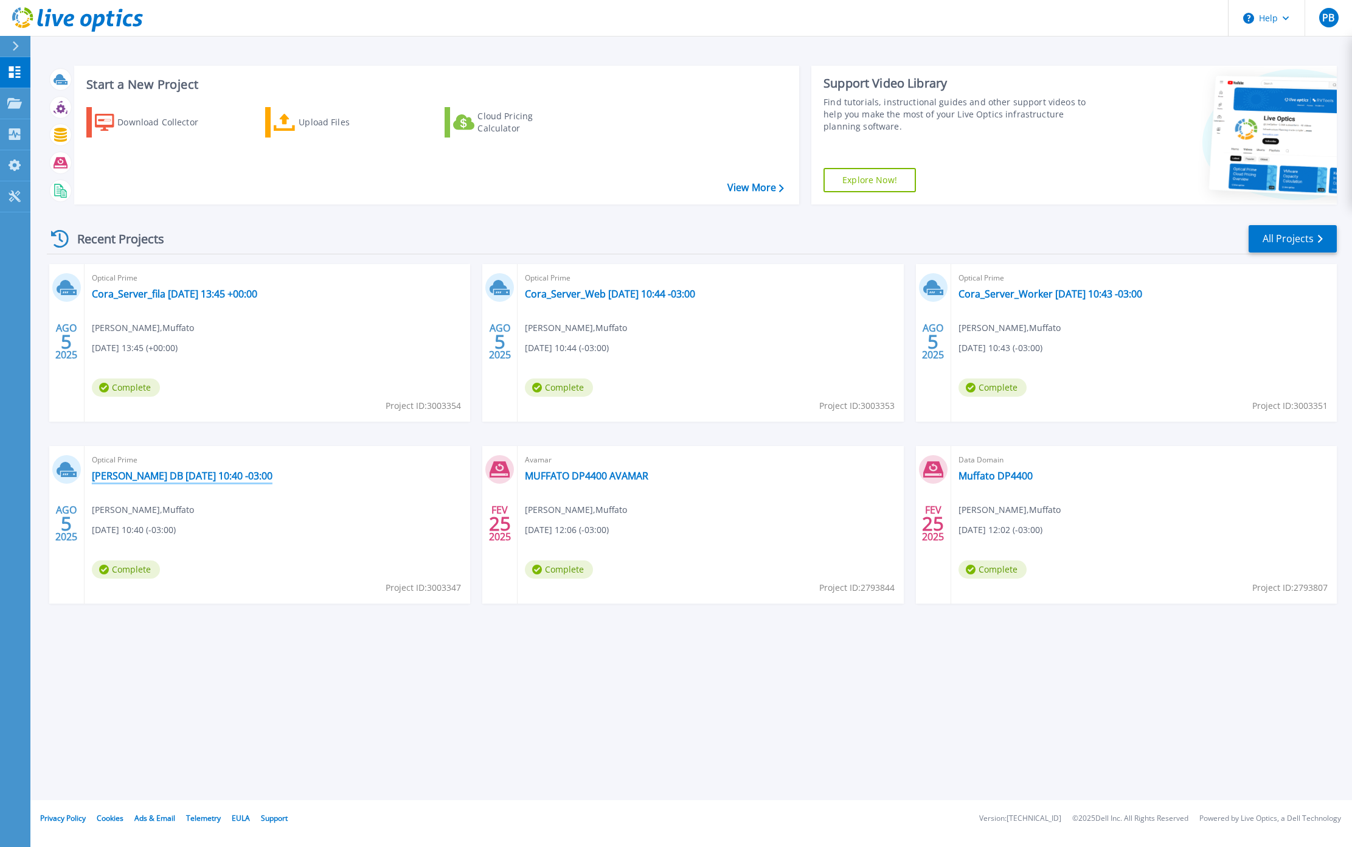
click at [177, 478] on link "[PERSON_NAME] DB [DATE] 10:40 -03:00" at bounding box center [182, 476] width 181 height 12
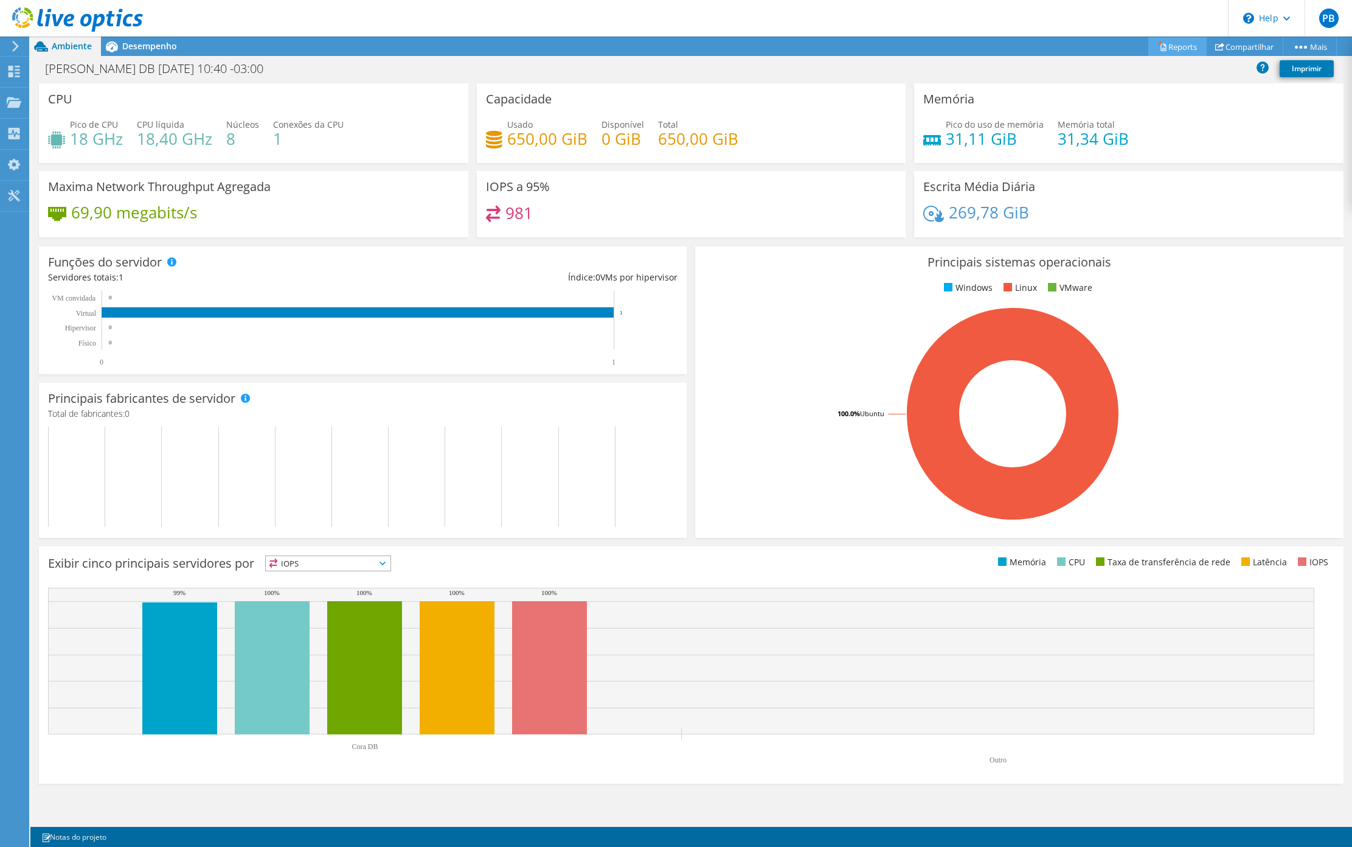
click at [1177, 49] on link "Reports" at bounding box center [1177, 46] width 58 height 19
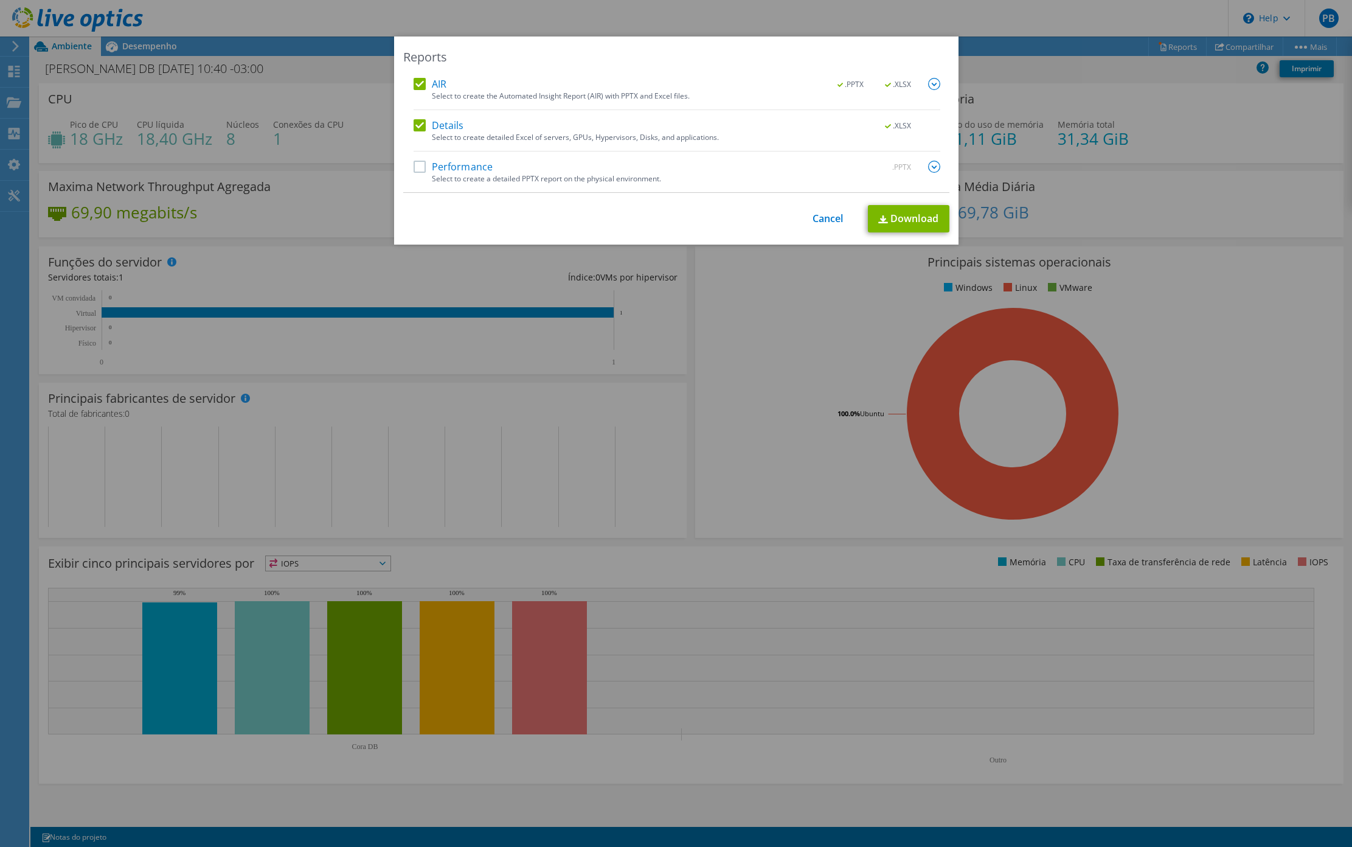
click at [403, 172] on div "AIR .PPTX .XLSX Select to create the Automated Insight Report (AIR) with PPTX a…" at bounding box center [676, 135] width 546 height 115
click at [415, 165] on label "Performance" at bounding box center [454, 167] width 80 height 12
click at [0, 0] on input "Performance" at bounding box center [0, 0] width 0 height 0
click at [928, 170] on img at bounding box center [934, 167] width 12 height 12
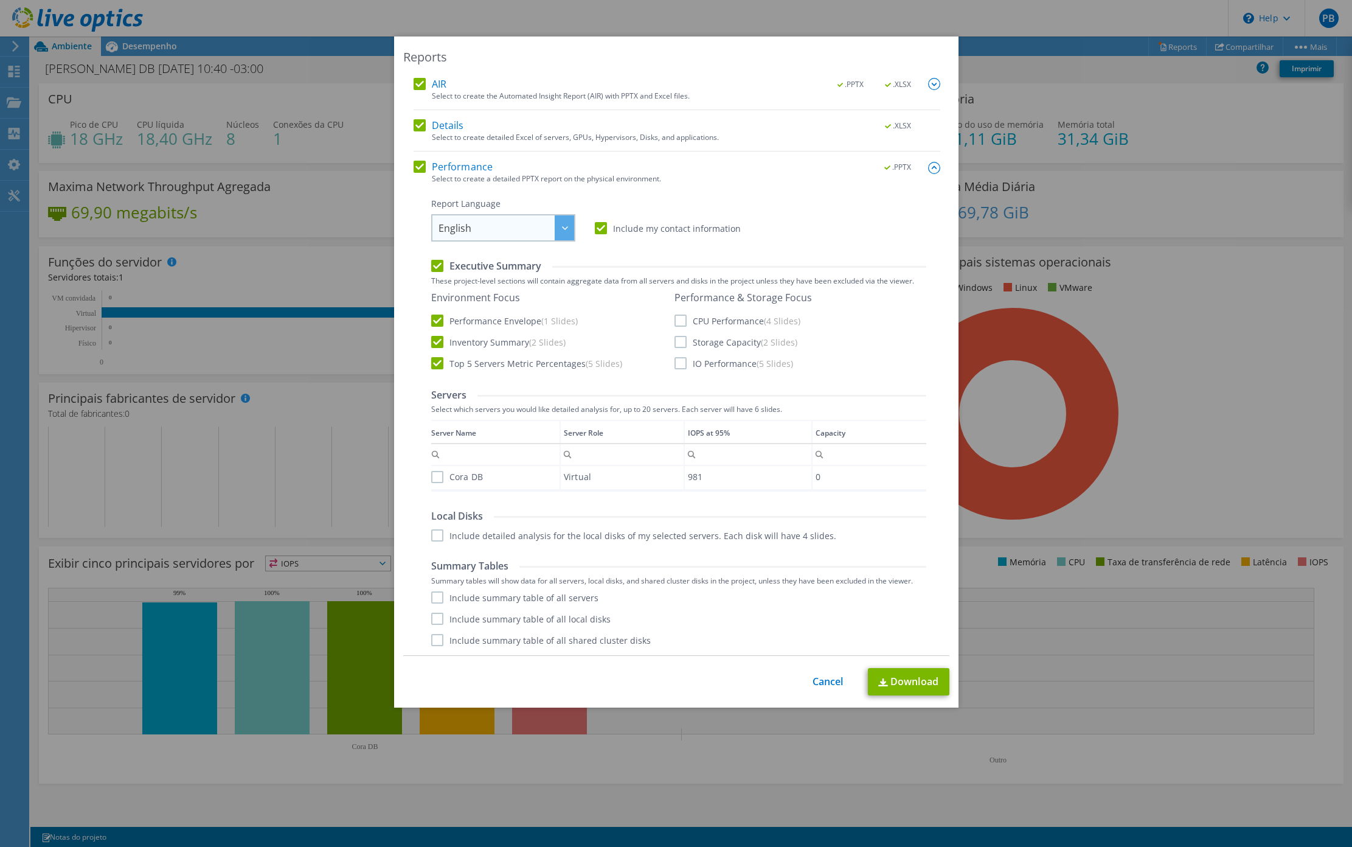
click at [532, 227] on span "English" at bounding box center [506, 227] width 136 height 25
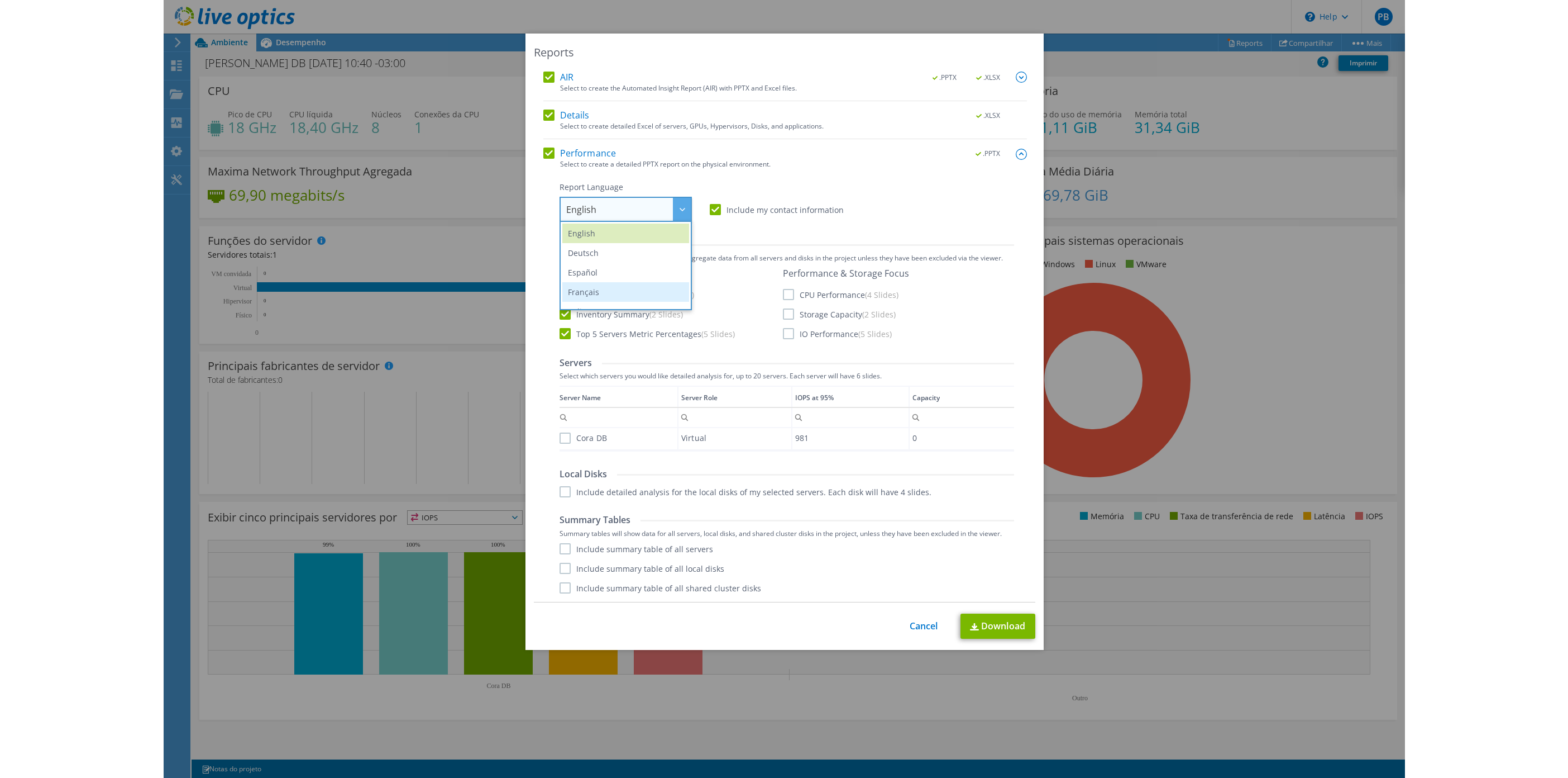
scroll to position [84, 0]
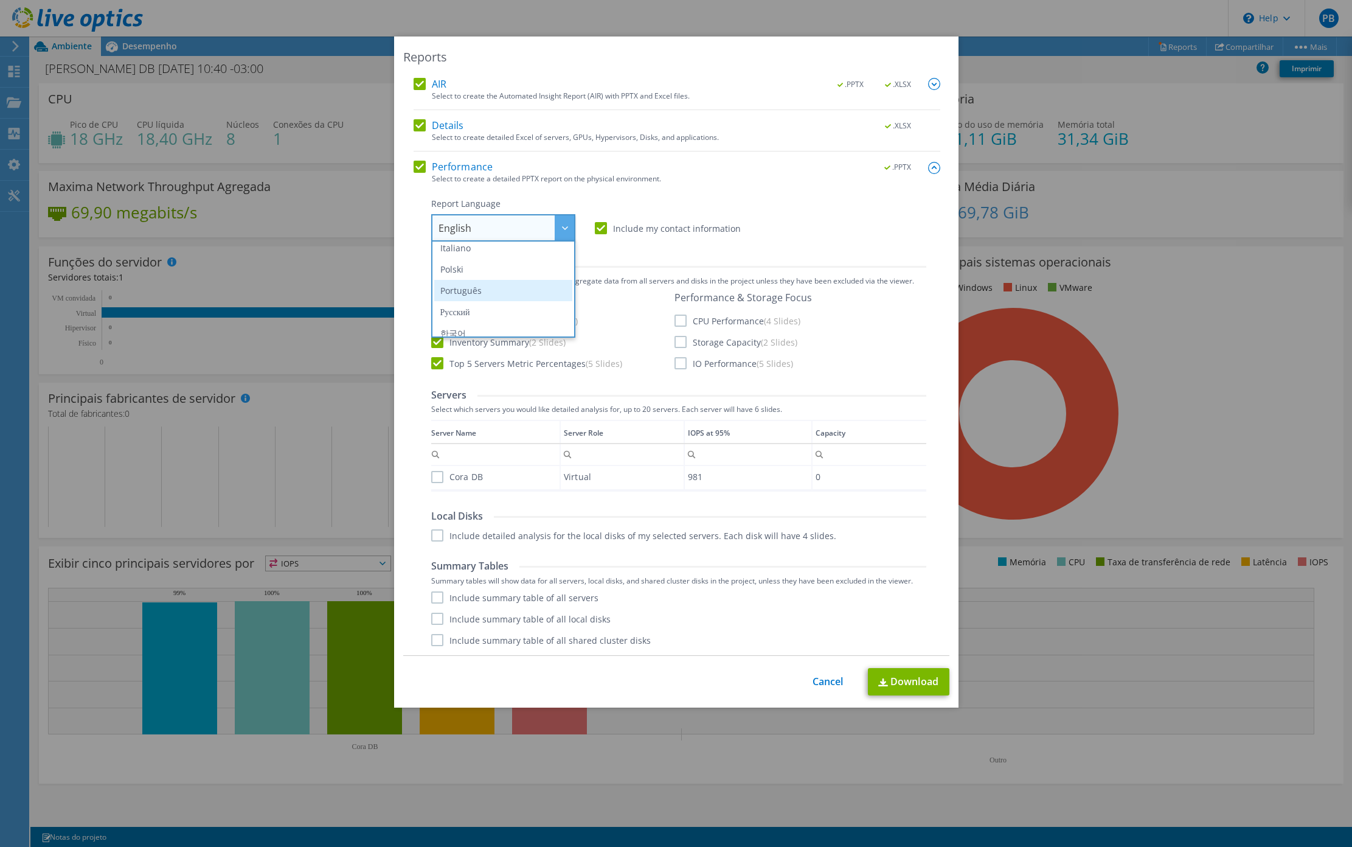
click at [465, 293] on li "Português" at bounding box center [503, 290] width 138 height 21
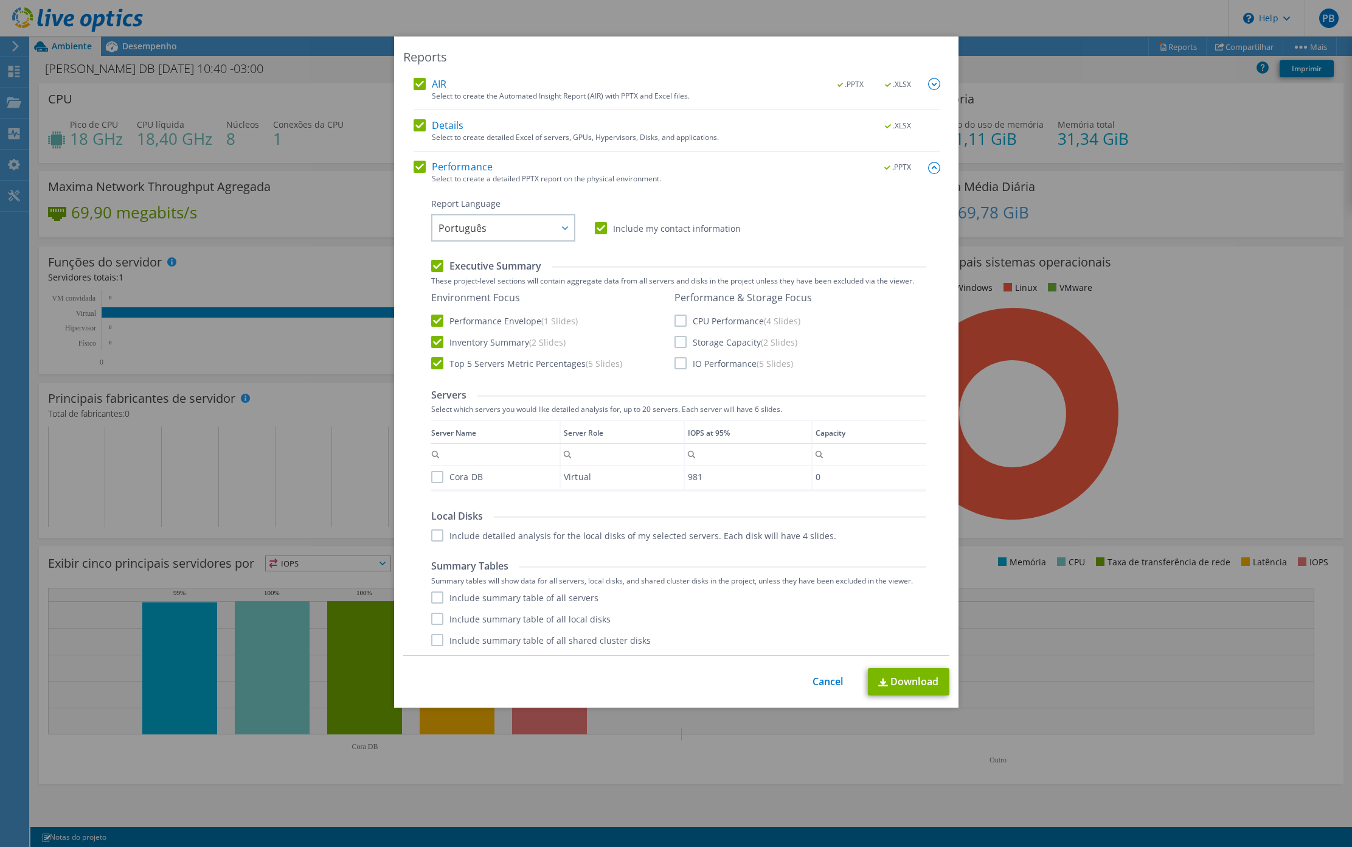
click at [674, 314] on label "CPU Performance (4 Slides)" at bounding box center [737, 320] width 126 height 12
click at [0, 0] on input "CPU Performance (4 Slides)" at bounding box center [0, 0] width 0 height 0
click at [676, 342] on label "Storage Capacity (2 Slides)" at bounding box center [735, 342] width 123 height 12
click at [0, 0] on input "Storage Capacity (2 Slides)" at bounding box center [0, 0] width 0 height 0
click at [674, 367] on label "IO Performance (5 Slides)" at bounding box center [733, 363] width 119 height 12
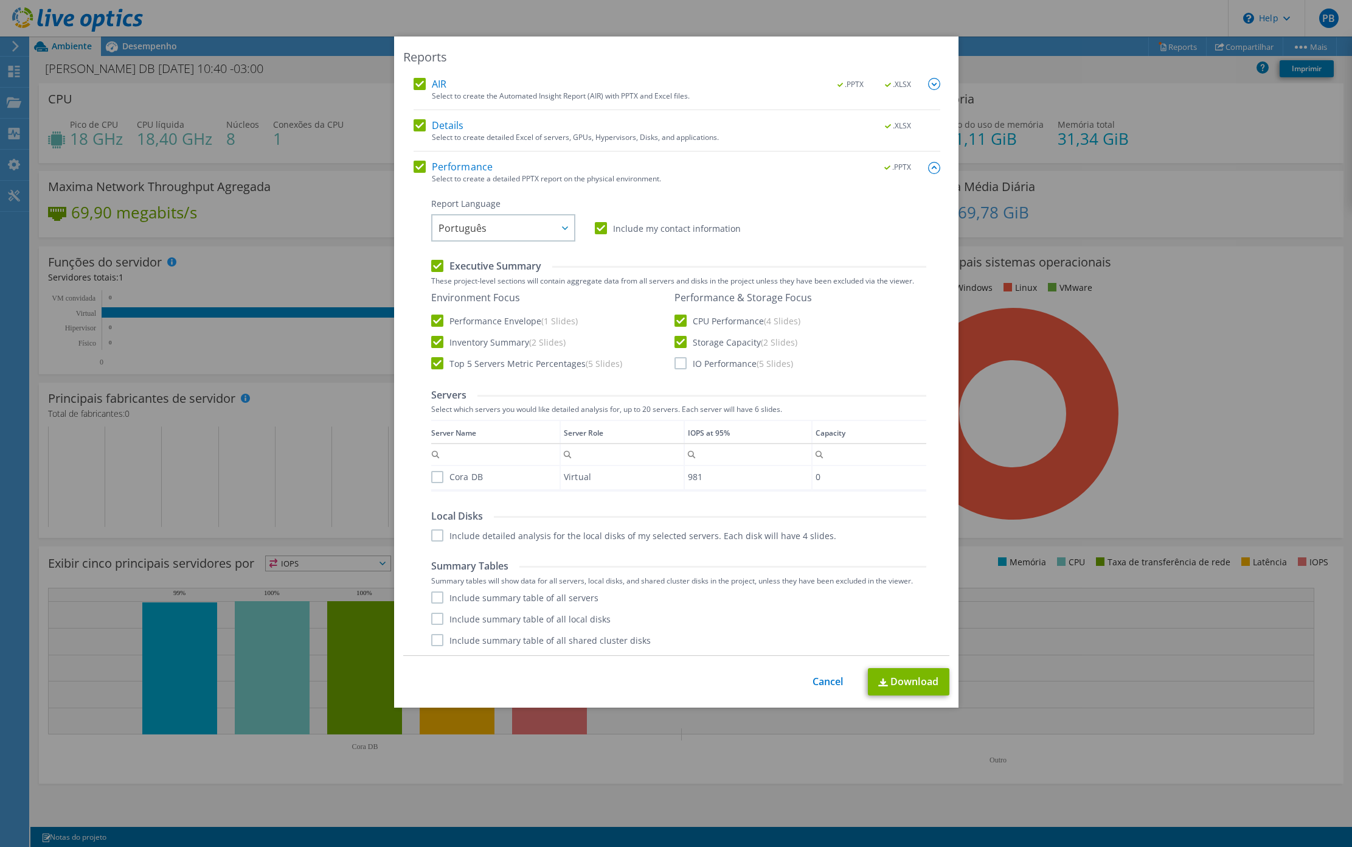
click at [0, 0] on input "IO Performance (5 Slides)" at bounding box center [0, 0] width 0 height 0
click at [431, 480] on div "Data grid" at bounding box center [432, 452] width 2 height 64
click at [432, 480] on label "Cora DB" at bounding box center [457, 477] width 52 height 12
click at [0, 0] on input "Cora DB" at bounding box center [0, 0] width 0 height 0
click at [907, 683] on link "Download" at bounding box center [908, 681] width 81 height 27
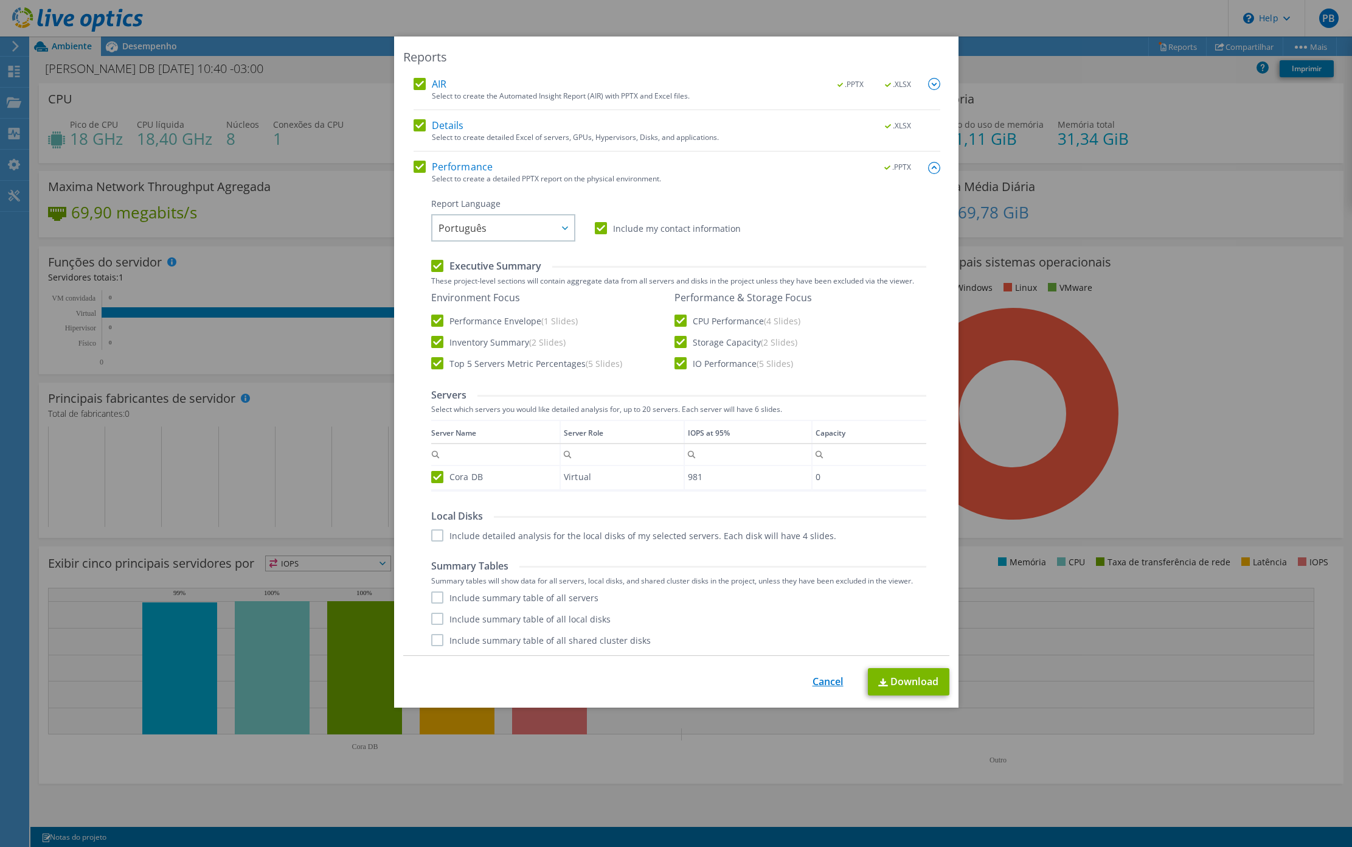
click at [816, 681] on link "Cancel" at bounding box center [828, 682] width 31 height 12
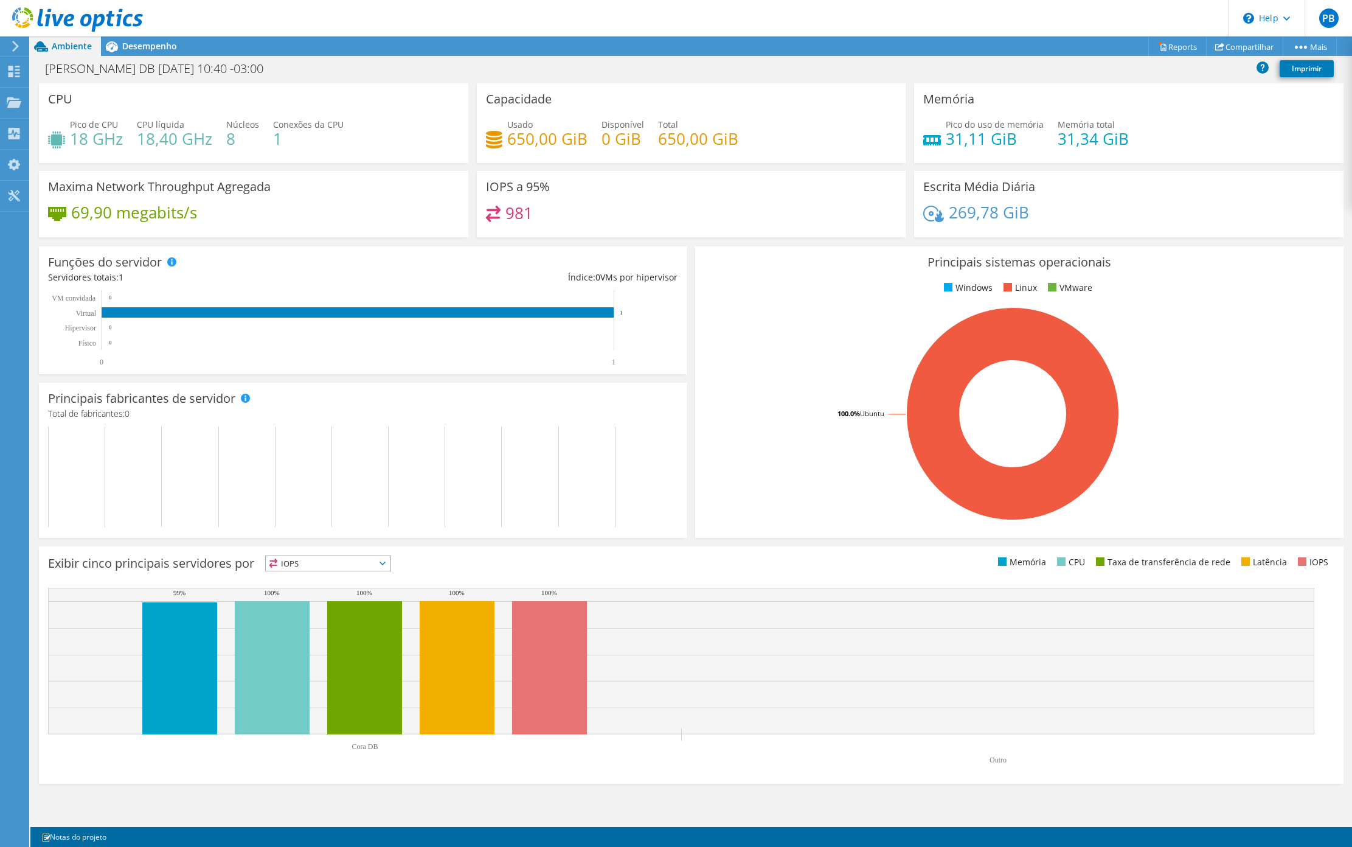
click at [1300, 131] on div "Pico do uso de memória 31,11 GiB Memória total 31,34 GiB" at bounding box center [1128, 138] width 411 height 40
